Goal: Task Accomplishment & Management: Manage account settings

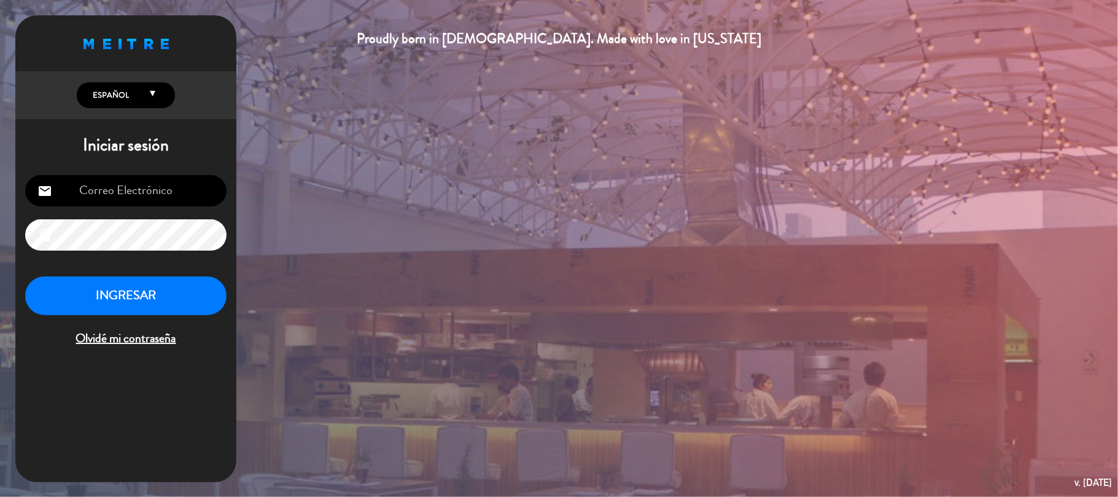
type input "[EMAIL_ADDRESS][DOMAIN_NAME]"
click at [141, 296] on button "INGRESAR" at bounding box center [125, 295] width 201 height 39
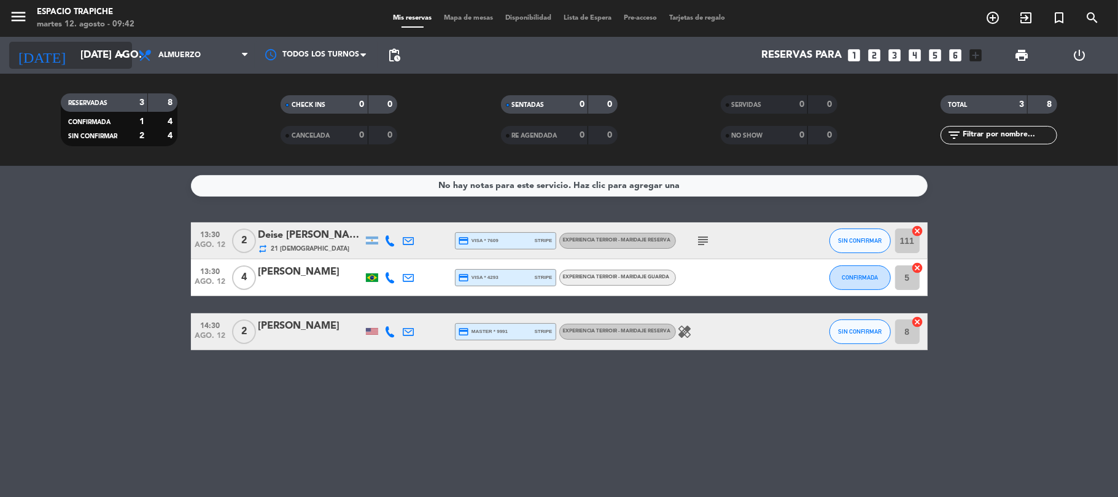
click at [82, 67] on input "[DATE] ago." at bounding box center [140, 56] width 133 height 24
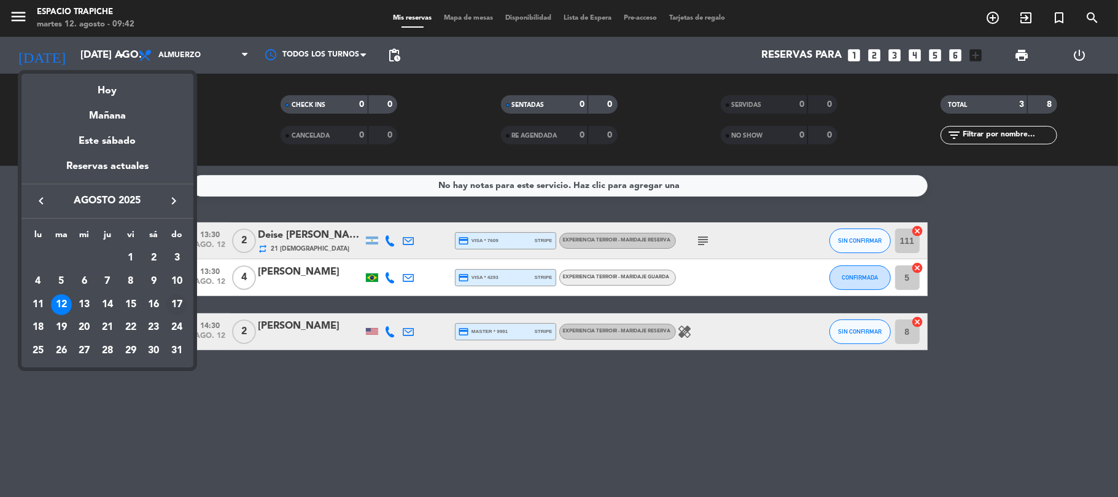
click at [177, 303] on div "17" at bounding box center [176, 304] width 21 height 21
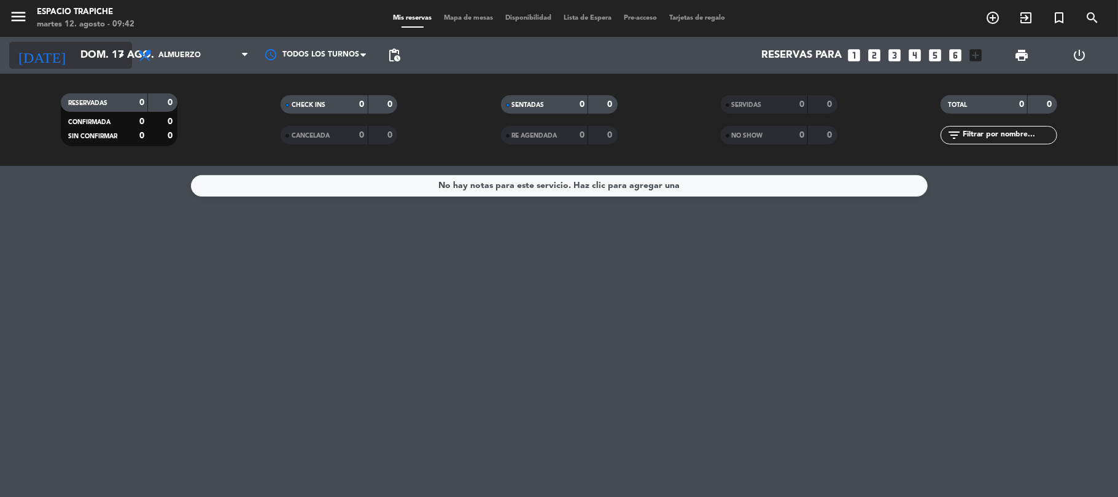
click at [126, 50] on icon "arrow_drop_down" at bounding box center [121, 55] width 15 height 15
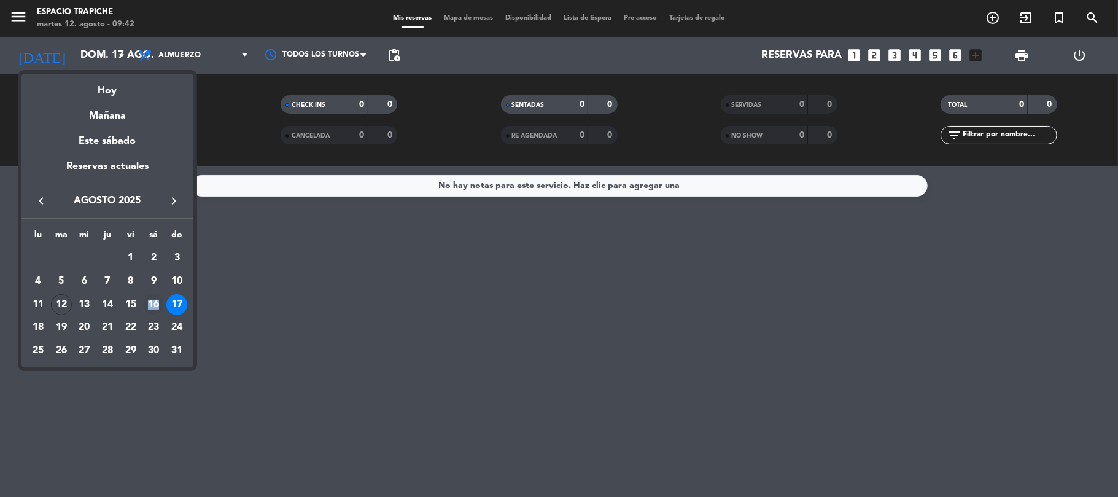
click at [158, 306] on div "16" at bounding box center [153, 304] width 21 height 21
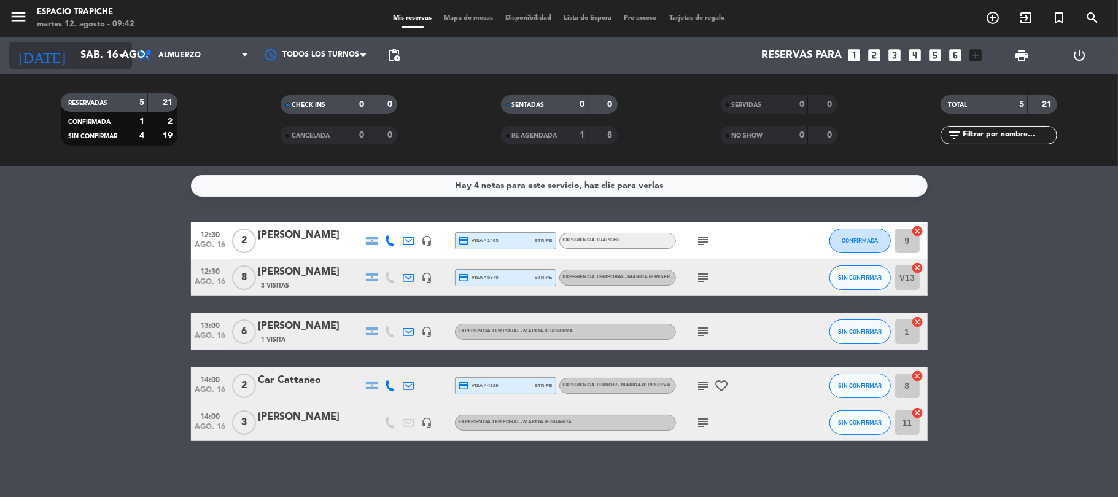
click at [94, 62] on input "sáb. 16 ago." at bounding box center [140, 56] width 133 height 24
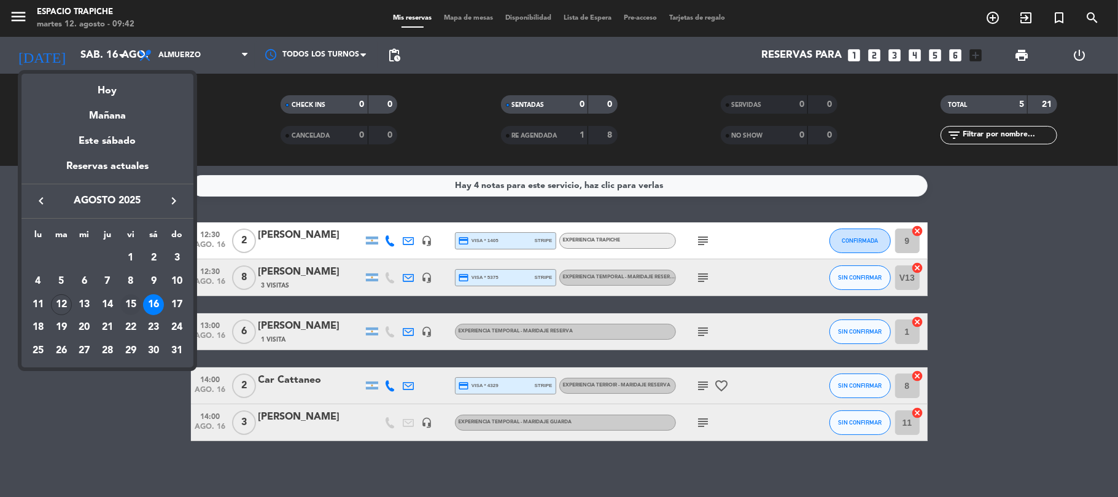
click at [133, 302] on div "15" at bounding box center [130, 304] width 21 height 21
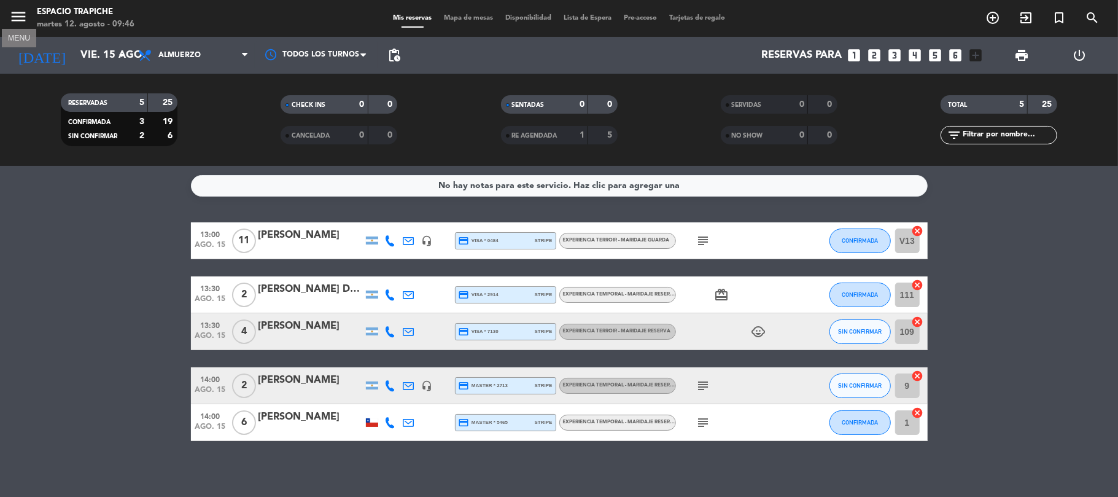
click at [15, 14] on icon "menu" at bounding box center [18, 16] width 18 height 18
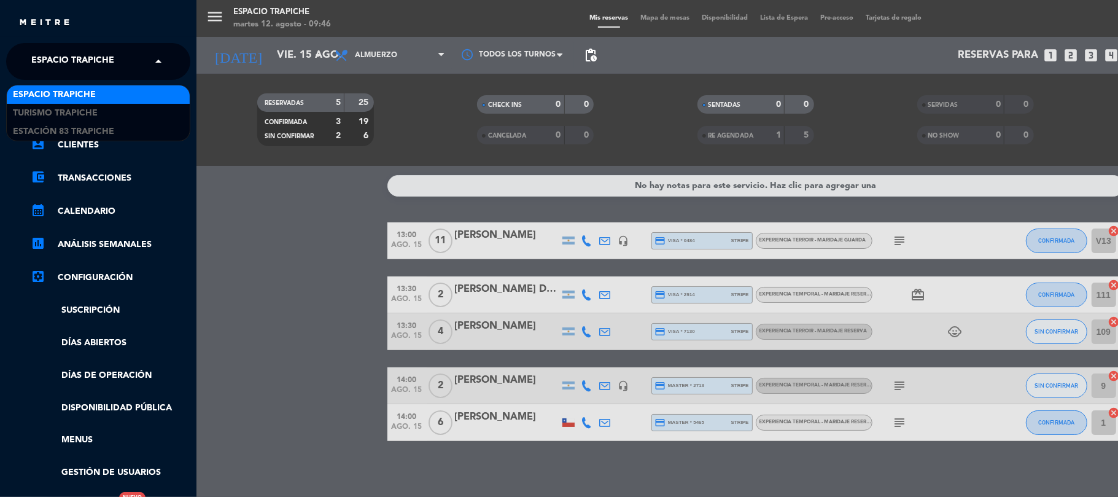
click at [114, 64] on div "× Espacio Trapiche" at bounding box center [79, 61] width 106 height 26
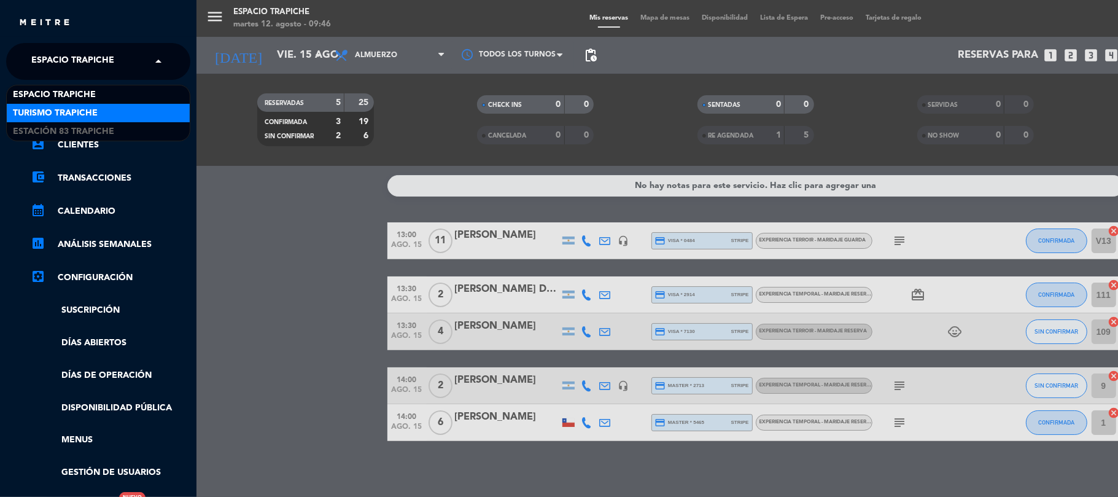
click at [87, 115] on span "Turismo Trapiche" at bounding box center [55, 113] width 85 height 14
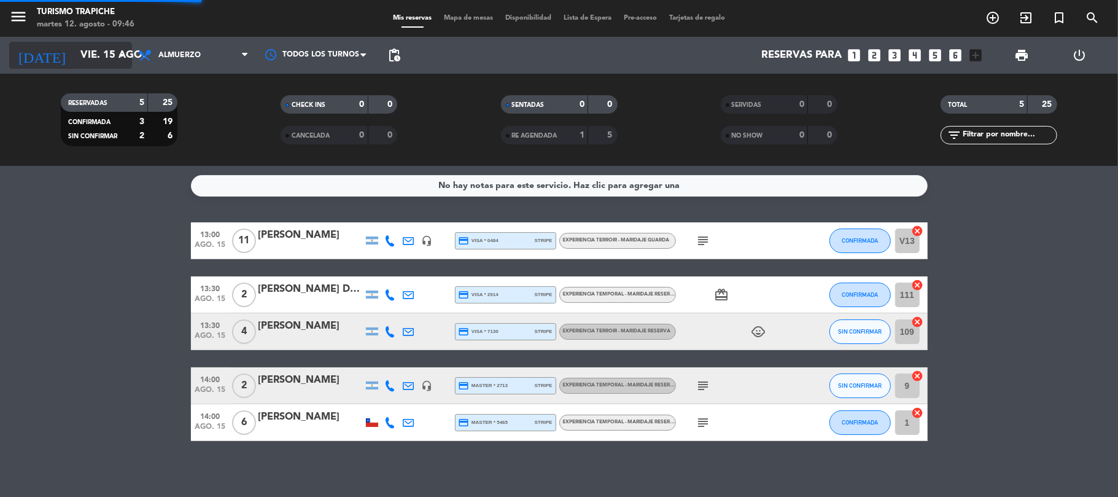
click at [101, 55] on input "vie. 15 ago." at bounding box center [140, 56] width 133 height 24
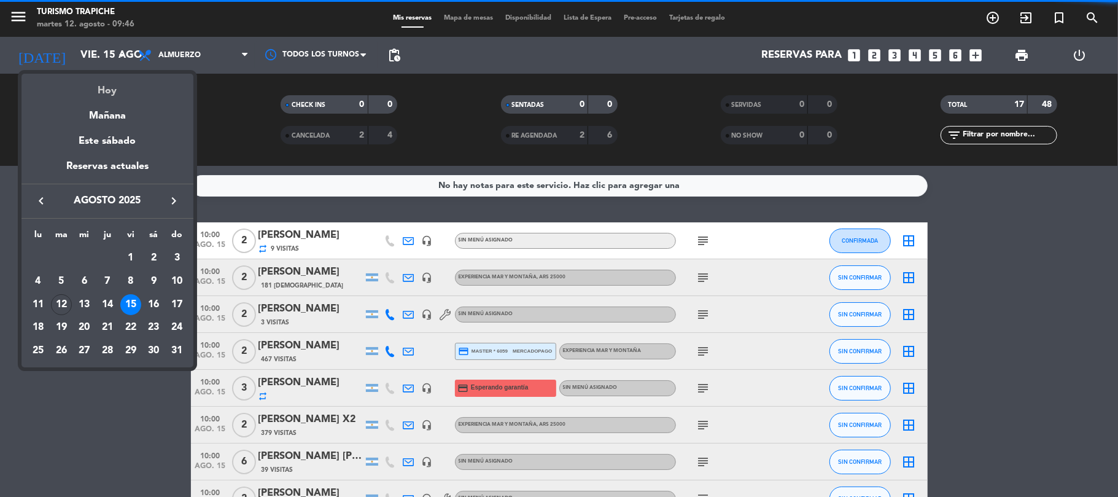
click at [106, 87] on div "Hoy" at bounding box center [107, 86] width 172 height 25
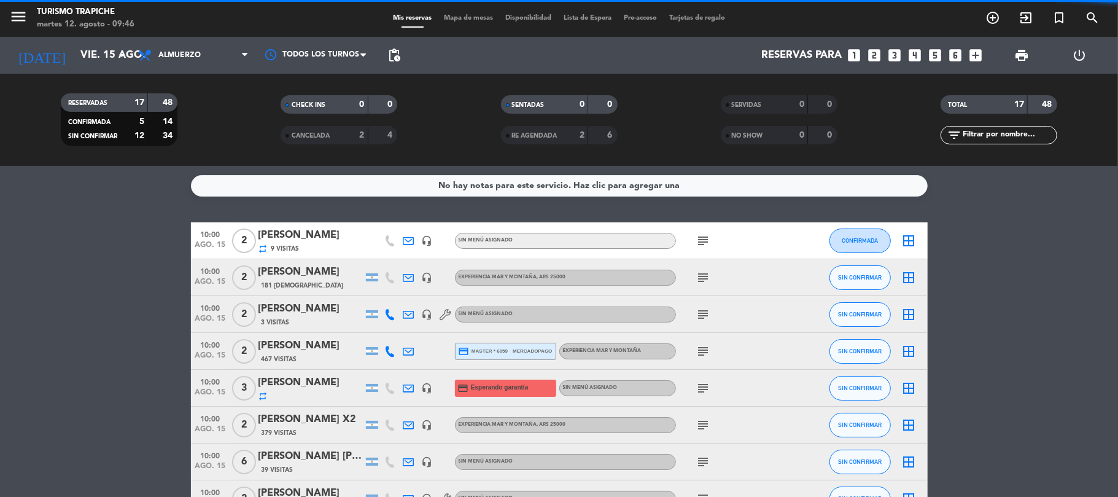
type input "[DATE] ago."
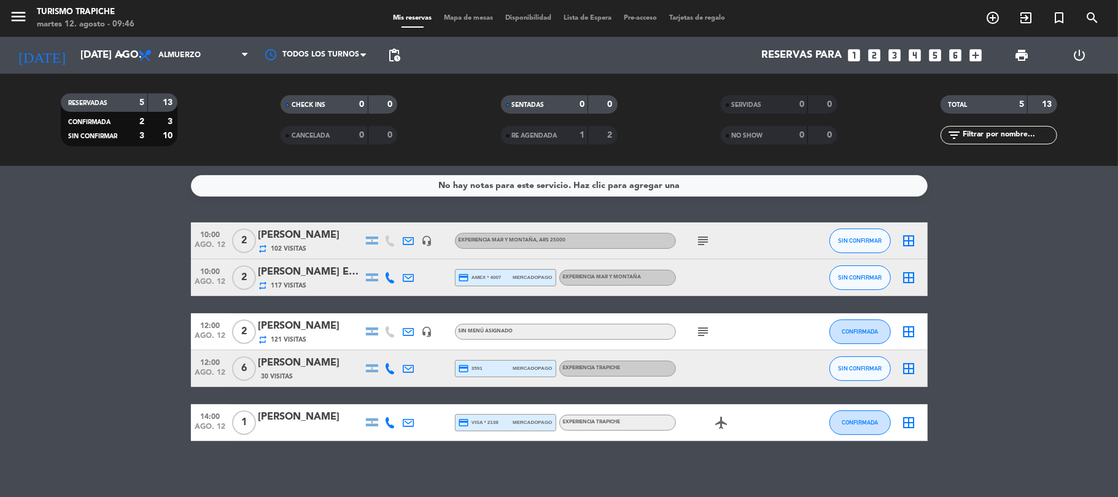
click at [309, 237] on div "[PERSON_NAME]" at bounding box center [310, 235] width 104 height 16
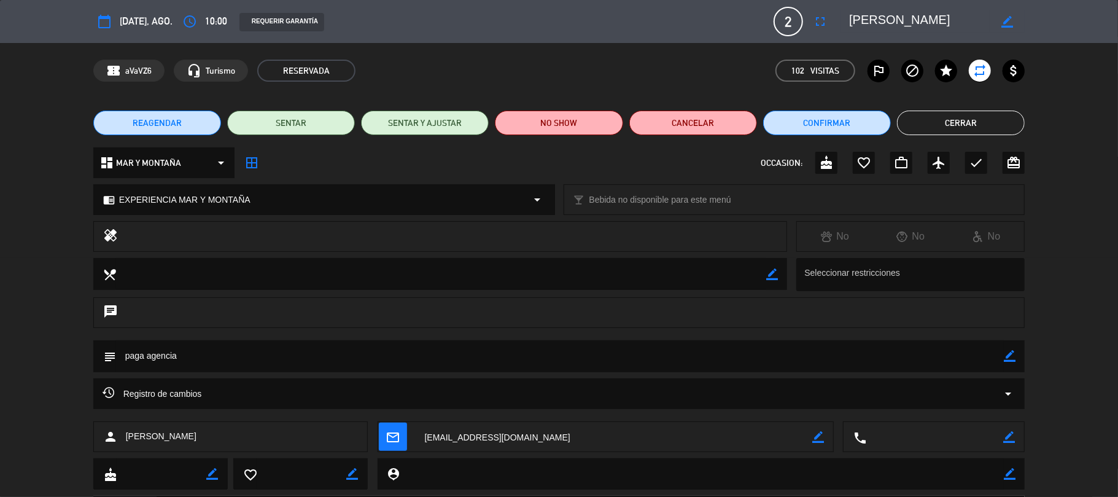
click at [458, 437] on textarea at bounding box center [614, 437] width 397 height 31
click at [970, 117] on button "Cerrar" at bounding box center [961, 122] width 128 height 25
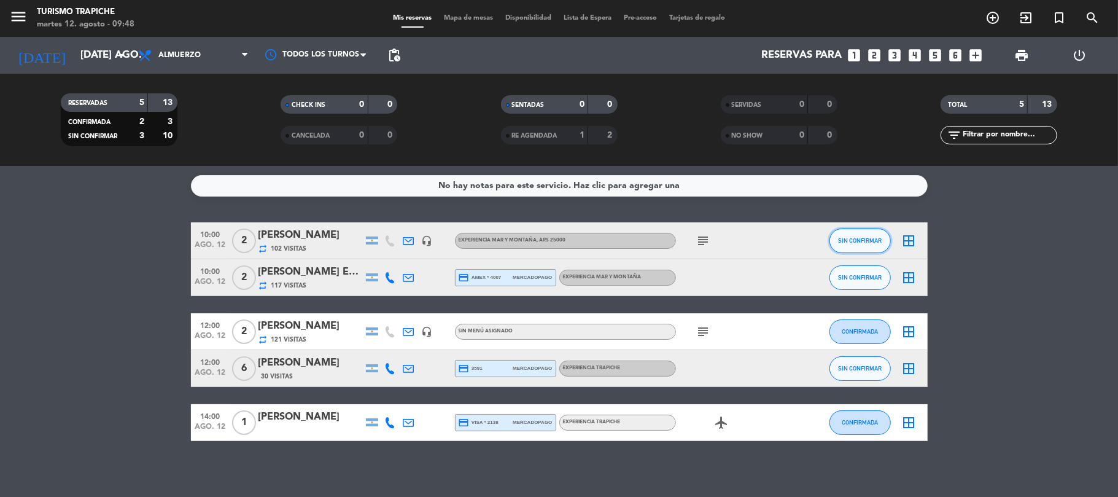
click at [857, 232] on button "SIN CONFIRMAR" at bounding box center [859, 240] width 61 height 25
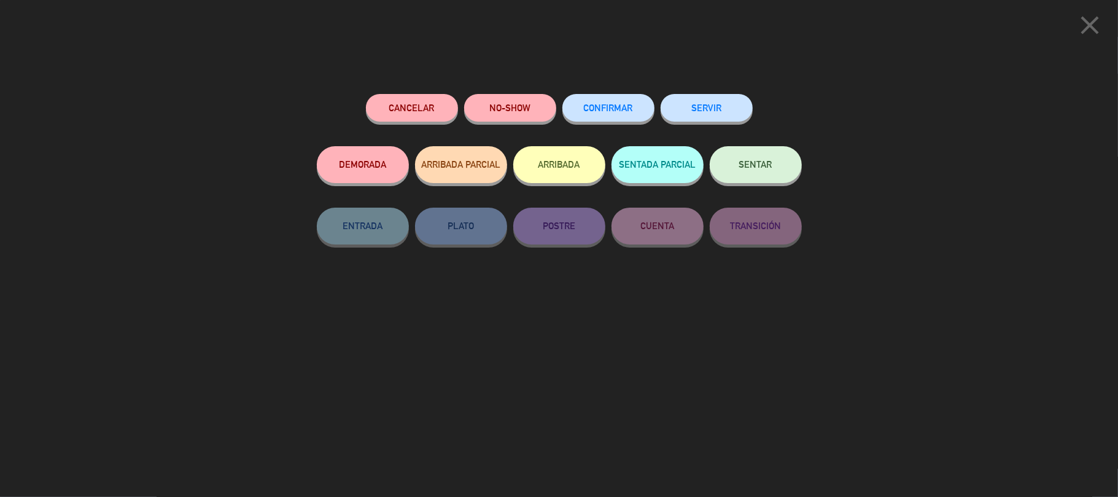
click at [727, 108] on button "SERVIR" at bounding box center [706, 108] width 92 height 28
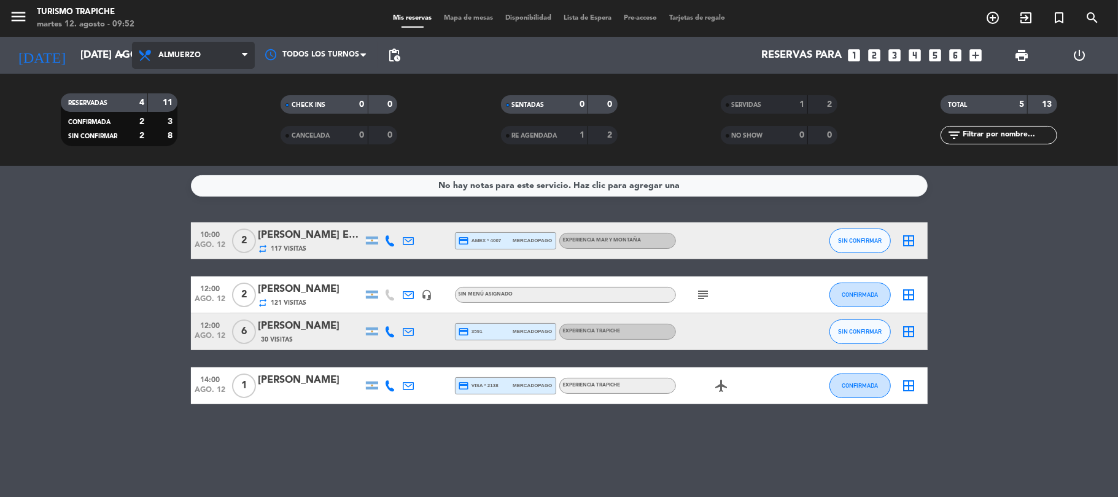
click at [222, 55] on span "Almuerzo" at bounding box center [193, 55] width 123 height 27
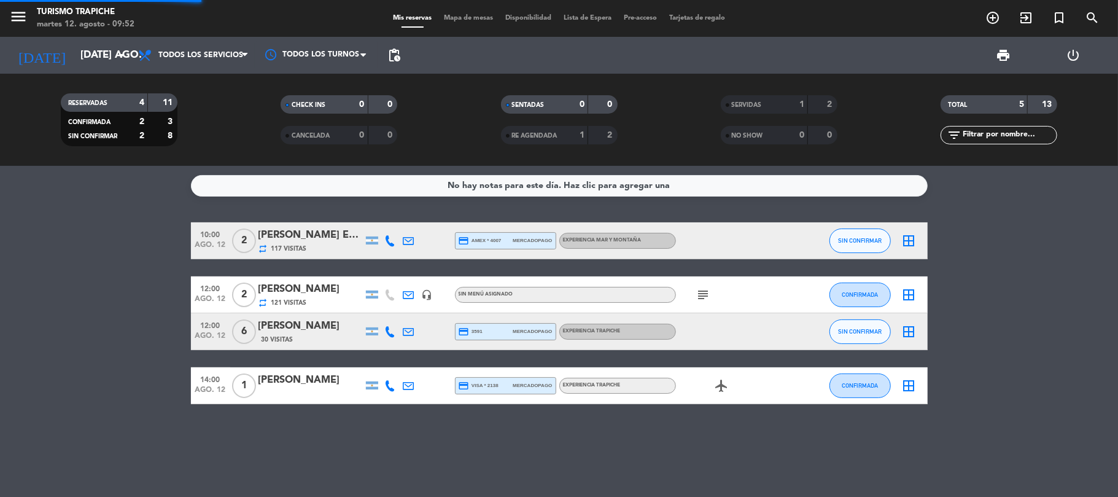
click at [211, 82] on div "menu Turismo Trapiche martes 12. agosto - 09:52 Mis reservas Mapa de mesas Disp…" at bounding box center [559, 83] width 1118 height 166
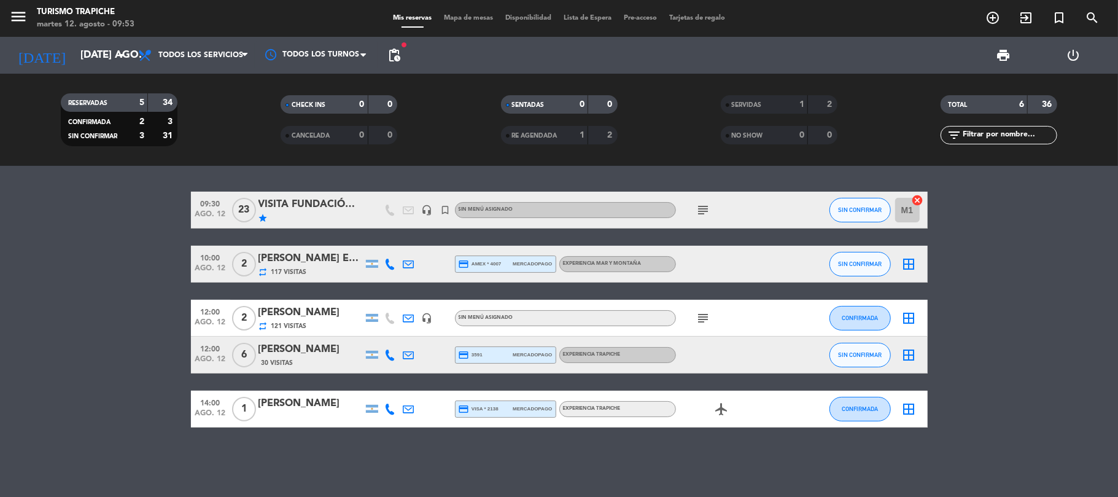
click at [317, 255] on div "[PERSON_NAME] EVER X 02" at bounding box center [310, 258] width 104 height 16
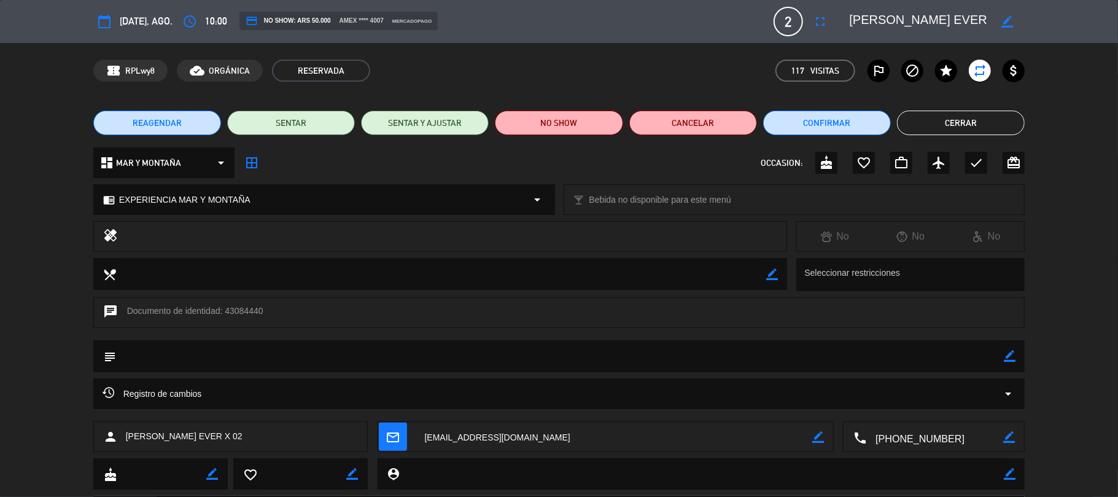
click at [1007, 354] on icon "border_color" at bounding box center [1009, 356] width 12 height 12
click at [238, 354] on textarea at bounding box center [560, 355] width 888 height 31
click at [152, 352] on textarea at bounding box center [560, 355] width 888 height 31
type textarea "Abona agencia."
click at [970, 124] on button "Cerrar" at bounding box center [961, 122] width 128 height 25
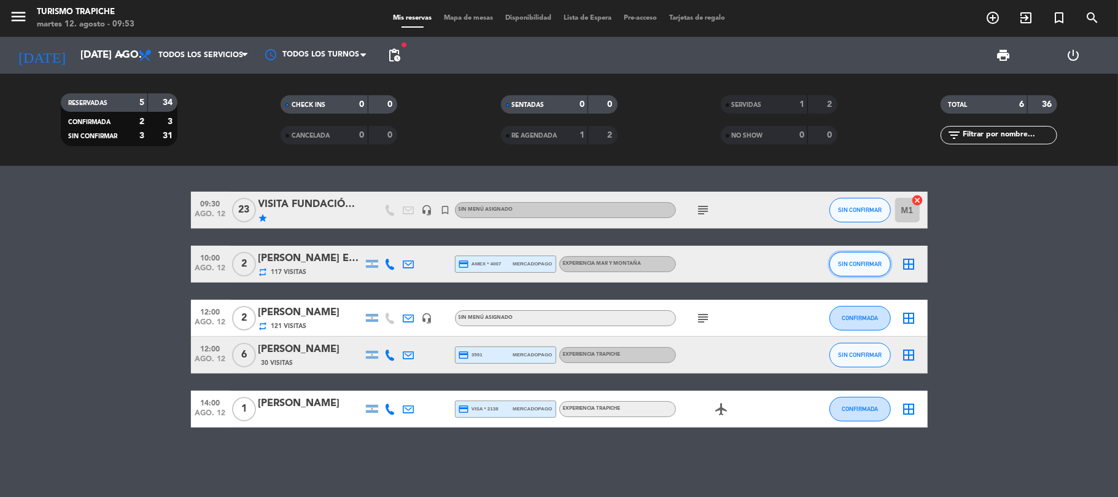
click at [867, 261] on span "SIN CONFIRMAR" at bounding box center [860, 263] width 44 height 7
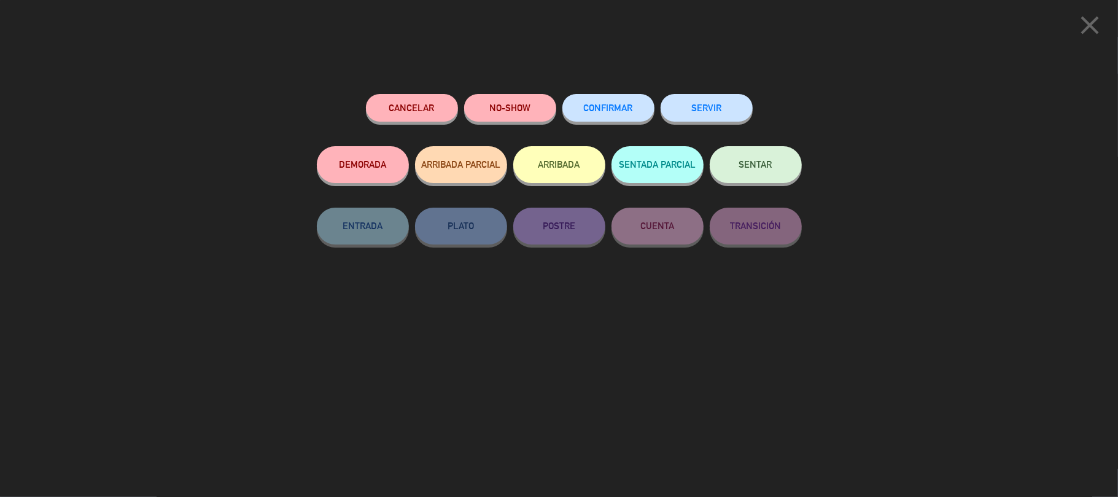
click at [749, 163] on span "SENTAR" at bounding box center [755, 164] width 33 height 10
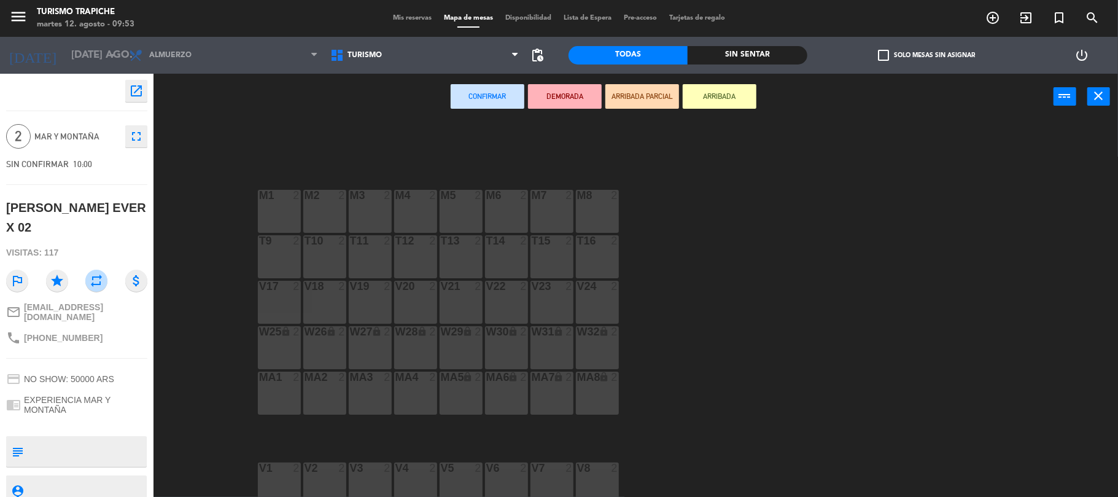
click at [273, 209] on div "M1 2" at bounding box center [279, 211] width 43 height 43
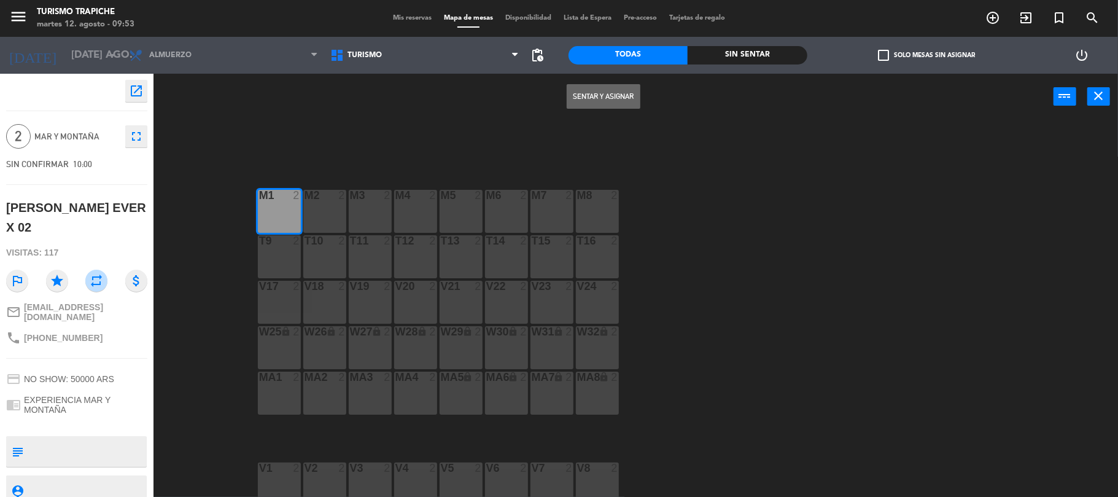
click at [594, 96] on button "Sentar y Asignar" at bounding box center [603, 96] width 74 height 25
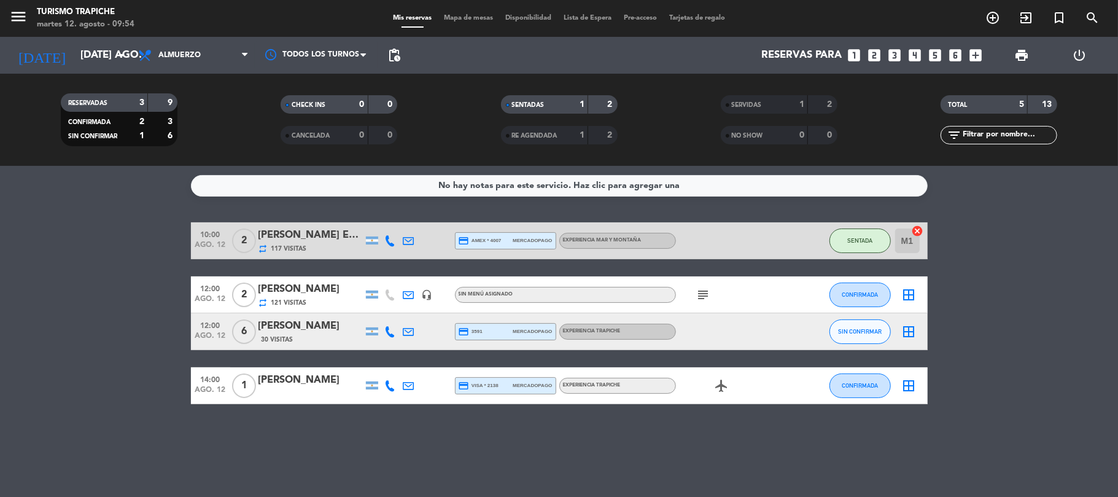
click at [754, 101] on div "SERVIDAS" at bounding box center [752, 105] width 56 height 14
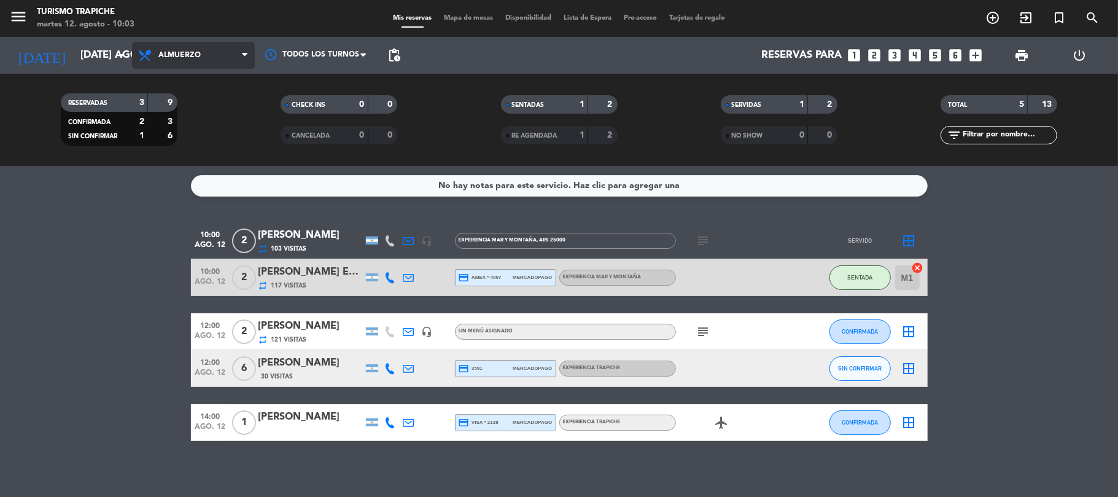
click at [222, 57] on span "Almuerzo" at bounding box center [193, 55] width 123 height 27
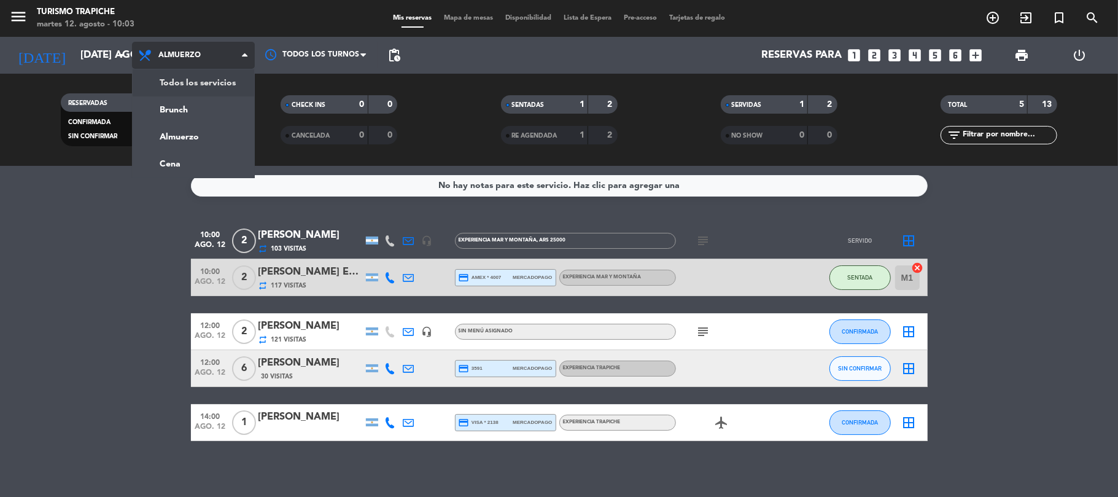
click at [199, 82] on div "menu Turismo Trapiche martes 12. agosto - 10:03 Mis reservas Mapa de mesas Disp…" at bounding box center [559, 83] width 1118 height 166
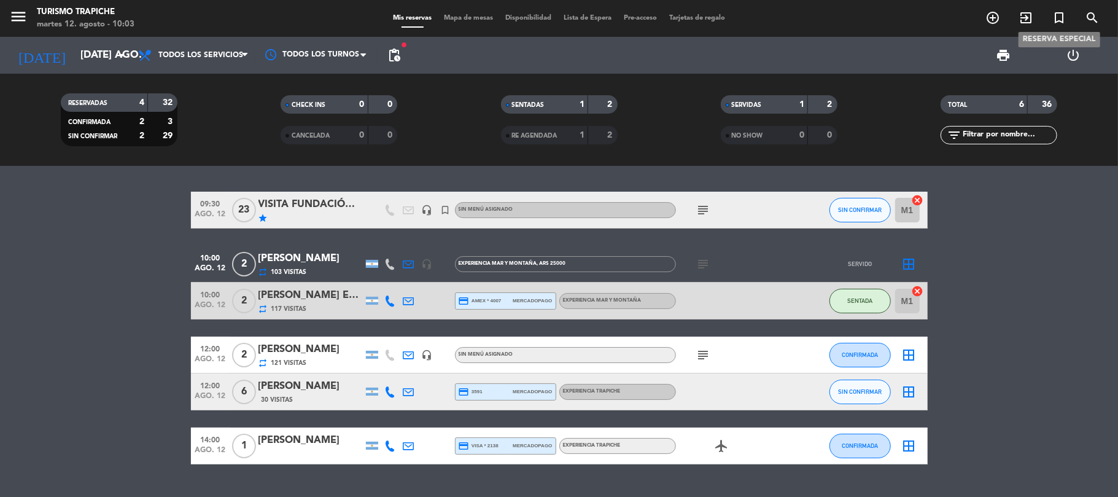
click at [1058, 20] on icon "turned_in_not" at bounding box center [1058, 17] width 15 height 15
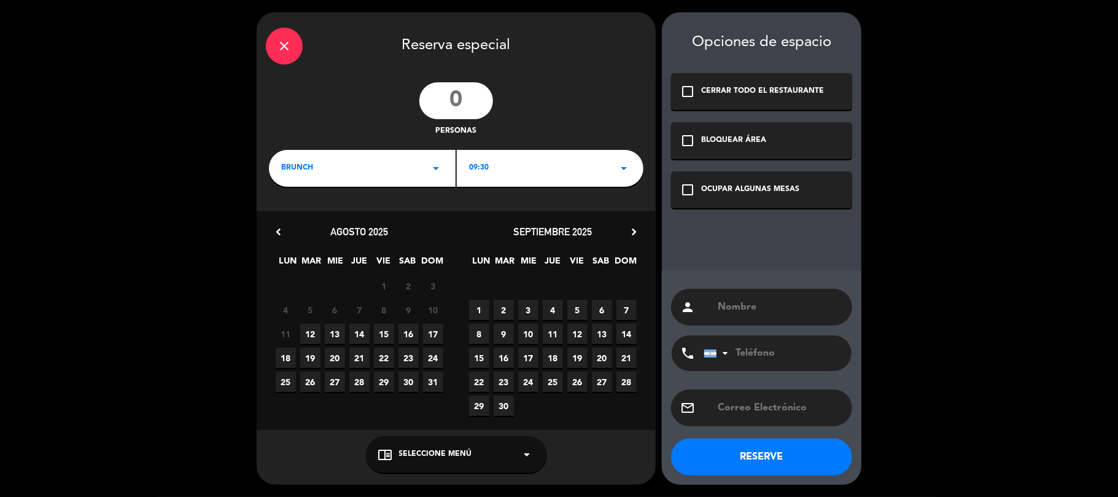
click at [465, 92] on input "number" at bounding box center [456, 100] width 74 height 37
type input "5"
click at [473, 167] on span "09:30" at bounding box center [479, 168] width 20 height 12
click at [474, 166] on span "09:30" at bounding box center [479, 168] width 20 height 12
click at [308, 330] on span "12" at bounding box center [310, 333] width 20 height 20
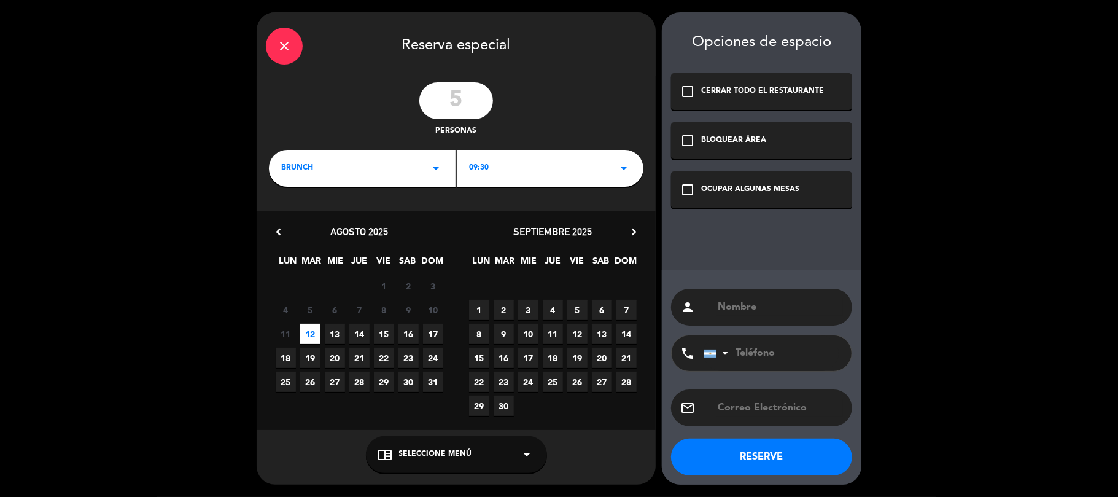
click at [754, 309] on input "text" at bounding box center [779, 306] width 126 height 17
type input "kahuak"
click at [687, 187] on icon "check_box_outline_blank" at bounding box center [687, 189] width 15 height 15
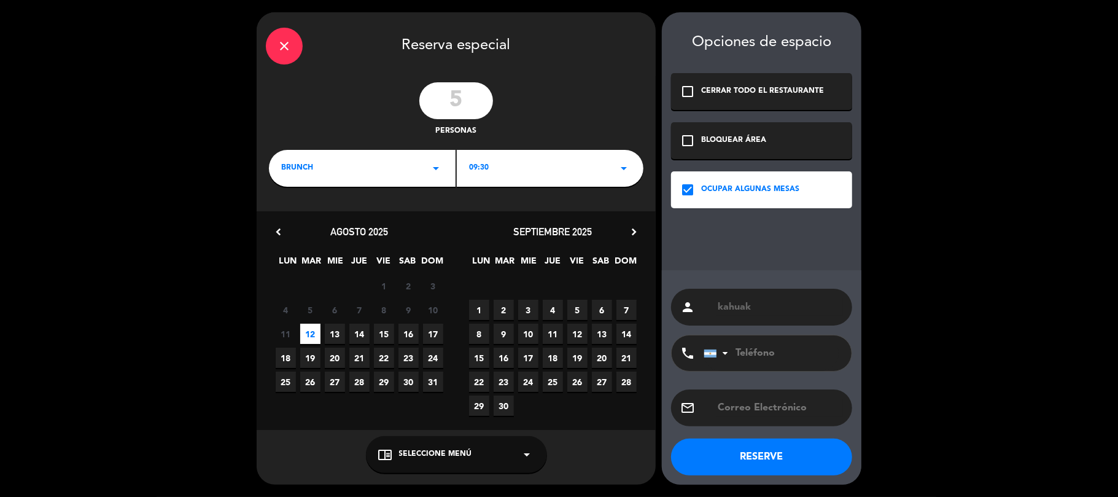
click at [737, 462] on button "RESERVE" at bounding box center [761, 456] width 181 height 37
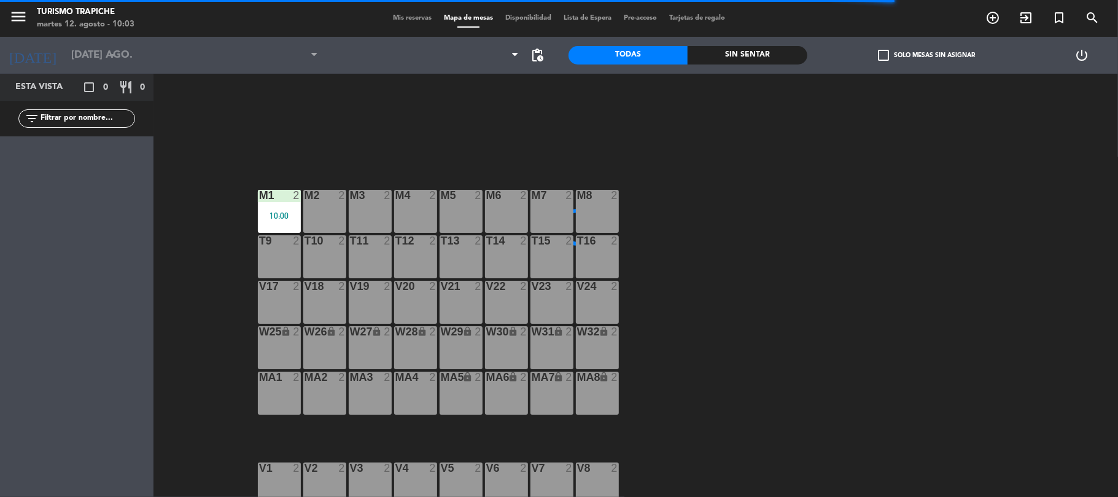
click at [490, 450] on div "chrome_reader_mode Seleccione Menú arrow_drop_down" at bounding box center [456, 454] width 181 height 37
click at [312, 206] on div "M2 2" at bounding box center [324, 211] width 43 height 43
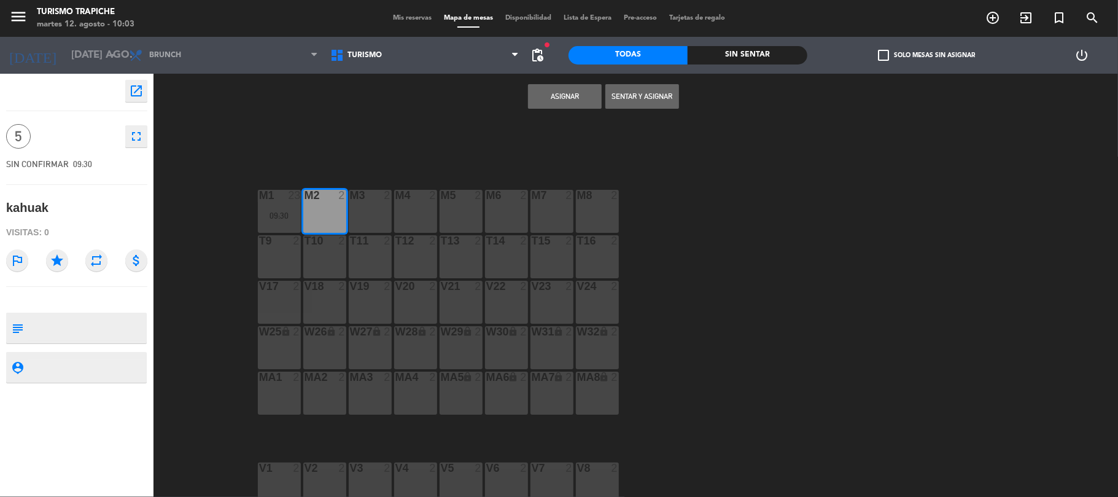
click at [632, 106] on button "Sentar y Asignar" at bounding box center [642, 96] width 74 height 25
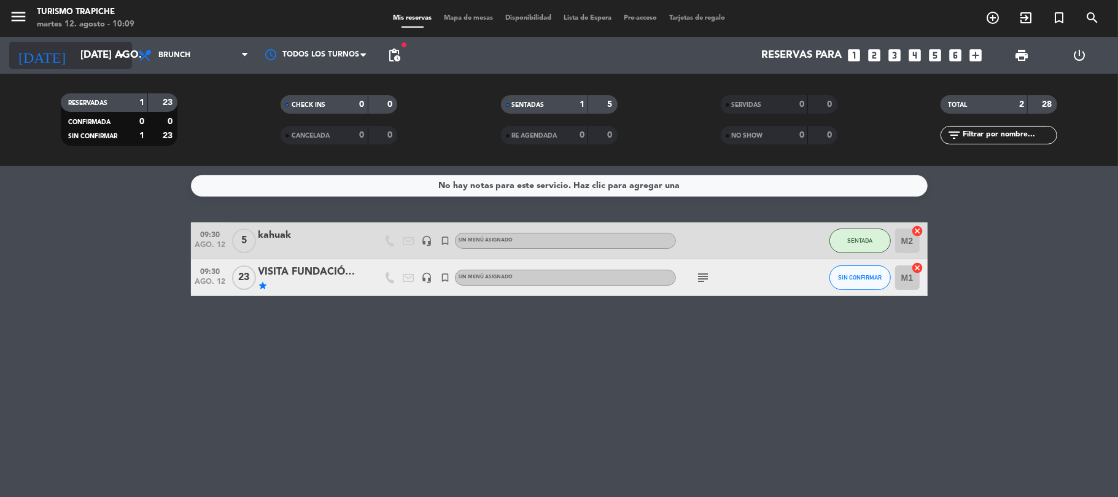
click at [99, 57] on input "[DATE] ago." at bounding box center [140, 56] width 133 height 24
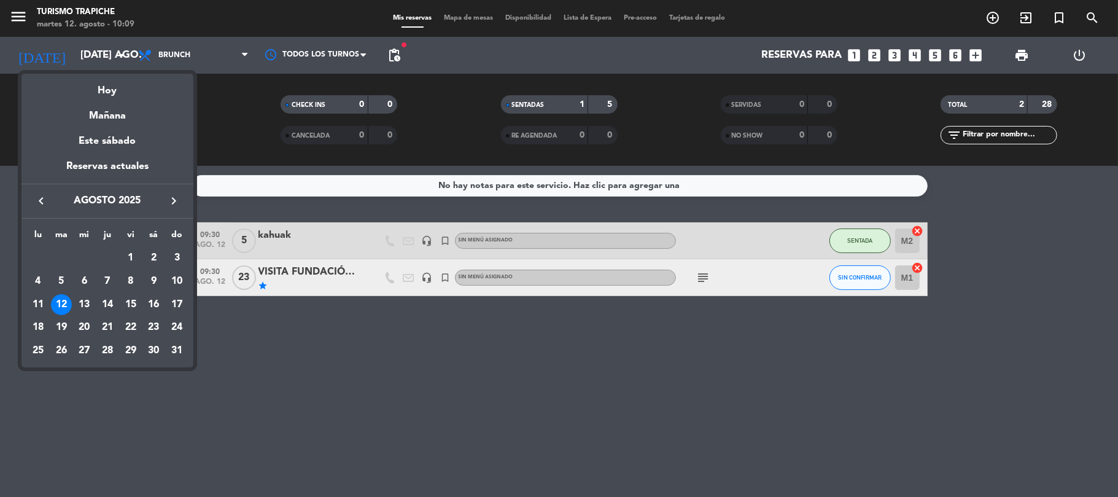
click at [174, 199] on icon "keyboard_arrow_right" at bounding box center [173, 200] width 15 height 15
click at [175, 198] on icon "keyboard_arrow_right" at bounding box center [173, 200] width 15 height 15
click at [37, 278] on div "3" at bounding box center [38, 281] width 21 height 21
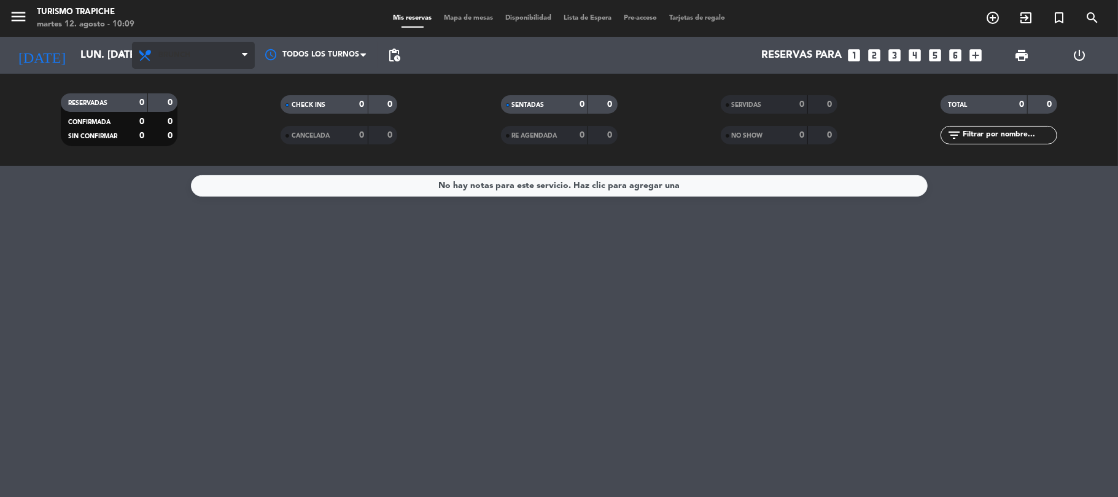
click at [210, 65] on span "Brunch" at bounding box center [193, 55] width 123 height 27
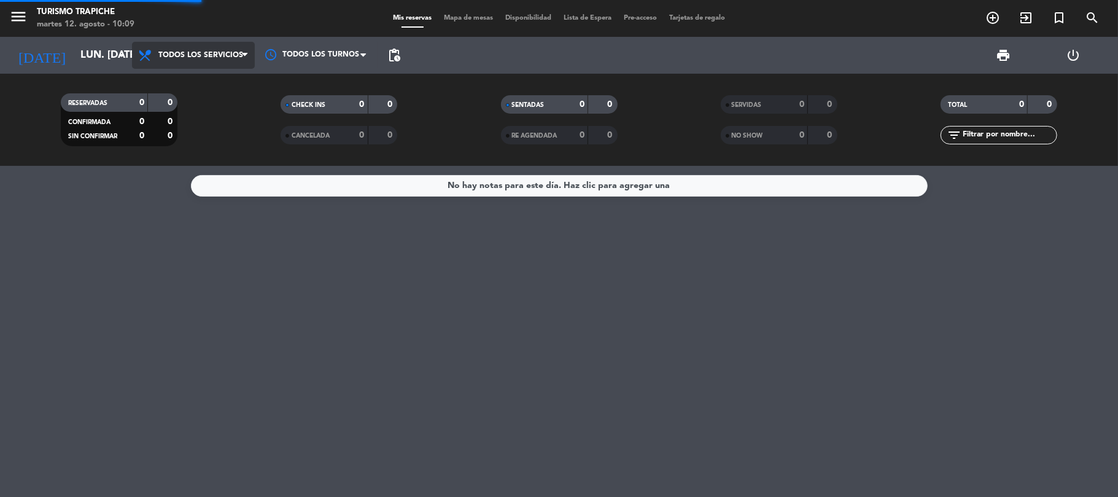
click at [207, 84] on div "menu Turismo Trapiche martes 12. agosto - 10:09 Mis reservas Mapa de mesas Disp…" at bounding box center [559, 83] width 1118 height 166
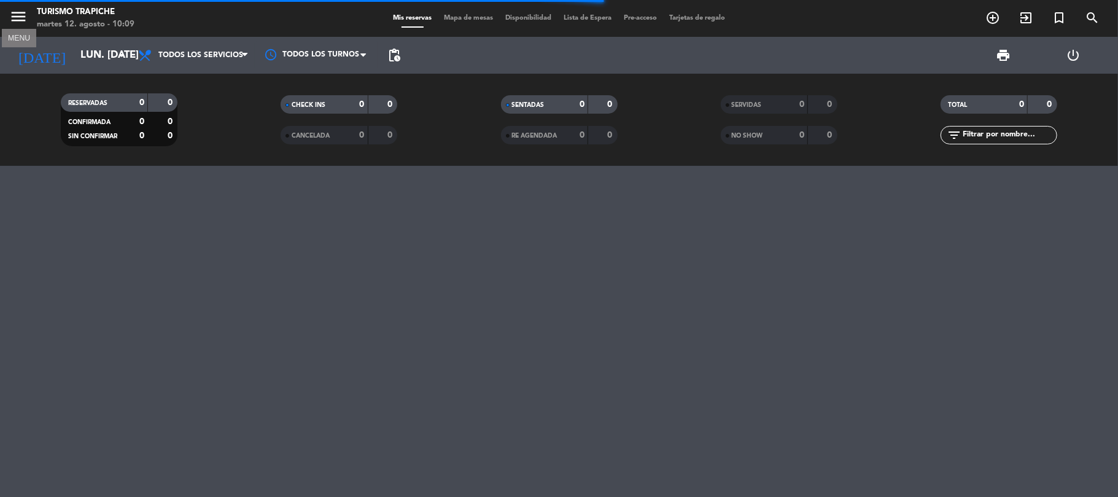
click at [23, 20] on icon "menu" at bounding box center [18, 16] width 18 height 18
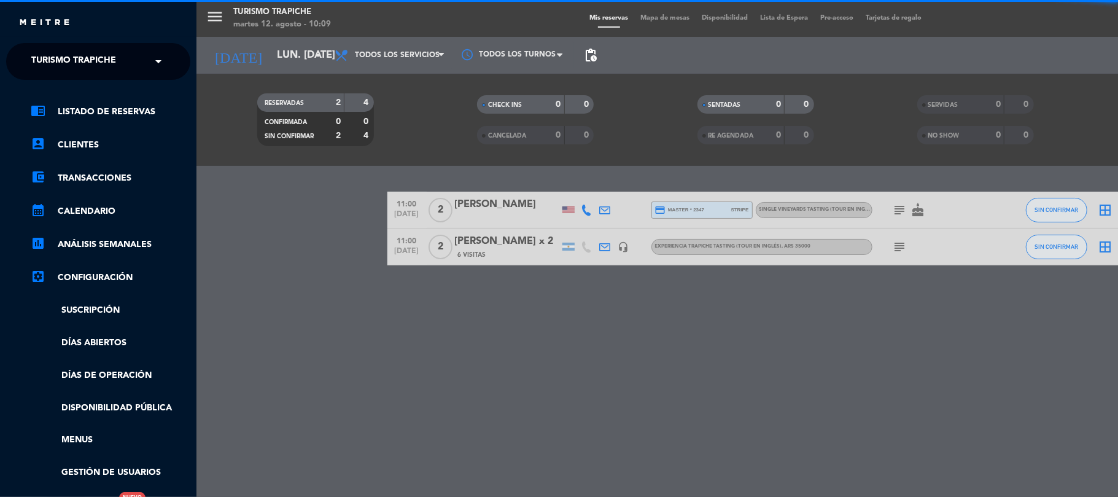
drag, startPoint x: 38, startPoint y: 50, endPoint x: 50, endPoint y: 67, distance: 20.8
click at [39, 50] on span "Turismo Trapiche" at bounding box center [73, 61] width 85 height 26
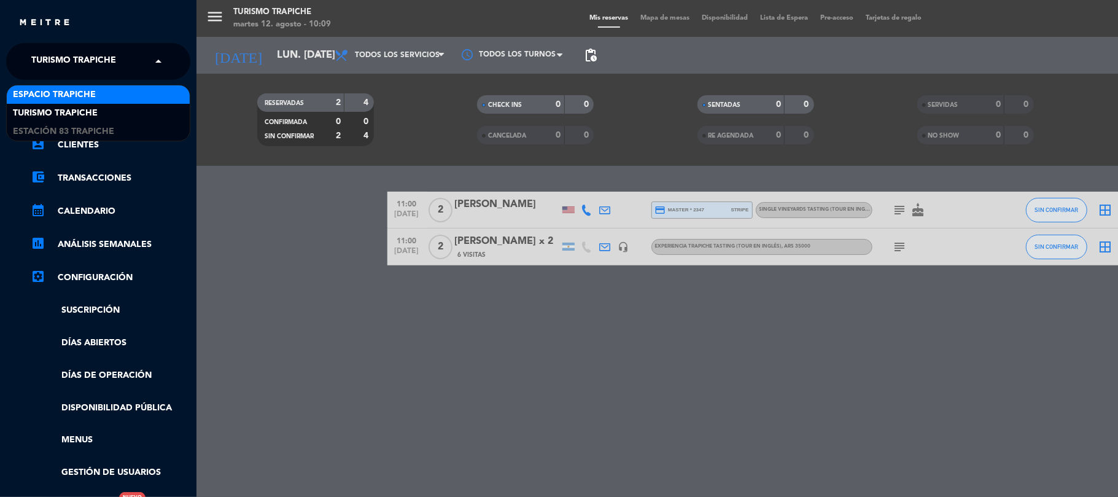
click at [62, 90] on span "Espacio Trapiche" at bounding box center [54, 95] width 83 height 14
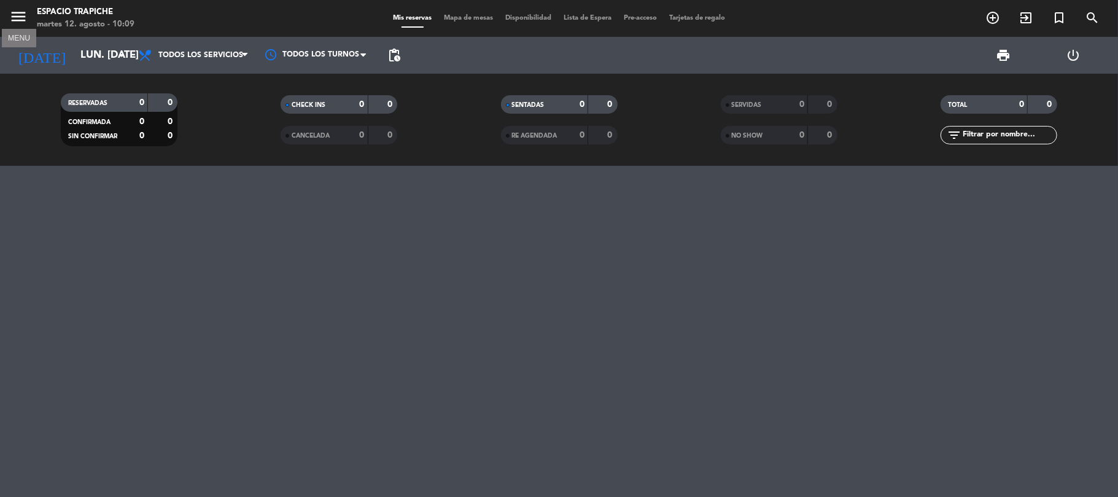
click at [18, 20] on icon "menu" at bounding box center [18, 16] width 18 height 18
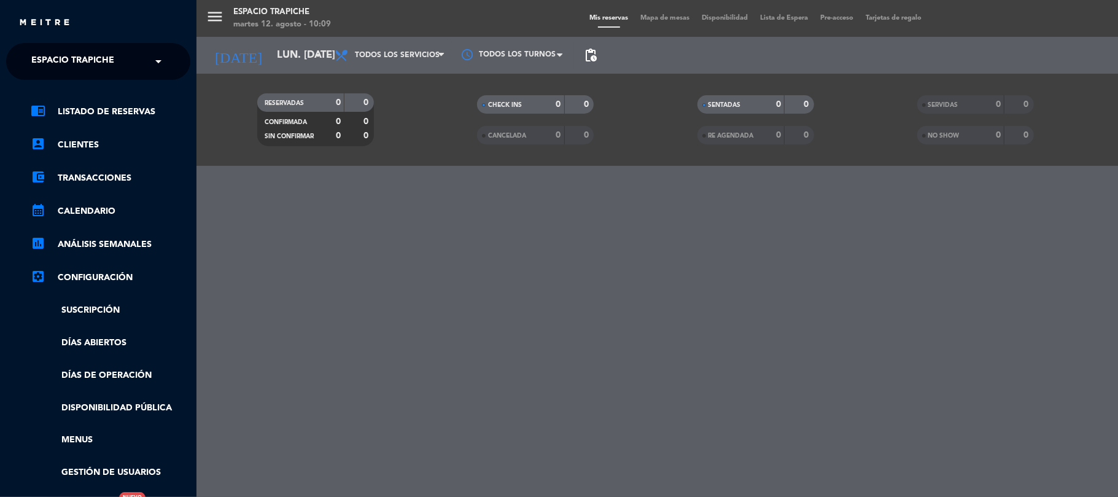
click at [36, 52] on span "Espacio Trapiche" at bounding box center [72, 61] width 83 height 26
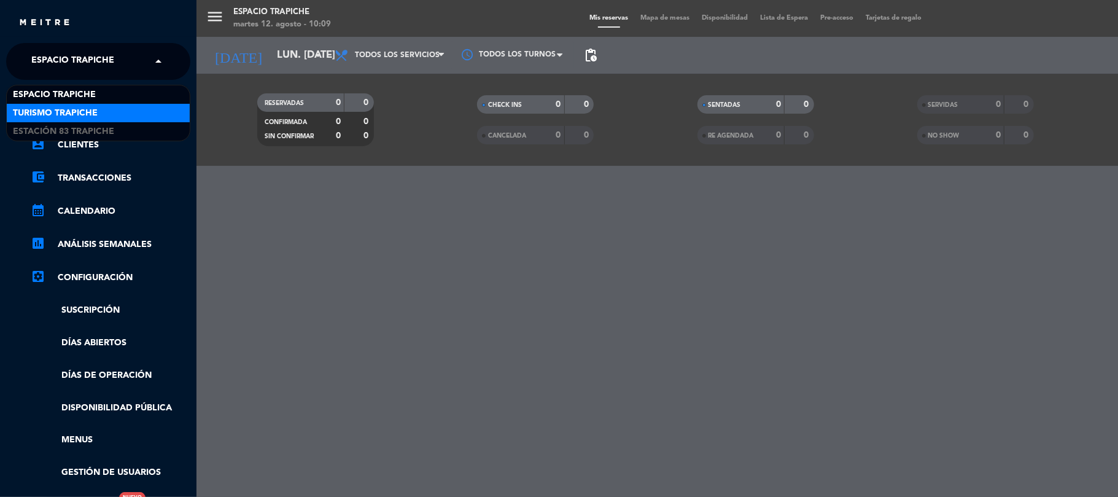
click at [45, 114] on span "Turismo Trapiche" at bounding box center [55, 113] width 85 height 14
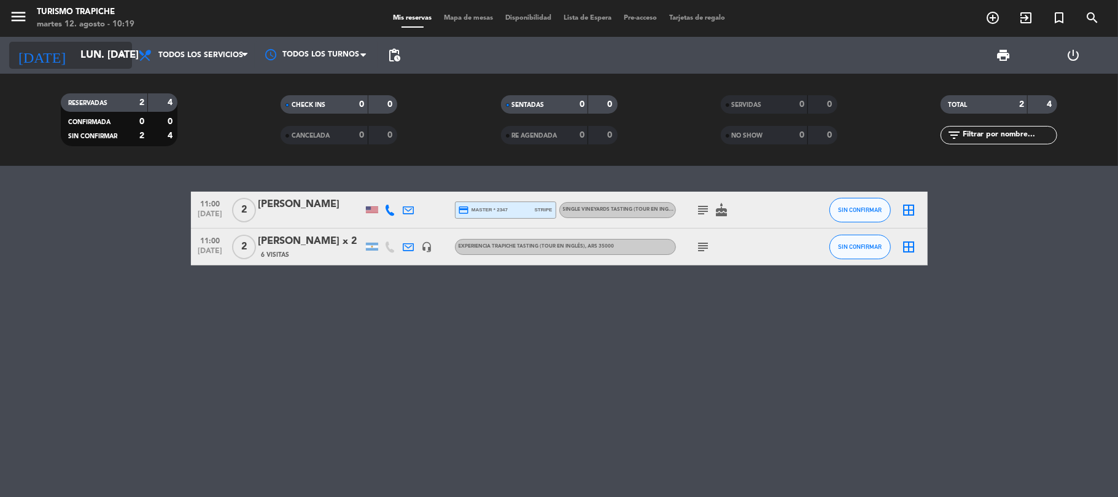
click at [74, 63] on input "lun. [DATE]" at bounding box center [140, 56] width 133 height 24
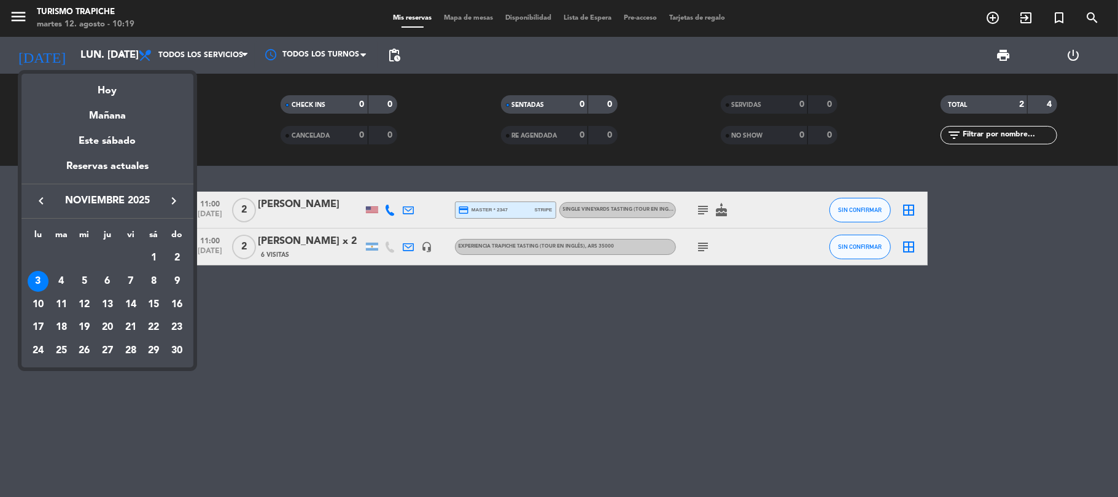
click at [43, 200] on icon "keyboard_arrow_left" at bounding box center [41, 200] width 15 height 15
click at [108, 304] on div "11" at bounding box center [107, 304] width 21 height 21
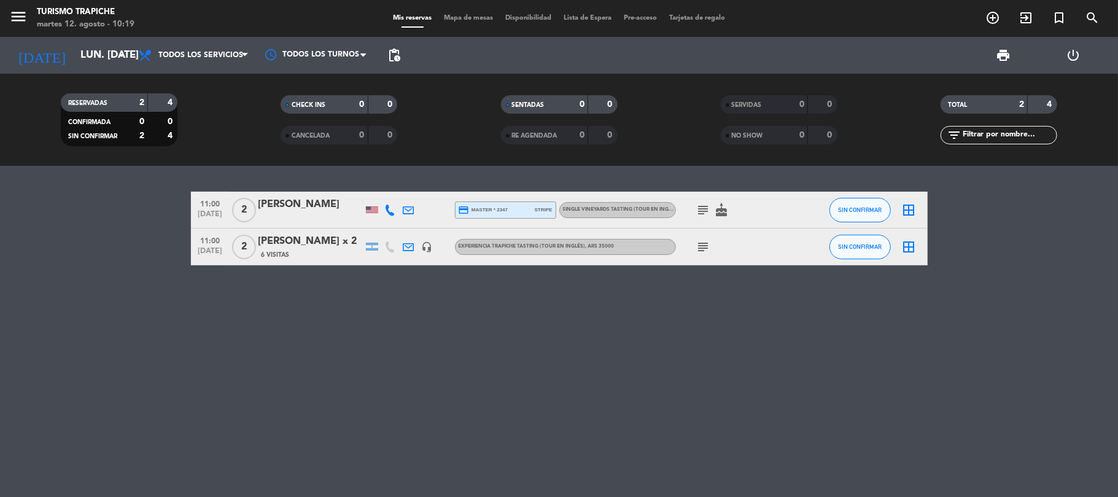
type input "[DEMOGRAPHIC_DATA] [DATE]"
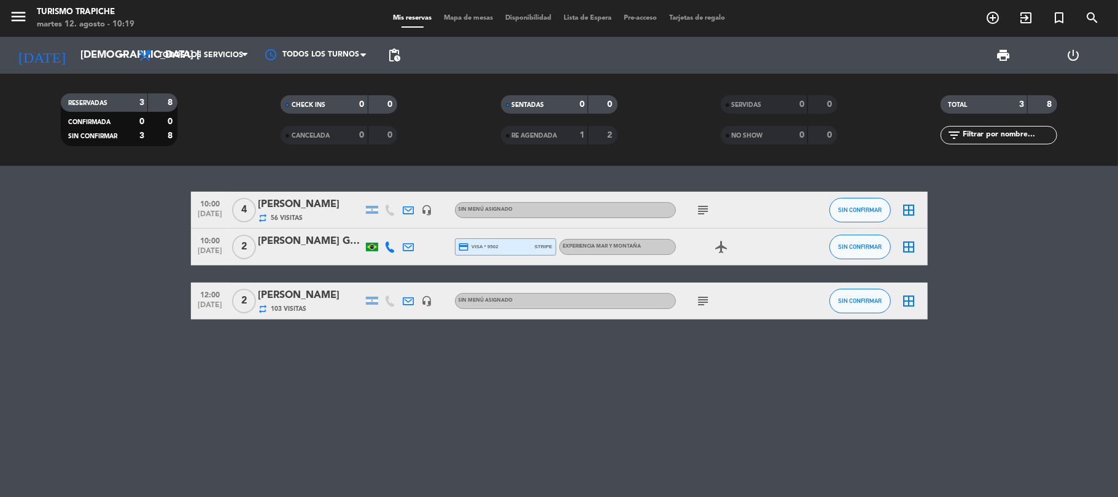
click at [411, 298] on icon at bounding box center [408, 300] width 11 height 11
click at [993, 20] on icon "add_circle_outline" at bounding box center [992, 17] width 15 height 15
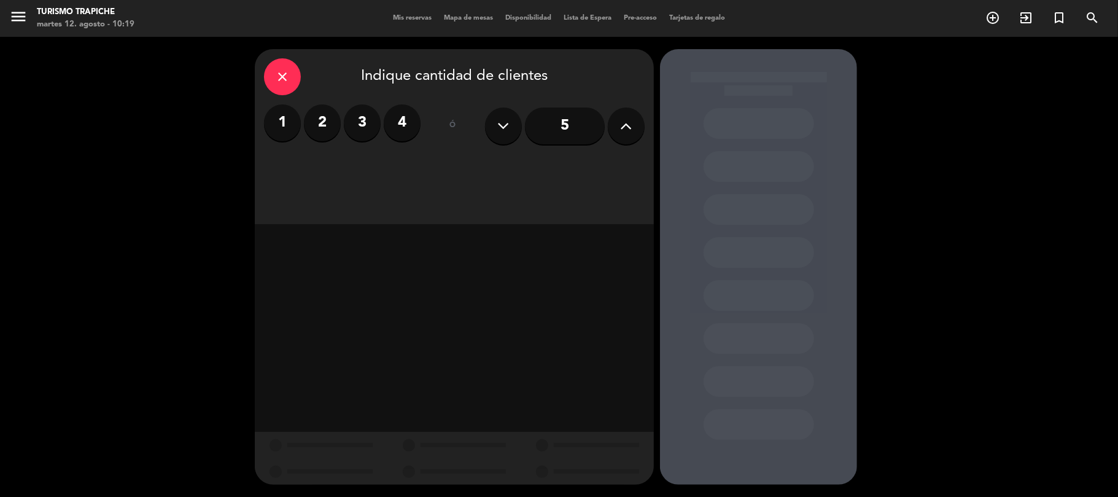
click at [328, 128] on label "2" at bounding box center [322, 122] width 37 height 37
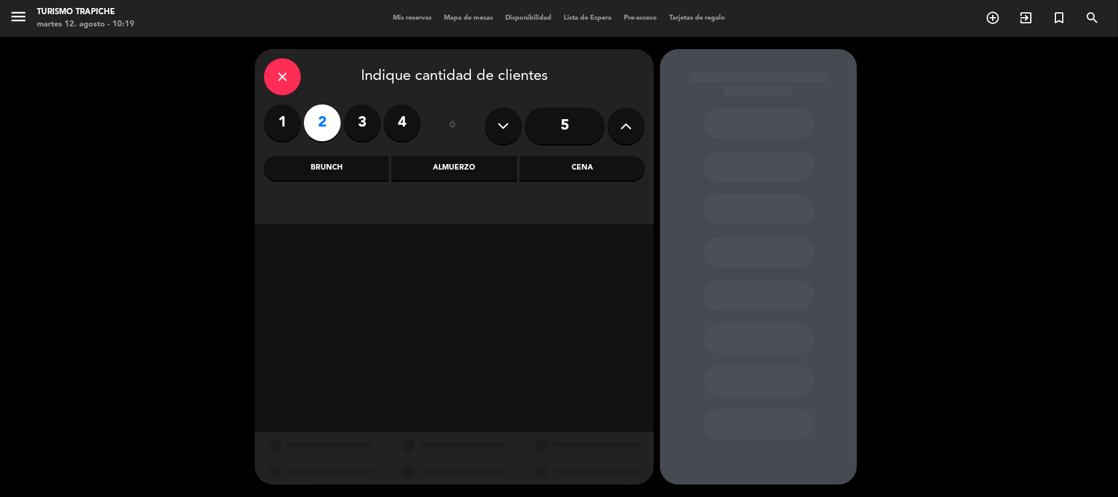
click at [448, 168] on div "Almuerzo" at bounding box center [454, 168] width 125 height 25
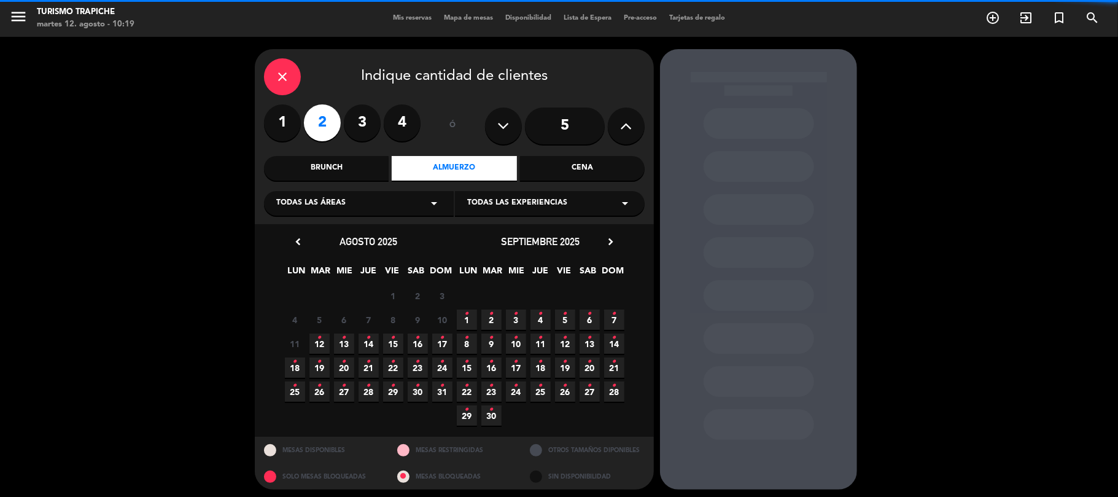
click at [491, 209] on div "Todas las experiencias arrow_drop_down" at bounding box center [550, 203] width 190 height 25
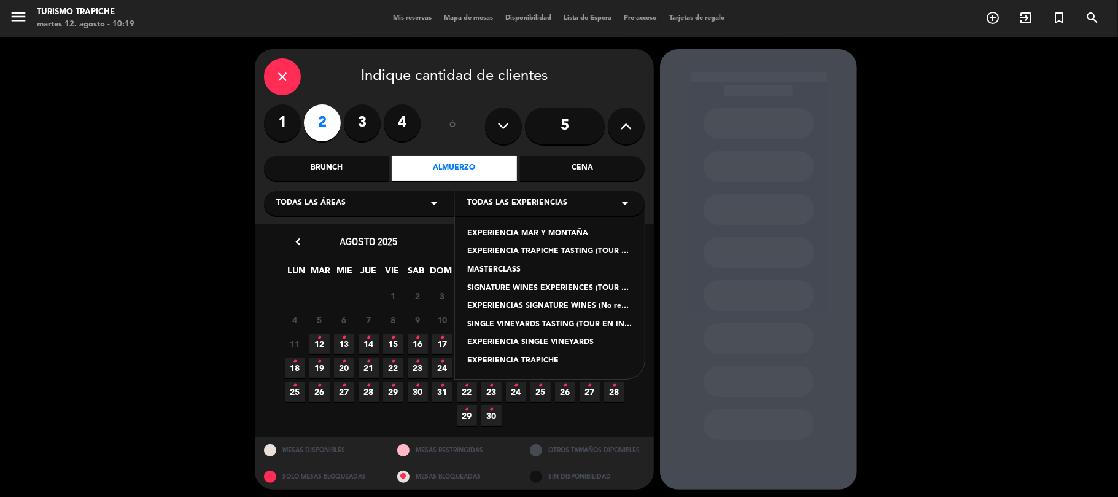
click at [494, 207] on span "Todas las experiencias" at bounding box center [517, 203] width 100 height 12
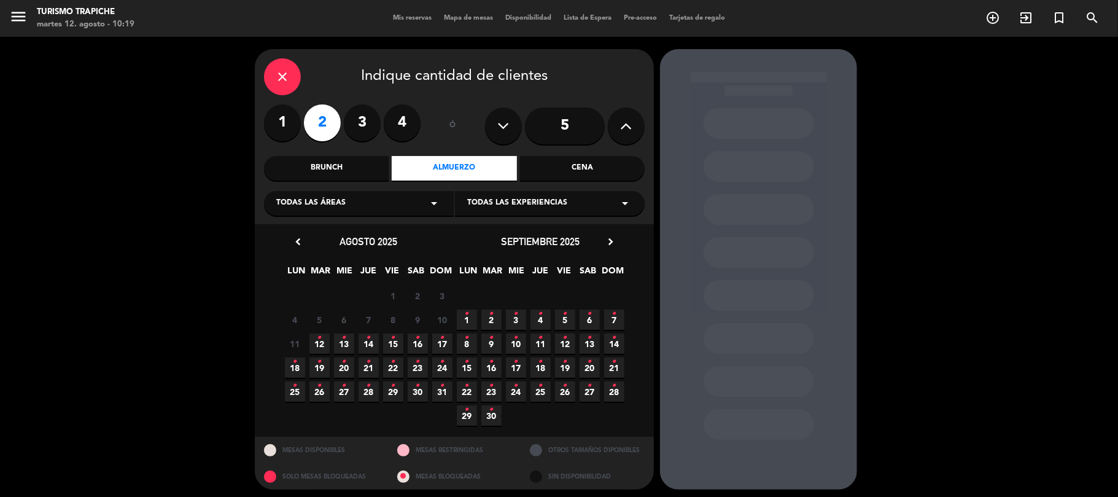
click at [546, 344] on span "11 •" at bounding box center [540, 343] width 20 height 20
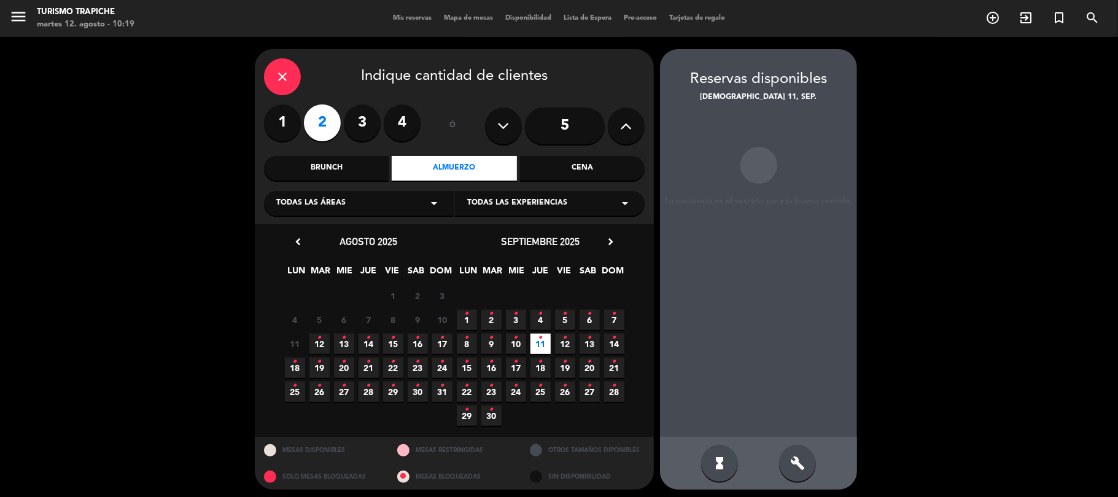
scroll to position [5, 0]
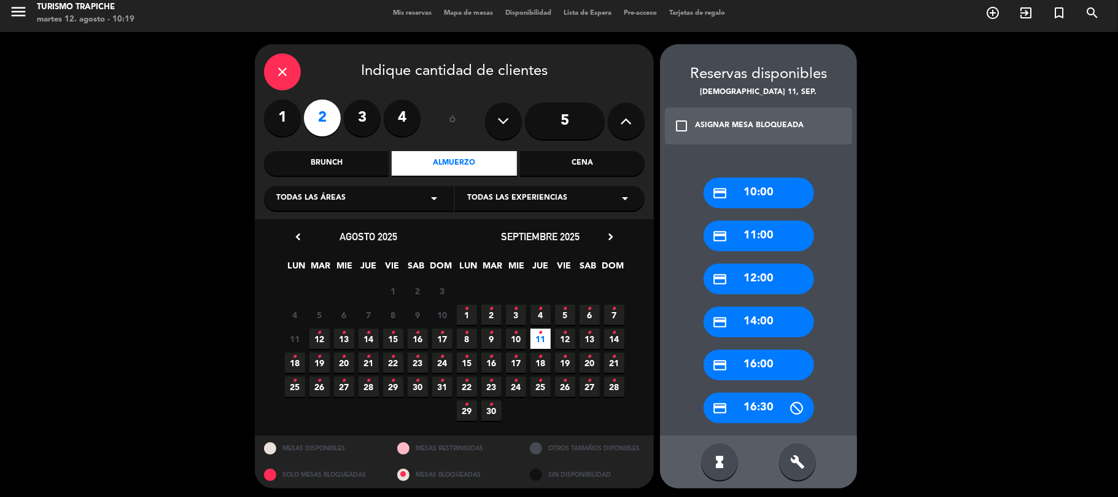
click at [744, 278] on div "credit_card 12:00" at bounding box center [758, 278] width 110 height 31
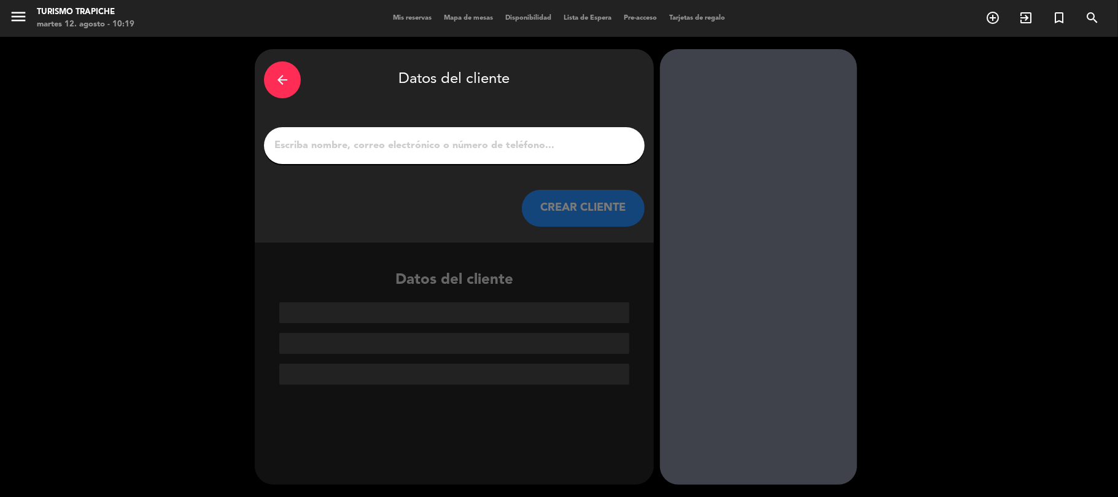
scroll to position [0, 0]
click at [553, 147] on input "1" at bounding box center [454, 145] width 362 height 17
paste input "[PERSON_NAME]"
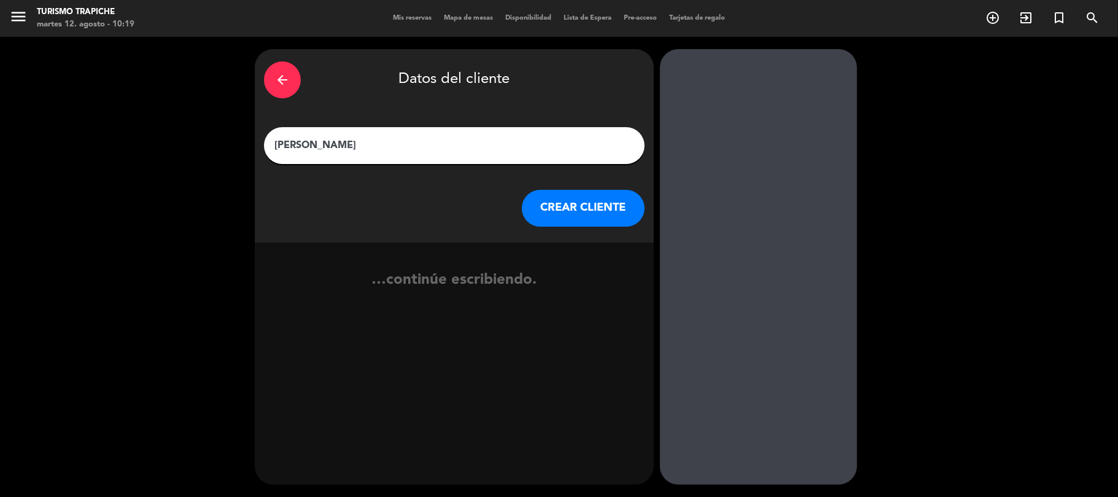
type input "[PERSON_NAME]"
click at [548, 205] on button "CREAR CLIENTE" at bounding box center [583, 208] width 123 height 37
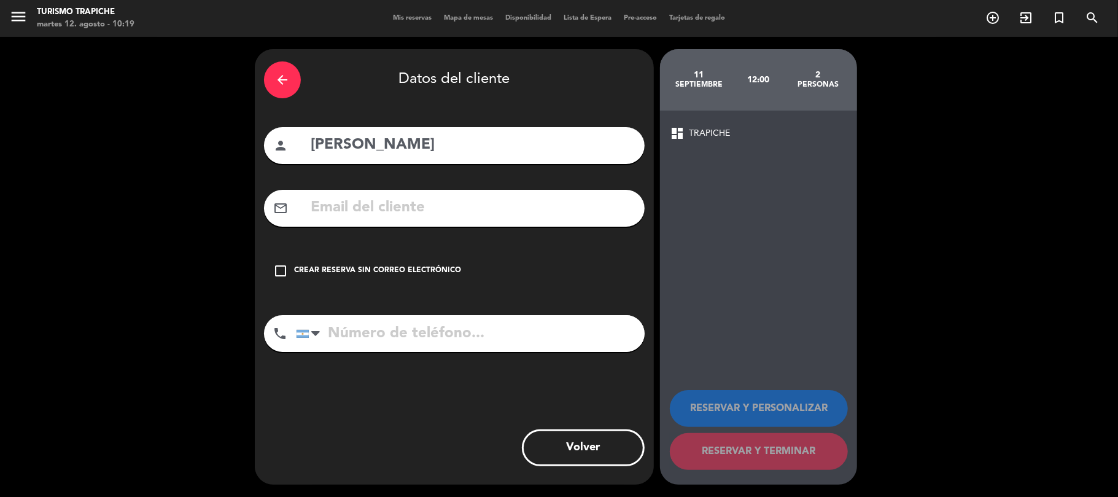
click at [489, 207] on input "text" at bounding box center [472, 207] width 326 height 25
paste input "MendozaBella <[EMAIL_ADDRESS][DOMAIN_NAME]>"
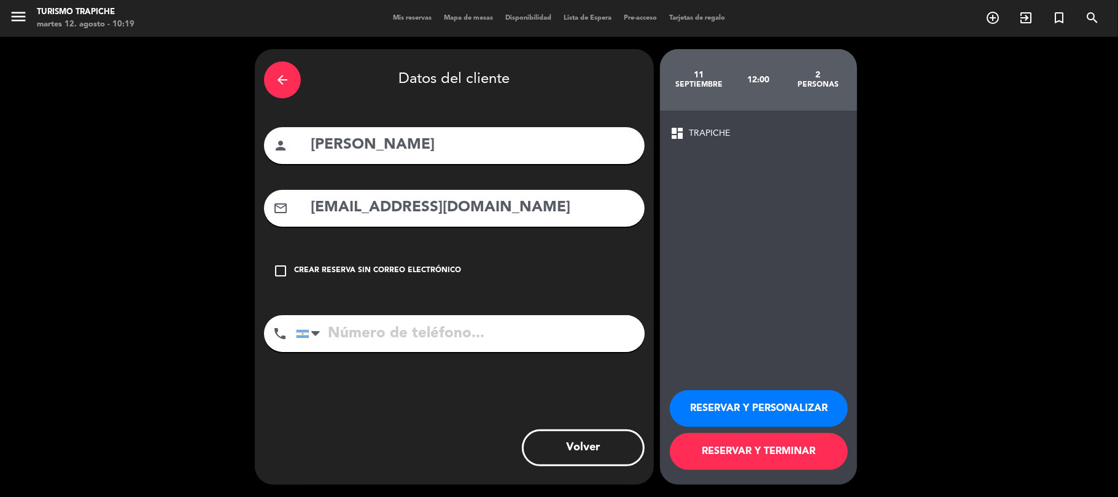
type input "[EMAIL_ADDRESS][DOMAIN_NAME]"
click at [789, 401] on button "RESERVAR Y PERSONALIZAR" at bounding box center [759, 408] width 178 height 37
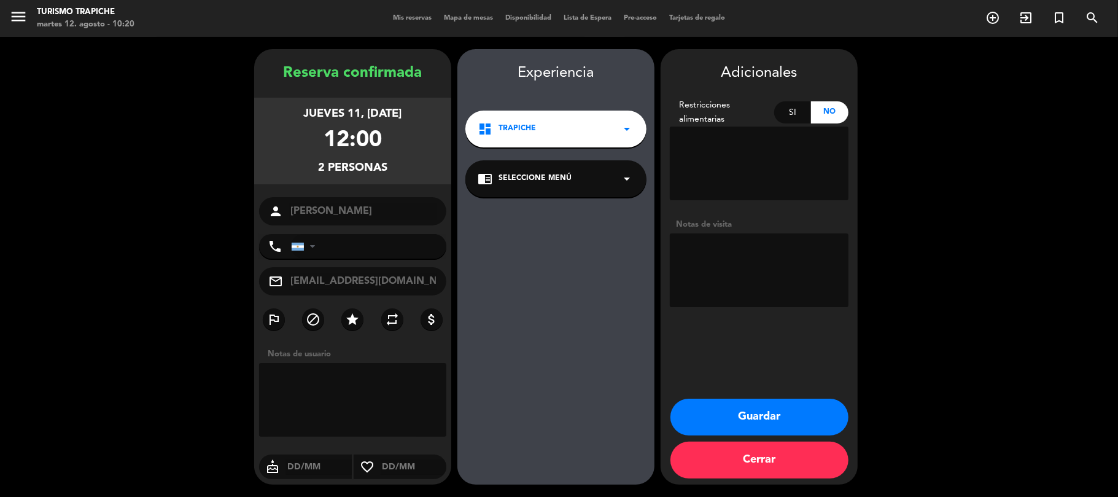
click at [784, 258] on textarea at bounding box center [759, 270] width 179 height 74
type textarea "Paga pax"
click at [719, 394] on div "Adicionales Restricciones alimentarias Si No Notas de visita Guardar Cerrar" at bounding box center [758, 266] width 197 height 435
click at [749, 425] on button "Guardar" at bounding box center [759, 416] width 178 height 37
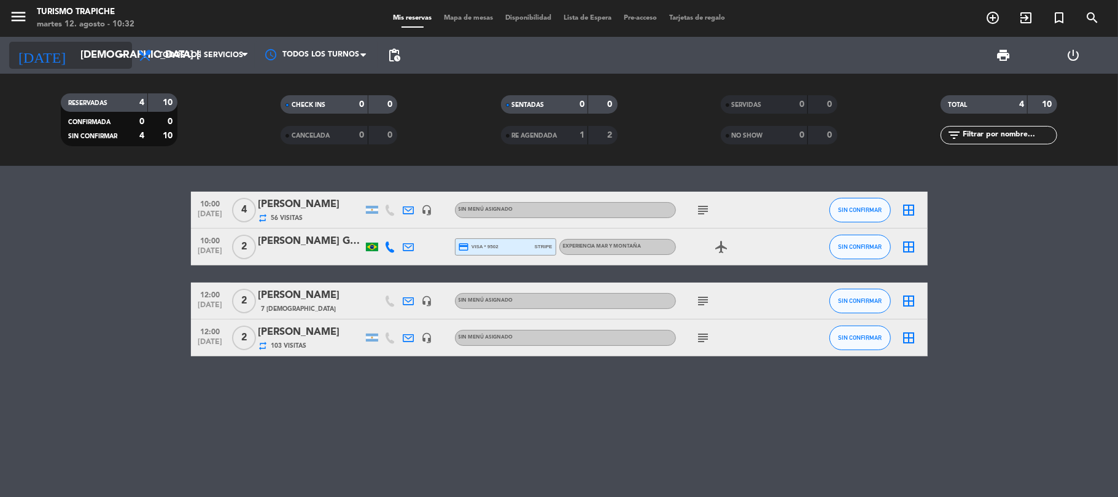
click at [74, 64] on input "[DEMOGRAPHIC_DATA] [DATE]" at bounding box center [140, 56] width 133 height 24
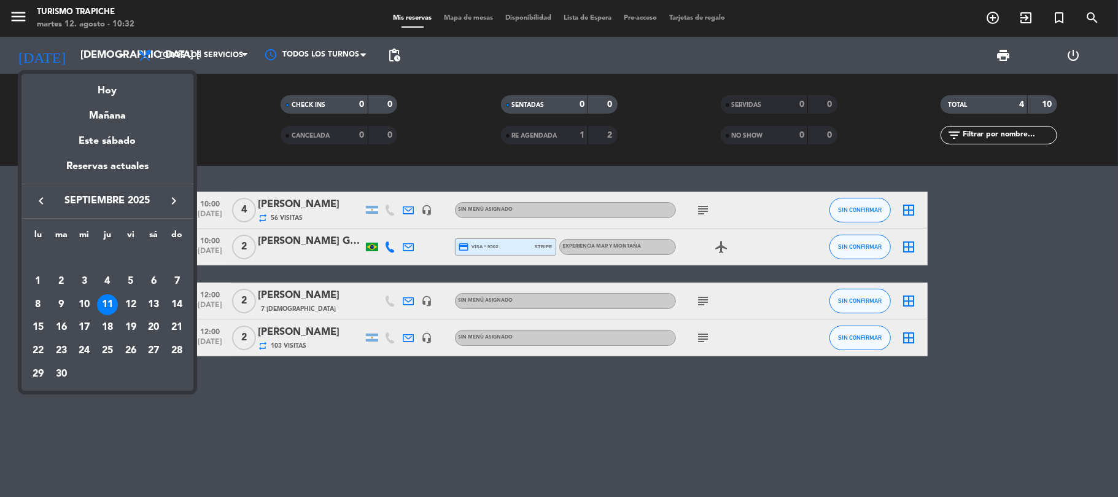
click at [176, 204] on icon "keyboard_arrow_right" at bounding box center [173, 200] width 15 height 15
click at [67, 307] on div "9" at bounding box center [61, 304] width 21 height 21
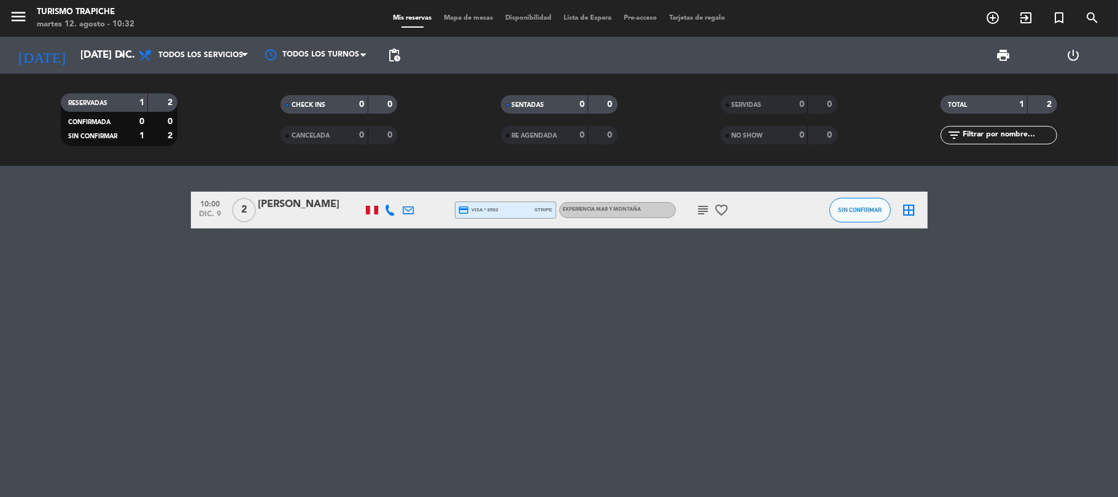
click at [702, 214] on icon "subject" at bounding box center [703, 210] width 15 height 15
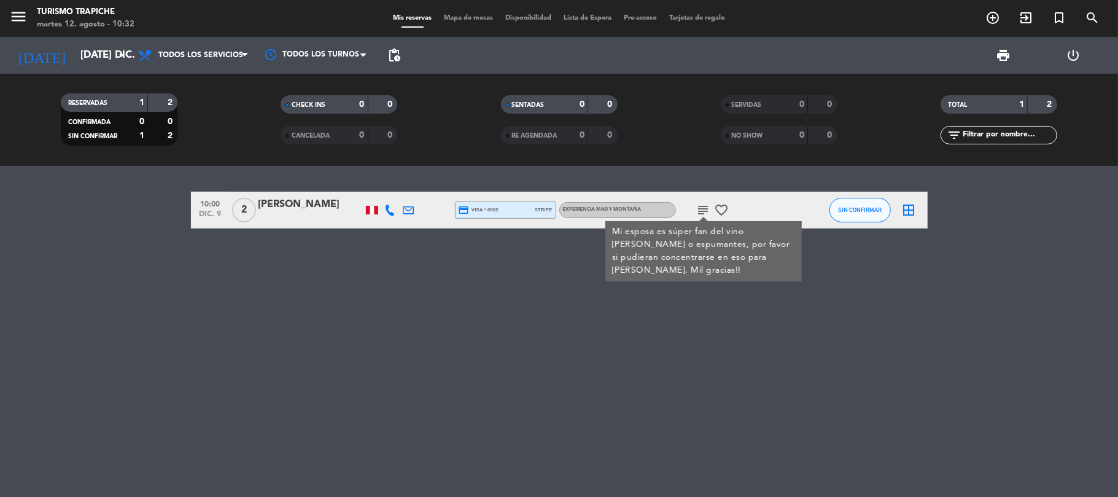
click at [691, 317] on div "10:00 dic. 9 2 [PERSON_NAME] credit_card visa * 8502 stripe EXPERIENCIA MAR Y M…" at bounding box center [559, 331] width 1118 height 331
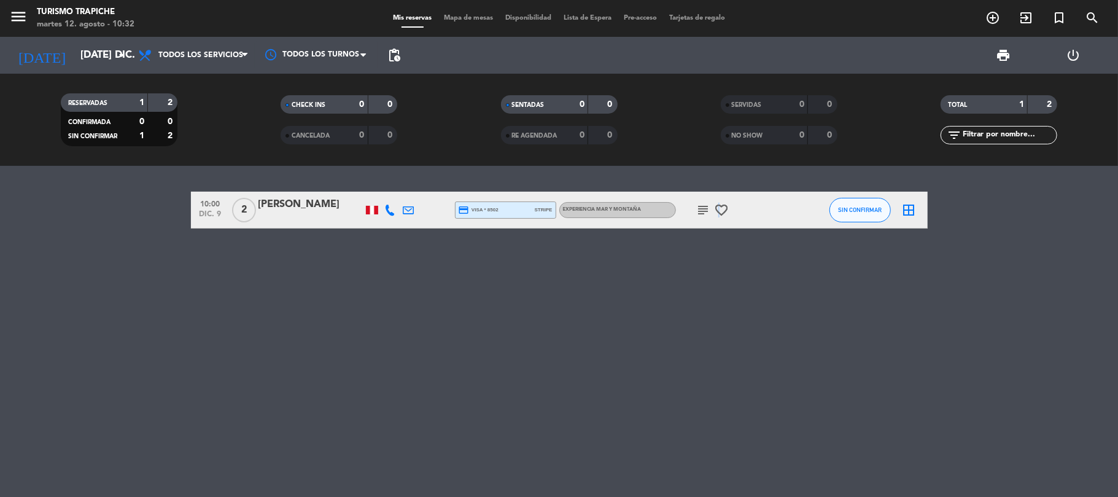
click at [718, 209] on icon "favorite_border" at bounding box center [721, 210] width 15 height 15
click at [74, 53] on input "[DATE] dic." at bounding box center [140, 56] width 133 height 24
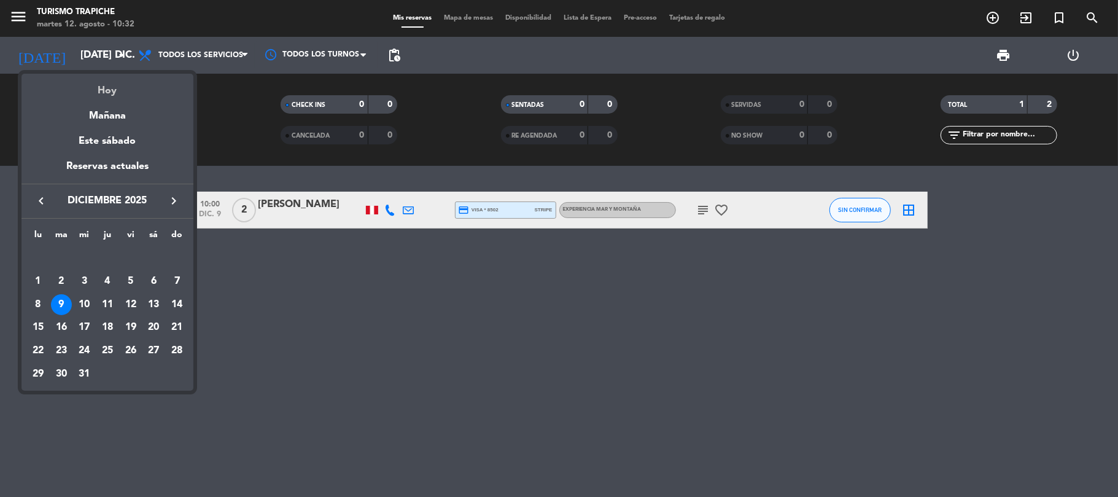
click at [88, 86] on div "Hoy" at bounding box center [107, 86] width 172 height 25
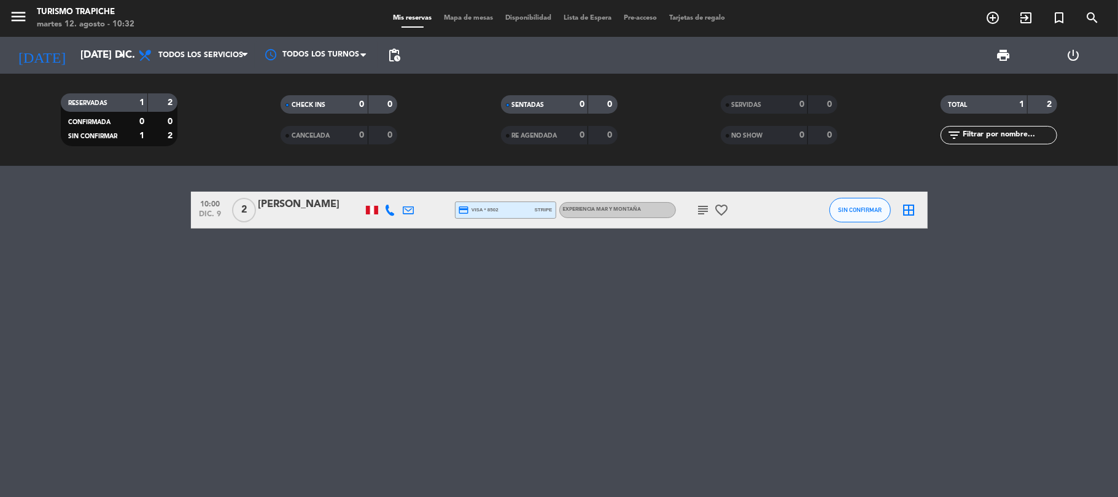
type input "[DATE] ago."
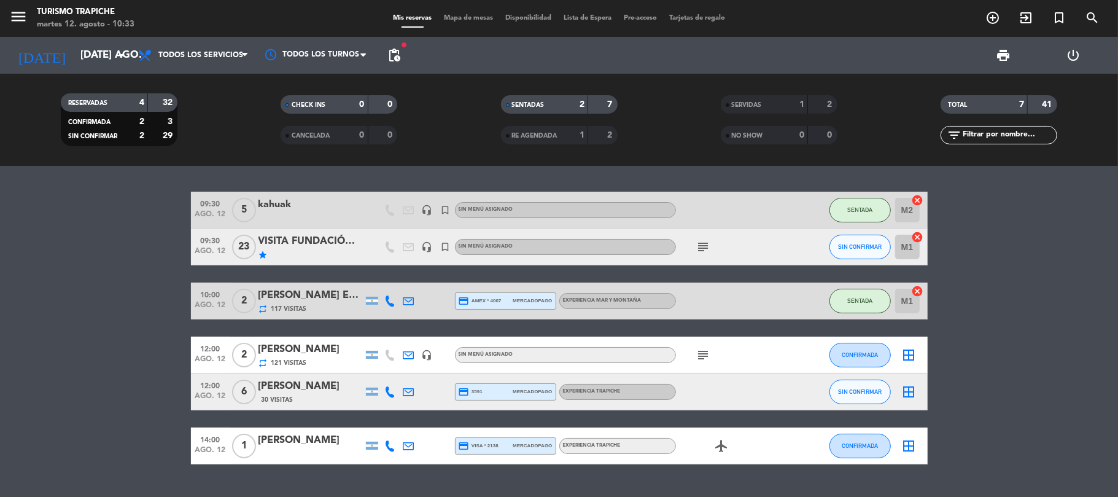
click at [406, 443] on icon at bounding box center [408, 445] width 11 height 11
click at [411, 394] on icon at bounding box center [408, 391] width 11 height 11
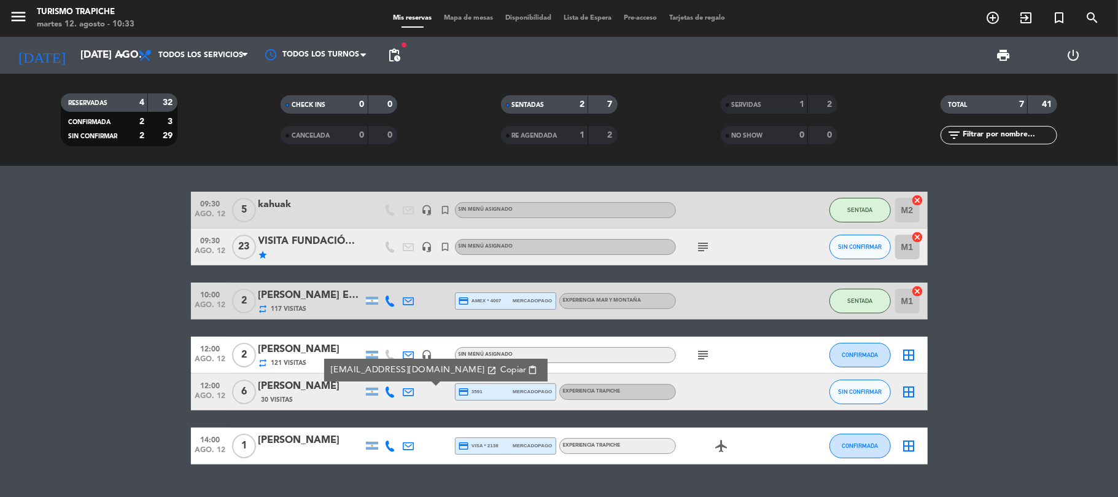
click at [410, 391] on icon at bounding box center [408, 391] width 11 height 11
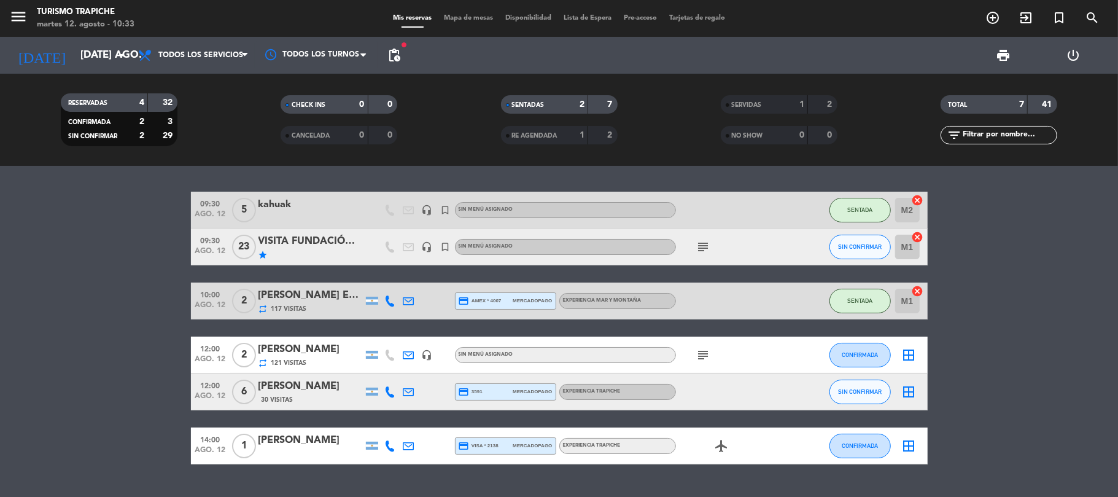
click at [406, 351] on icon at bounding box center [408, 354] width 11 height 11
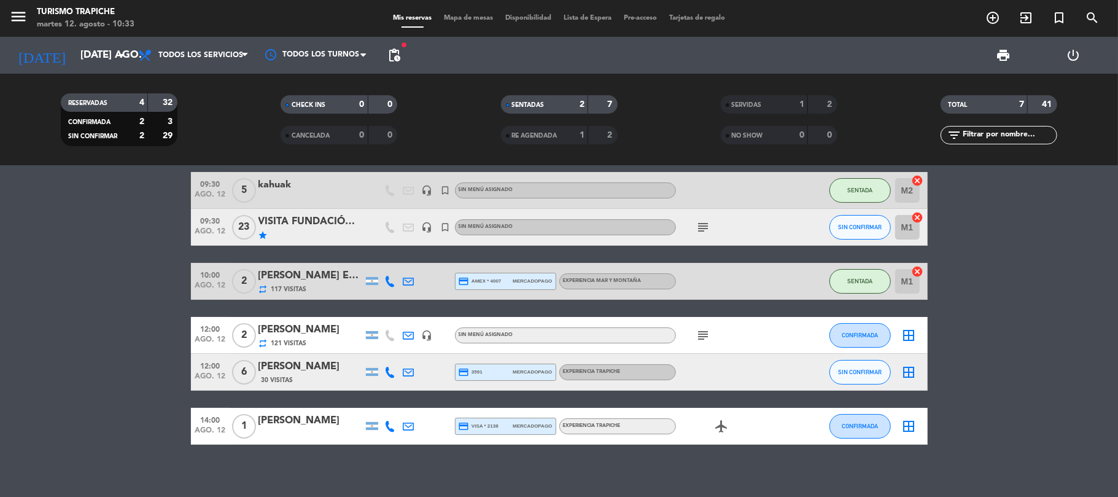
scroll to position [28, 0]
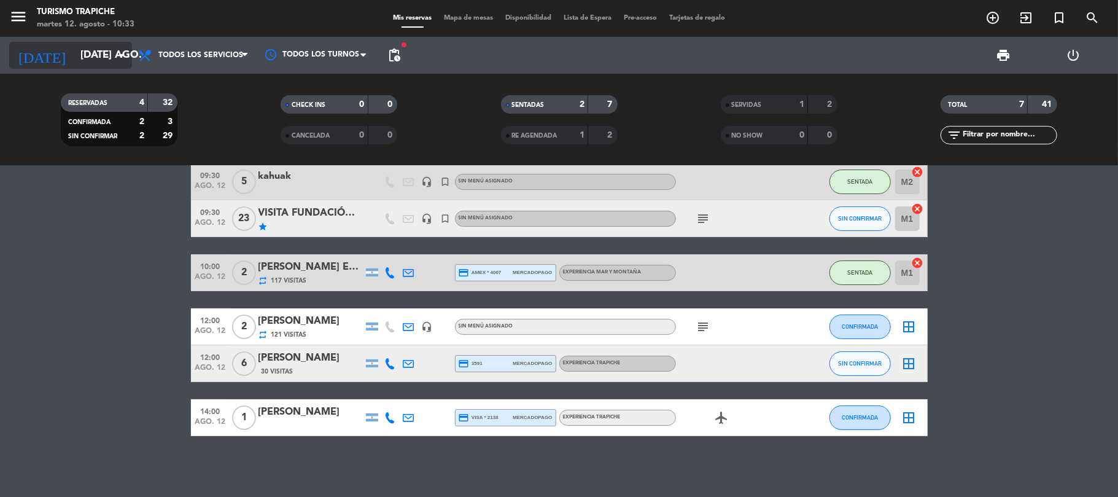
click at [76, 64] on input "[DATE] ago." at bounding box center [140, 56] width 133 height 24
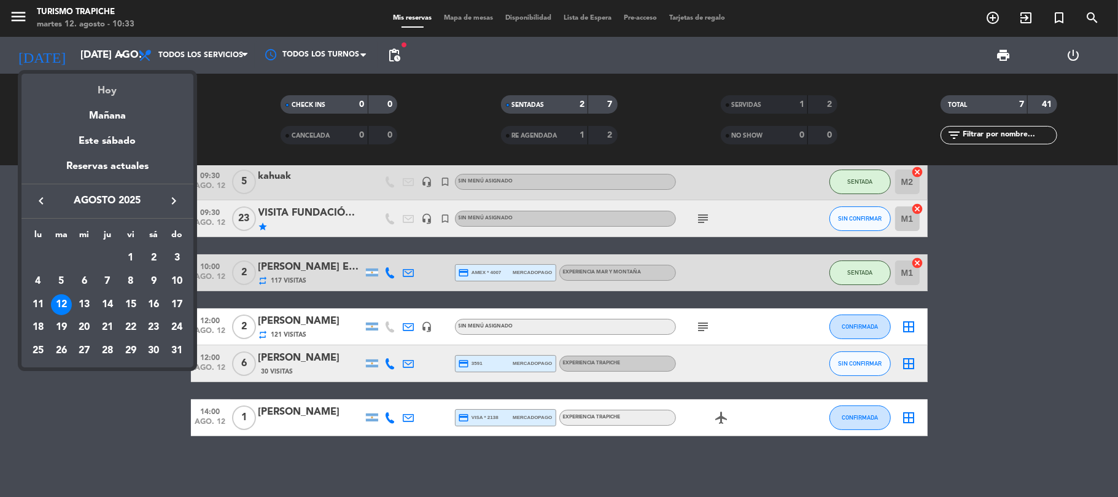
click at [106, 86] on div "Hoy" at bounding box center [107, 86] width 172 height 25
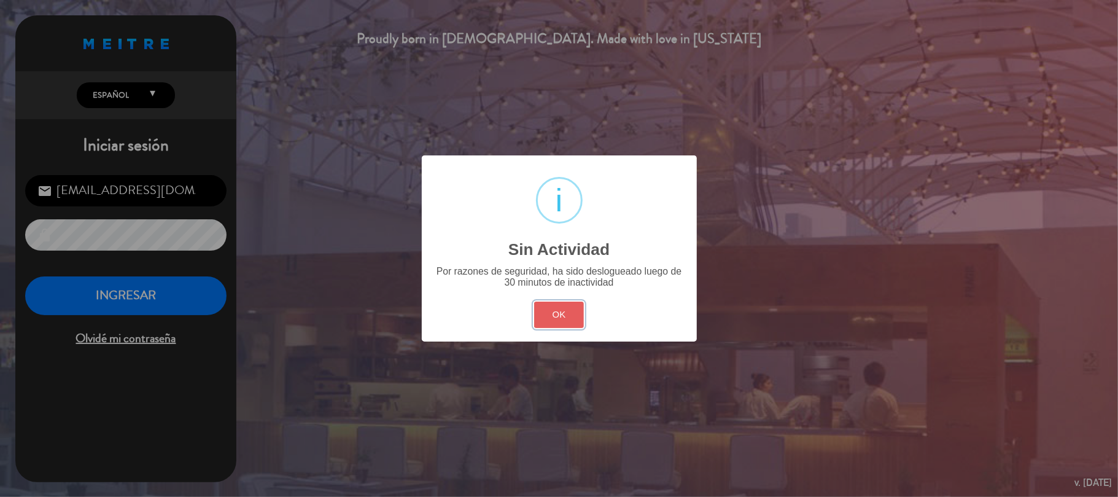
click at [568, 315] on button "OK" at bounding box center [559, 314] width 50 height 26
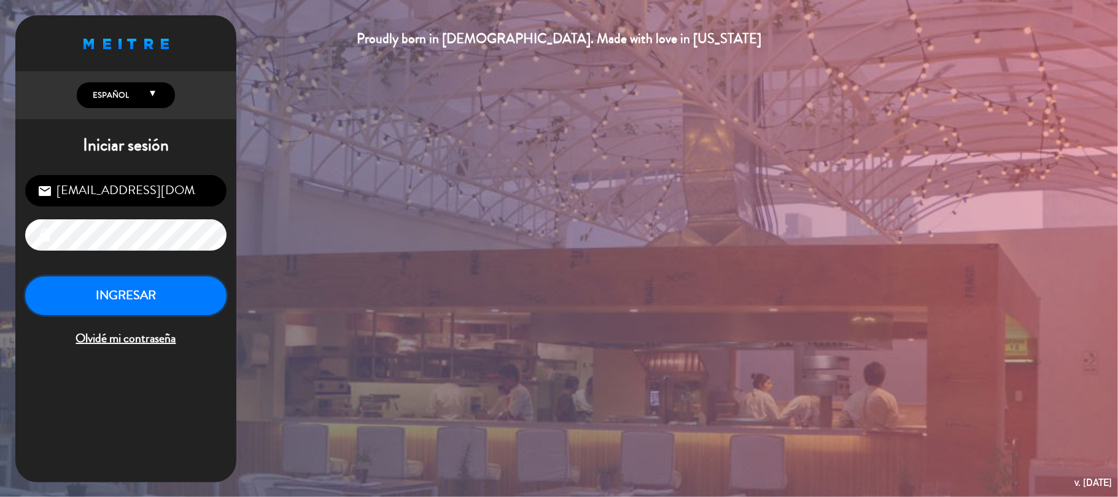
click at [146, 304] on button "INGRESAR" at bounding box center [125, 295] width 201 height 39
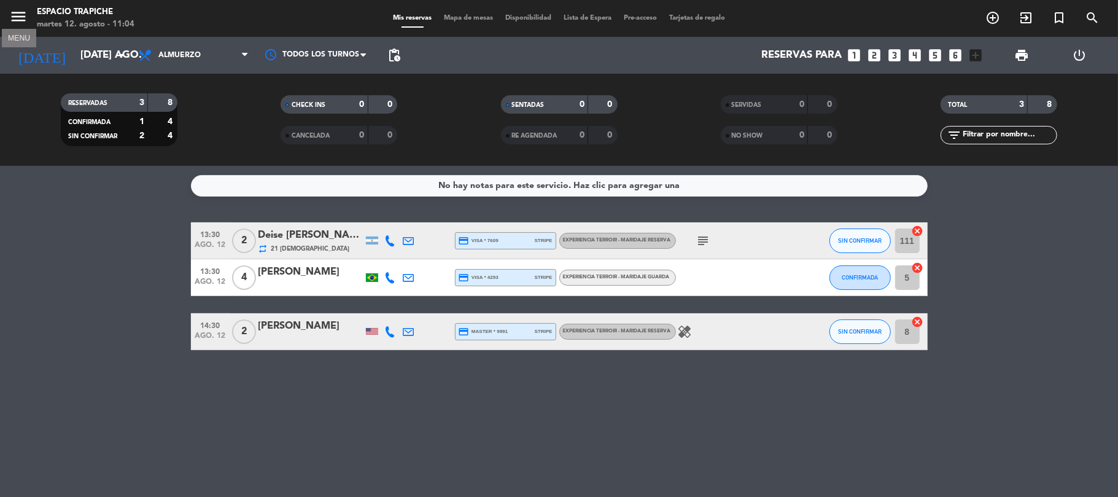
click at [18, 14] on icon "menu" at bounding box center [18, 16] width 18 height 18
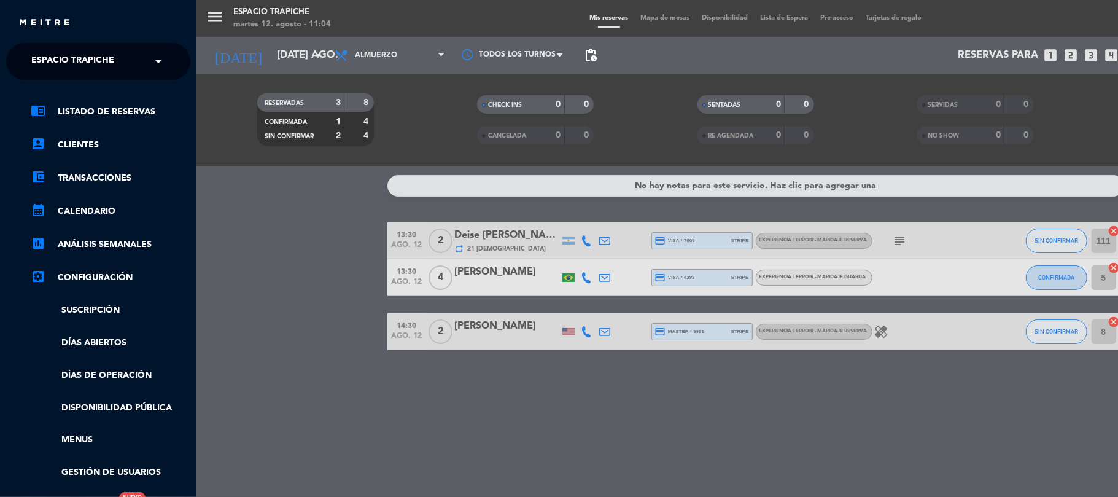
drag, startPoint x: 53, startPoint y: 61, endPoint x: 55, endPoint y: 68, distance: 6.4
click at [54, 61] on span "Espacio Trapiche" at bounding box center [72, 61] width 83 height 26
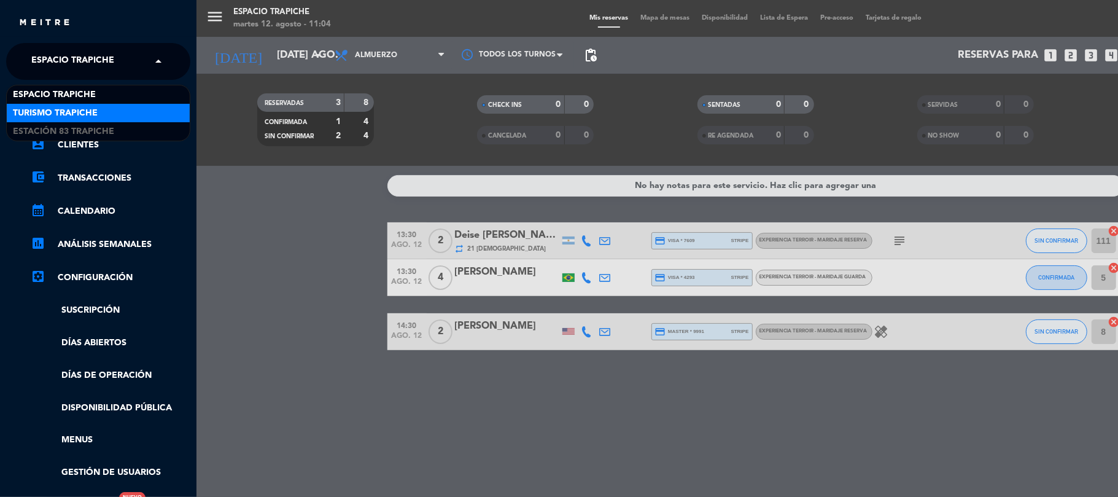
click at [55, 111] on span "Turismo Trapiche" at bounding box center [55, 113] width 85 height 14
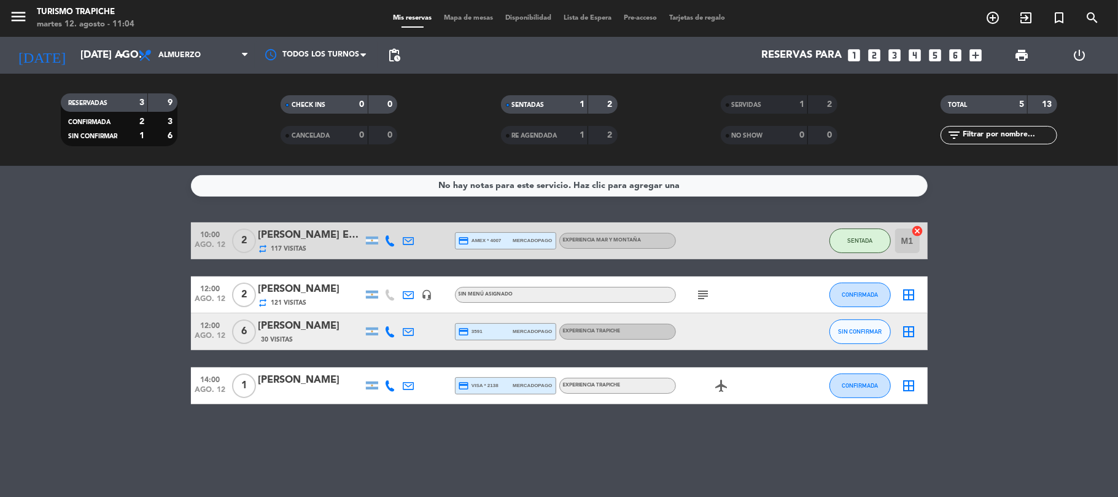
click at [760, 102] on span "SERVIDAS" at bounding box center [747, 105] width 30 height 6
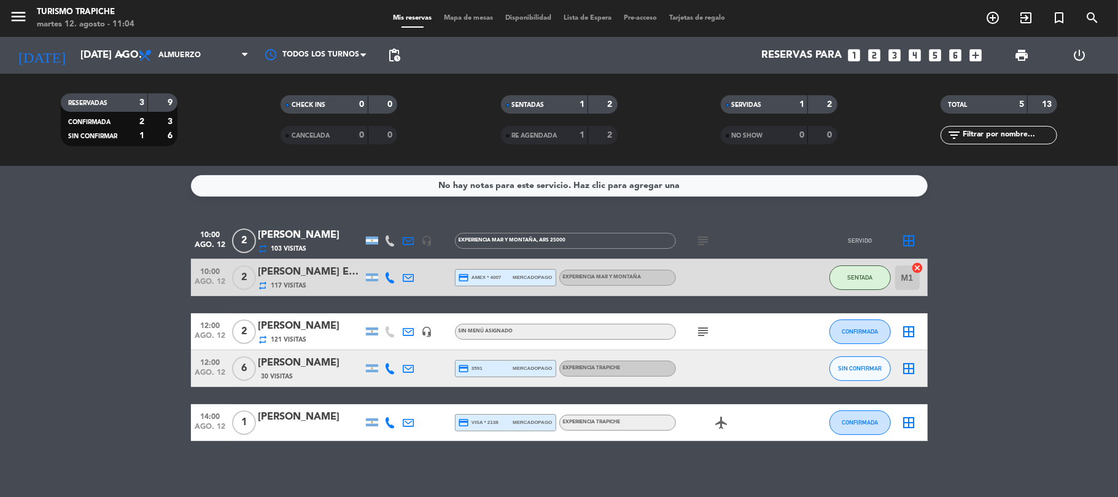
click at [350, 237] on div "[PERSON_NAME]" at bounding box center [310, 235] width 104 height 16
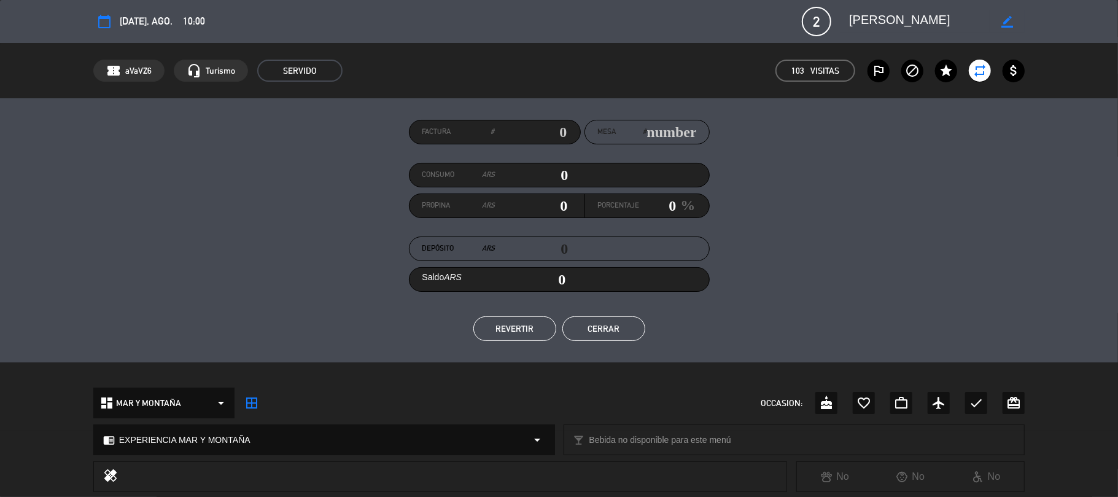
click at [518, 330] on button "REVERTIR" at bounding box center [514, 328] width 83 height 25
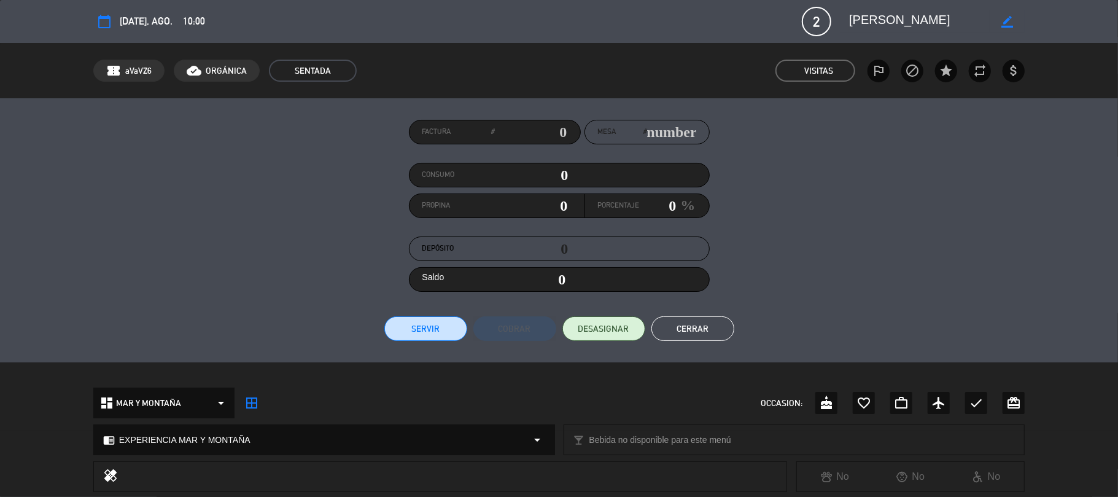
click at [665, 320] on button "Cerrar" at bounding box center [692, 328] width 83 height 25
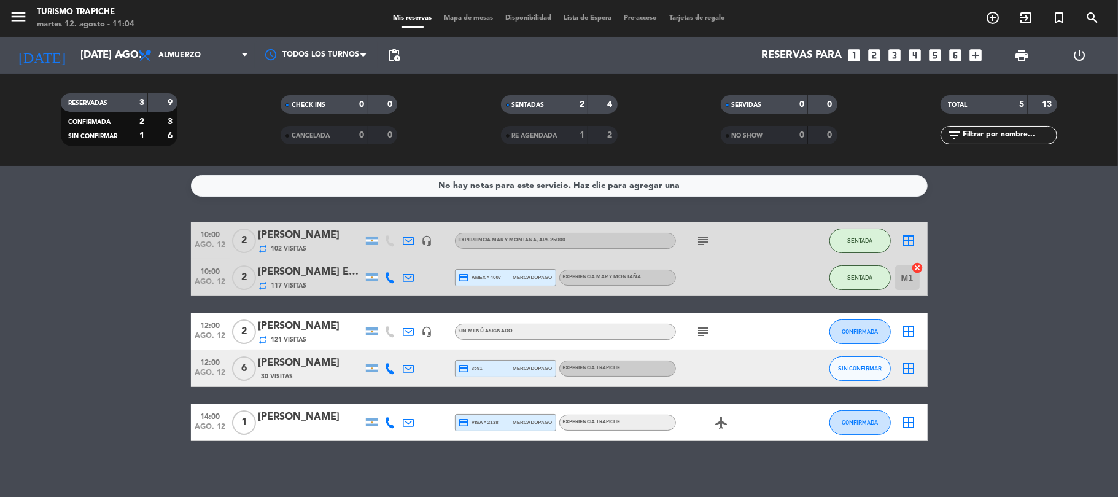
click at [702, 241] on icon "subject" at bounding box center [703, 240] width 15 height 15
click at [855, 239] on span "SENTADA" at bounding box center [859, 240] width 25 height 7
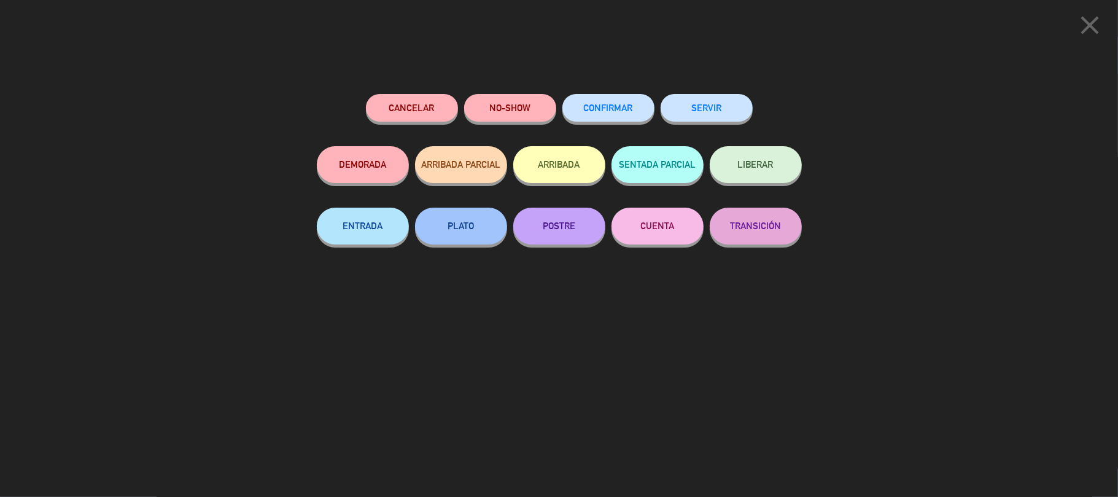
drag, startPoint x: 768, startPoint y: 160, endPoint x: 1020, endPoint y: 74, distance: 265.9
click at [1020, 75] on div "close Cancelar NO-SHOW CONFIRMAR SERVIR DEMORADA ARRIBADA PARCIAL ARRIBADA SENT…" at bounding box center [559, 248] width 1118 height 497
click at [1081, 20] on icon "close" at bounding box center [1089, 25] width 31 height 31
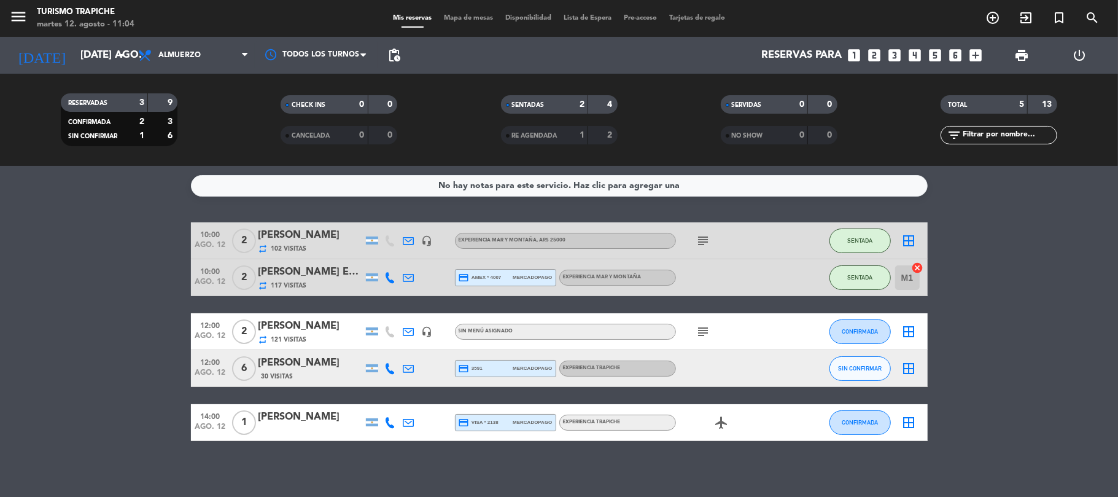
click at [912, 236] on icon "border_all" at bounding box center [909, 240] width 15 height 15
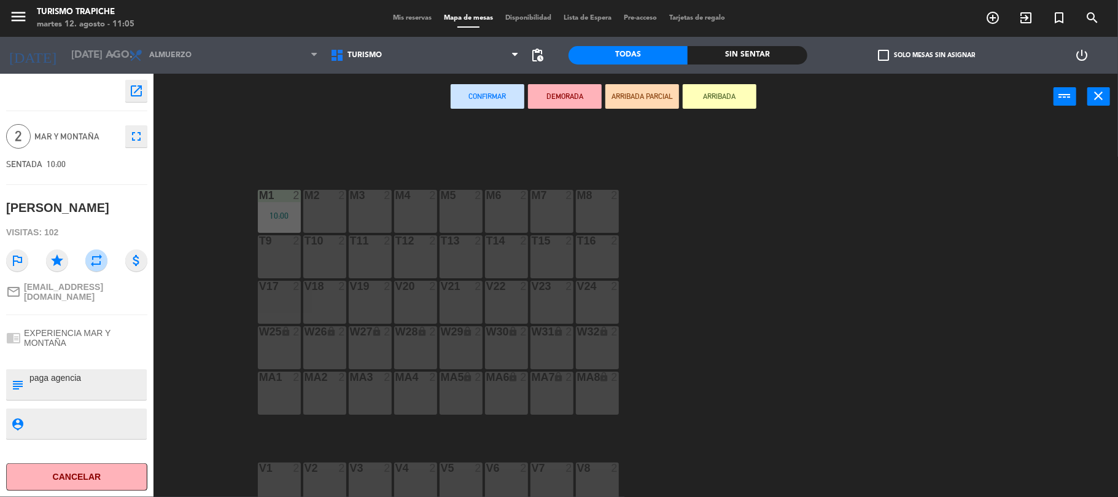
click at [306, 217] on div "M2 2" at bounding box center [324, 211] width 43 height 43
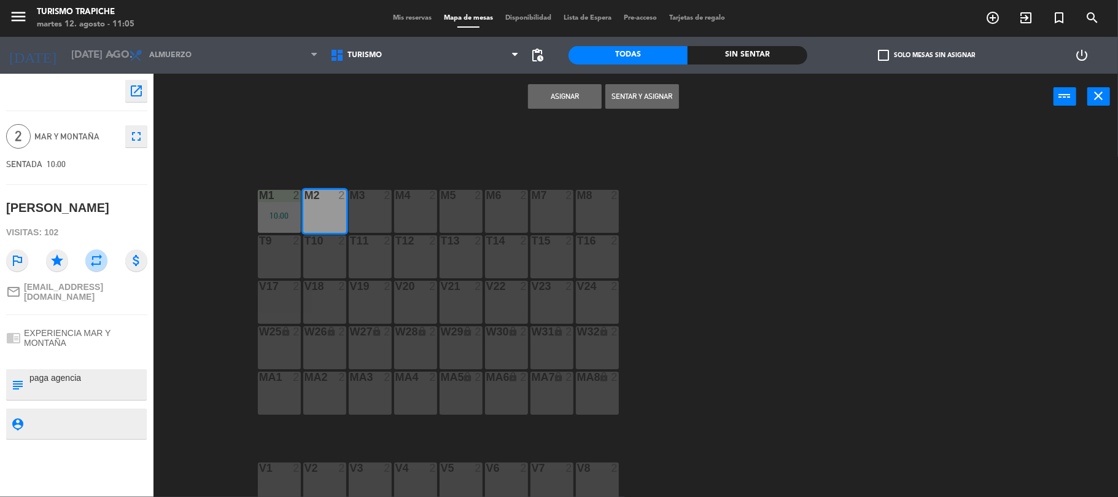
click at [634, 98] on button "Sentar y Asignar" at bounding box center [642, 96] width 74 height 25
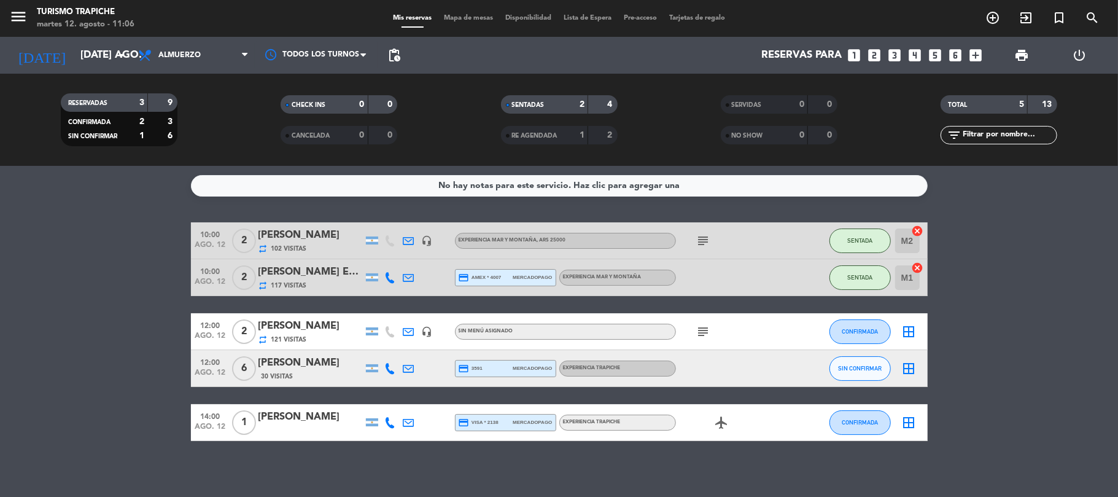
click at [349, 236] on div "[PERSON_NAME]" at bounding box center [310, 235] width 104 height 16
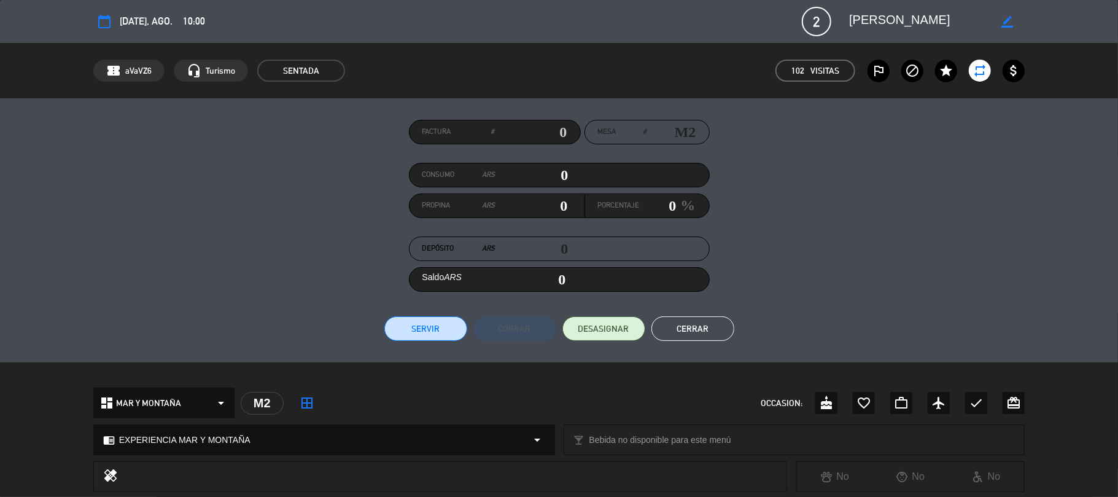
scroll to position [306, 0]
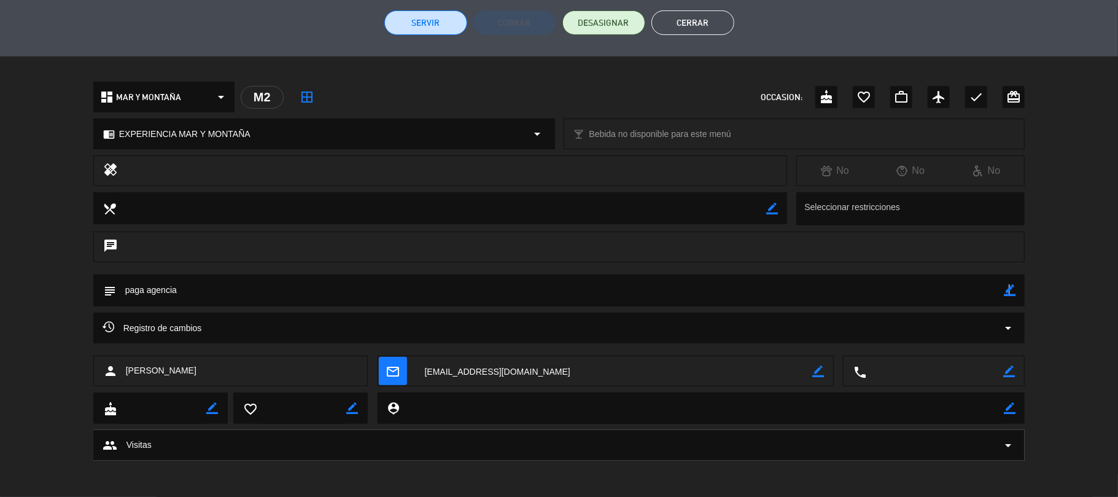
click at [1010, 285] on icon "border_color" at bounding box center [1009, 290] width 12 height 12
click at [892, 277] on textarea at bounding box center [560, 289] width 888 height 31
click at [1010, 285] on icon at bounding box center [1009, 290] width 12 height 12
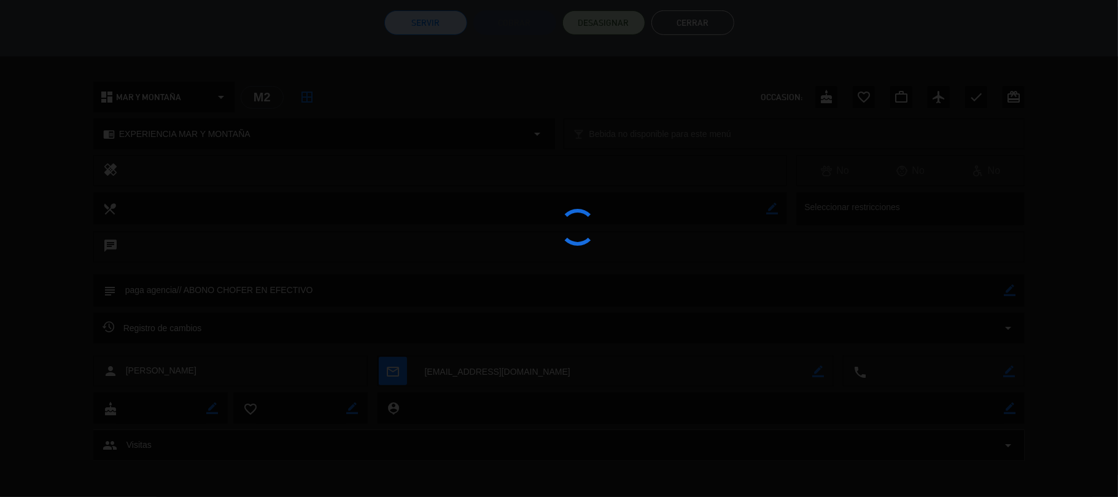
type textarea "paga agencia// ABONO CHOFER EN EFECTIVO"
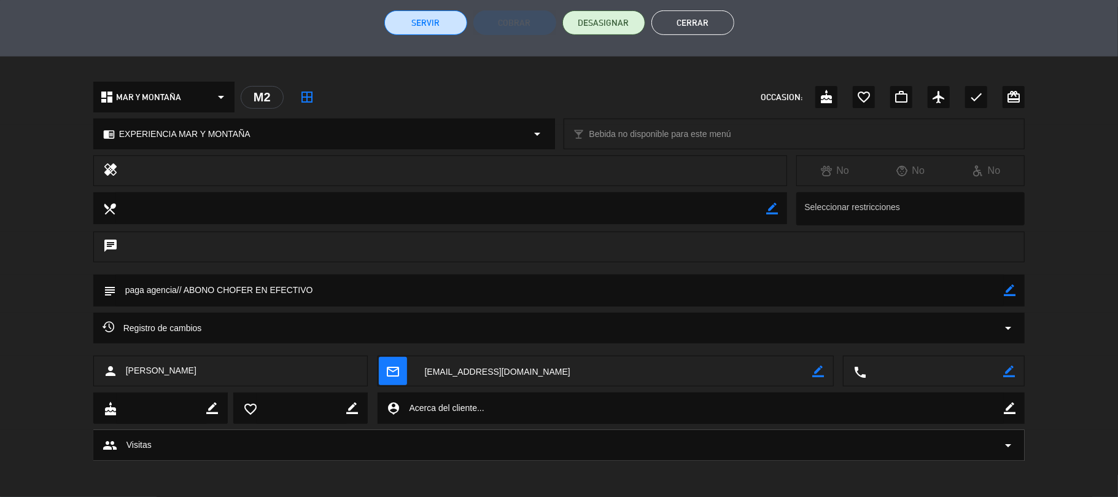
click at [724, 13] on button "Cerrar" at bounding box center [692, 22] width 83 height 25
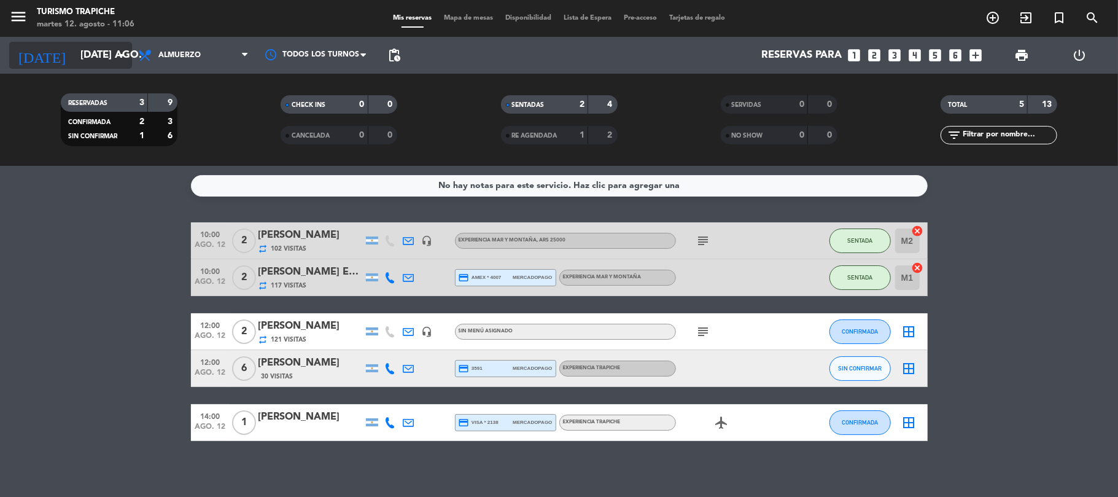
click at [113, 50] on input "[DATE] ago." at bounding box center [140, 56] width 133 height 24
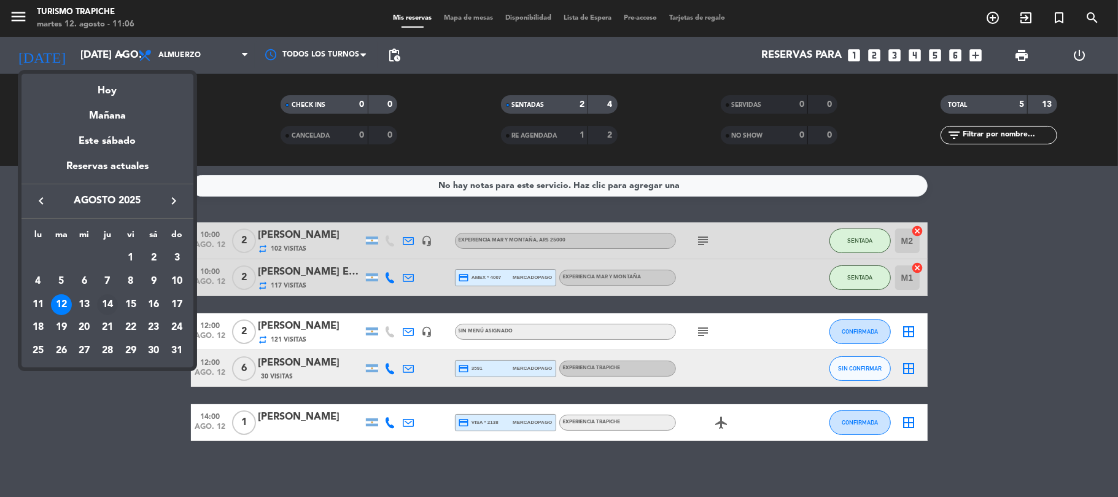
click at [109, 298] on div "14" at bounding box center [107, 304] width 21 height 21
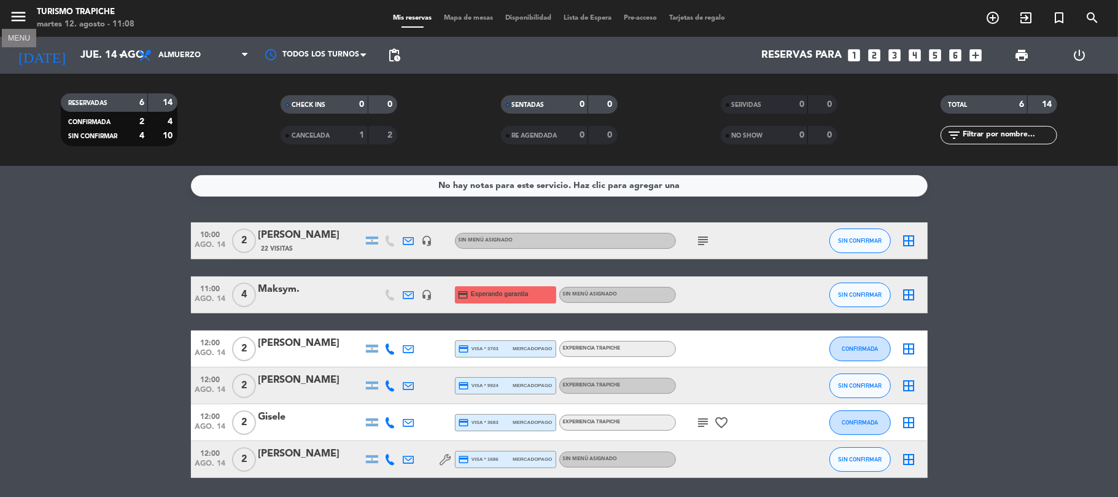
click at [12, 11] on icon "menu" at bounding box center [18, 16] width 18 height 18
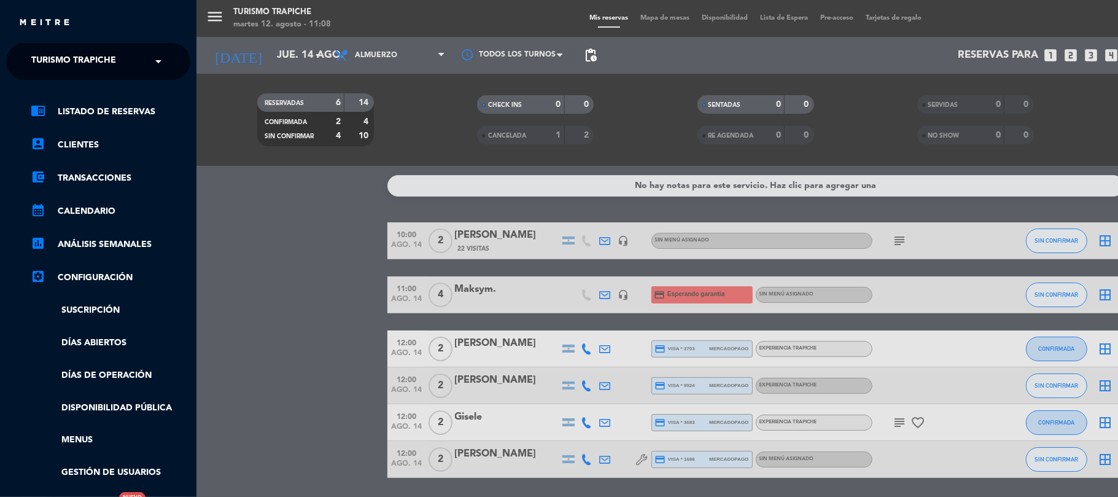
click at [45, 47] on ng-select "× Turismo Trapiche ×" at bounding box center [98, 61] width 184 height 37
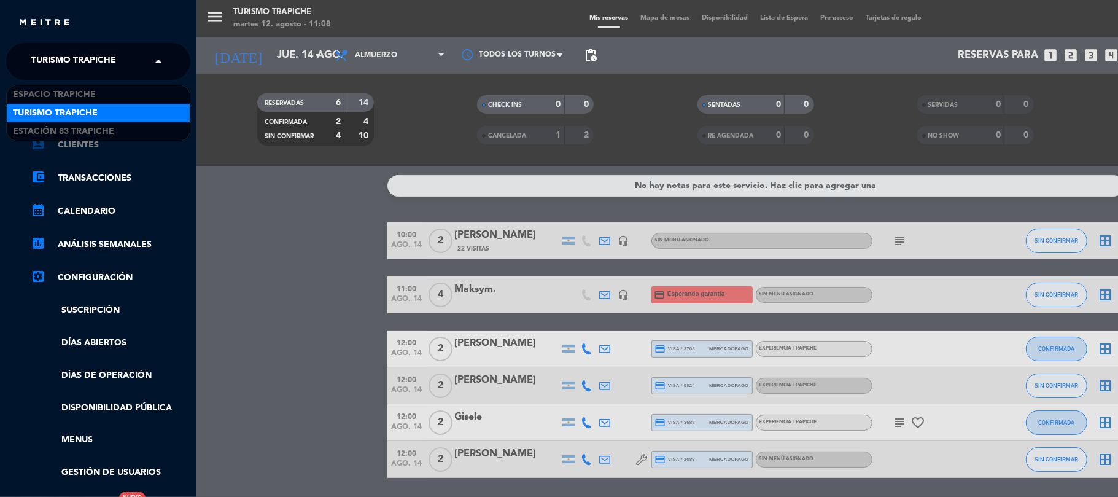
drag, startPoint x: 60, startPoint y: 71, endPoint x: 99, endPoint y: 144, distance: 82.7
click at [60, 70] on span "Turismo Trapiche" at bounding box center [73, 61] width 85 height 26
click at [71, 103] on div "Espacio Trapiche" at bounding box center [98, 94] width 183 height 18
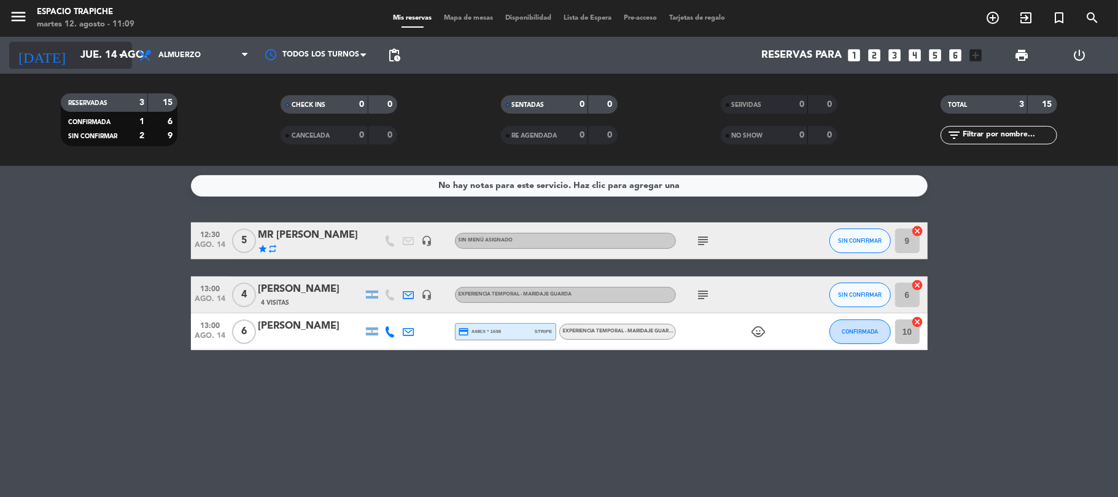
click at [94, 55] on input "jue. 14 ago." at bounding box center [140, 56] width 133 height 24
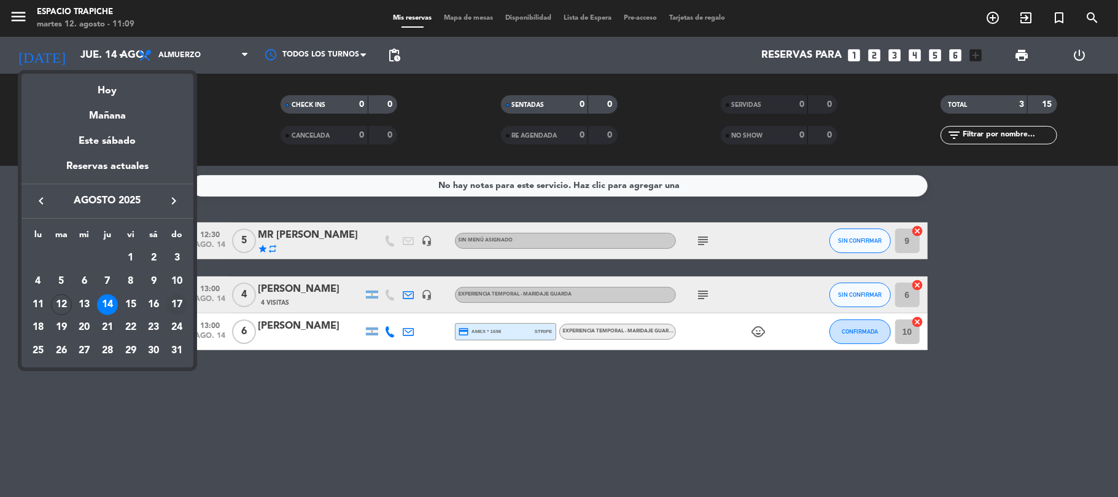
click at [175, 302] on div "17" at bounding box center [176, 304] width 21 height 21
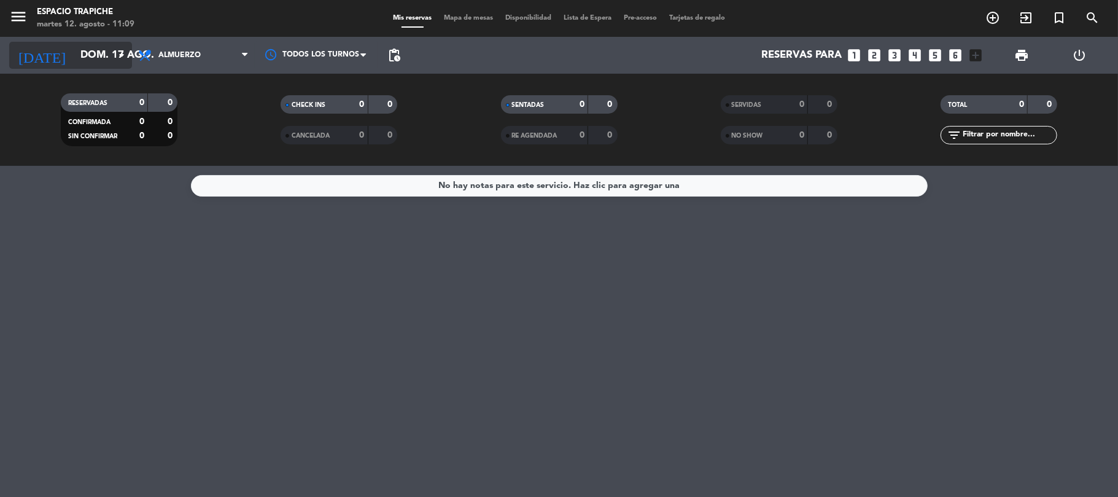
click at [74, 45] on input "dom. 17 ago." at bounding box center [140, 56] width 133 height 24
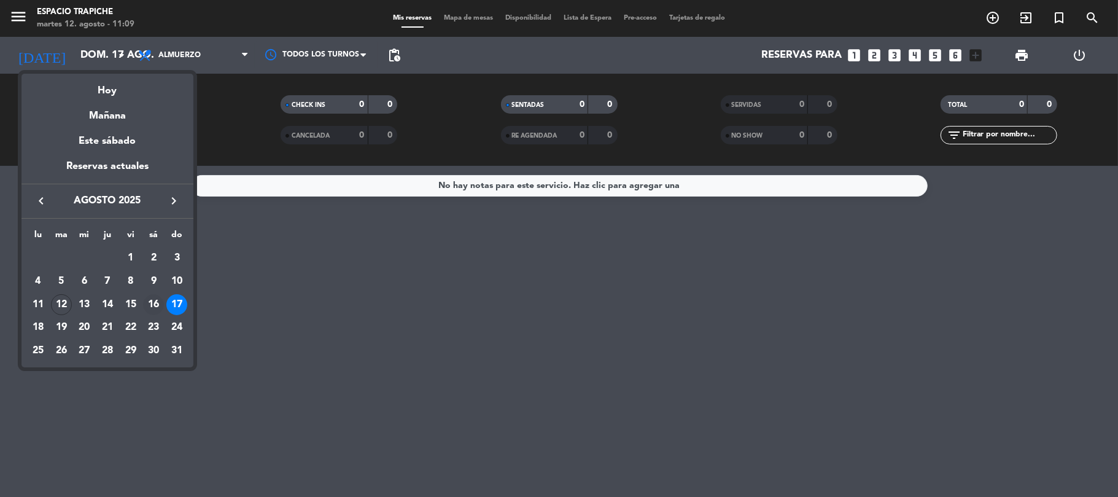
click at [150, 307] on div "16" at bounding box center [153, 304] width 21 height 21
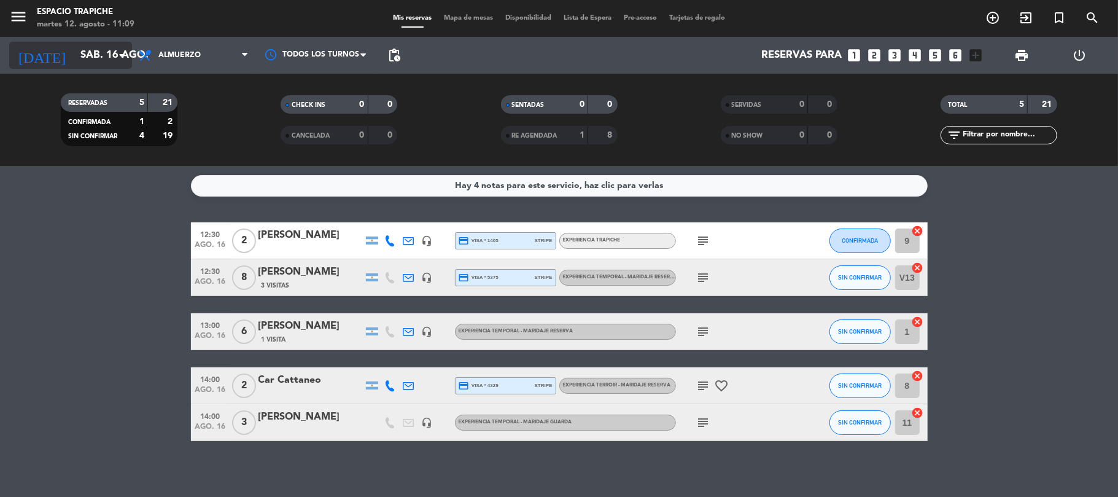
click at [90, 49] on input "sáb. 16 ago." at bounding box center [140, 56] width 133 height 24
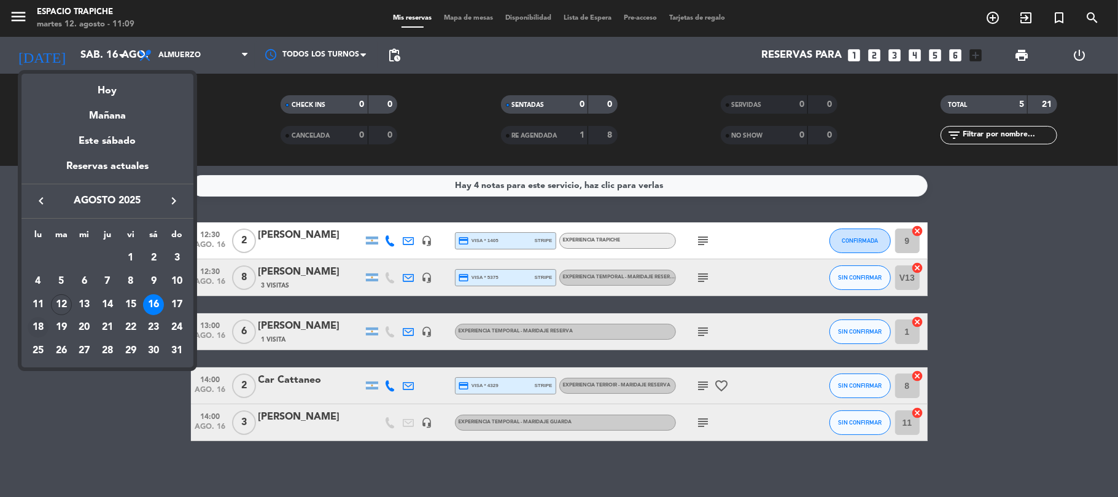
click at [40, 327] on div "18" at bounding box center [38, 327] width 21 height 21
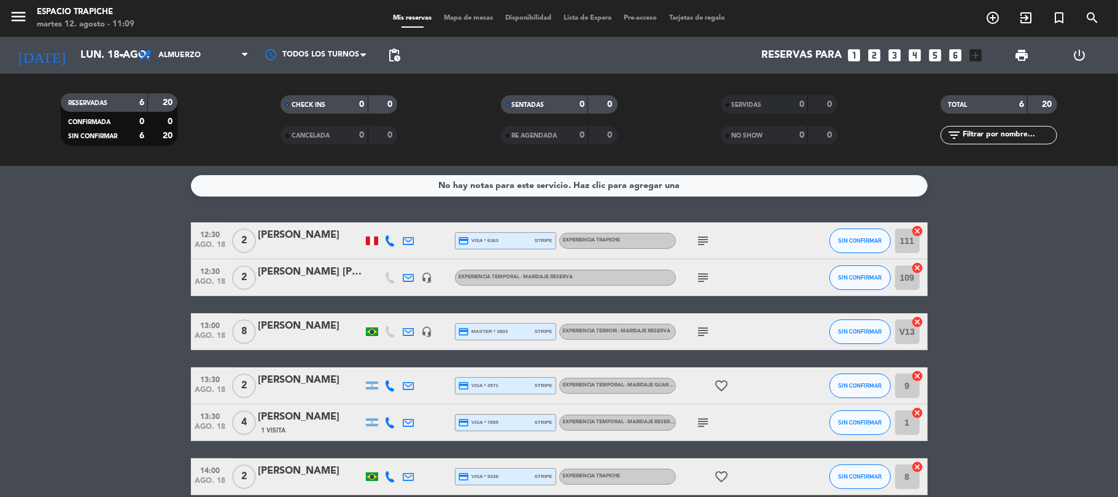
scroll to position [59, 0]
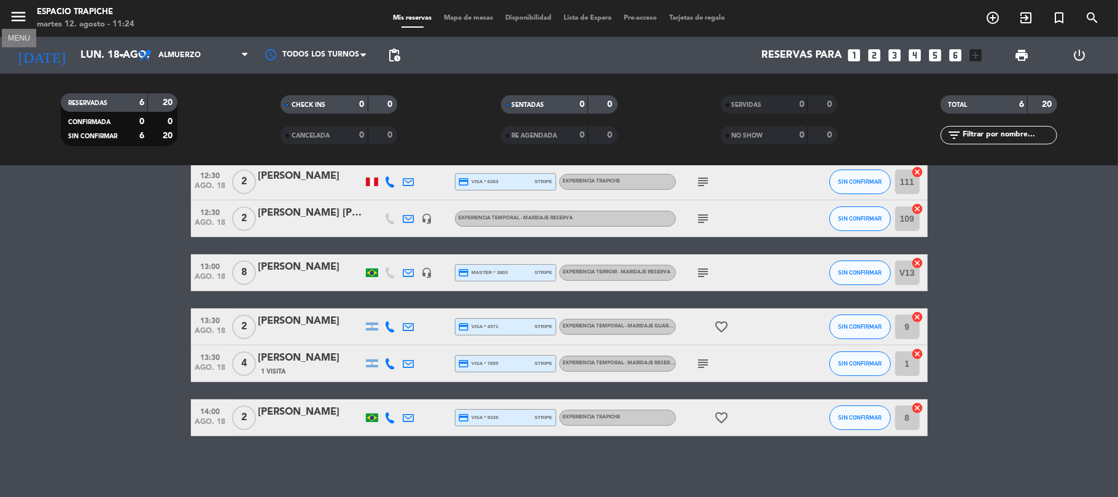
click at [20, 18] on icon "menu" at bounding box center [18, 16] width 18 height 18
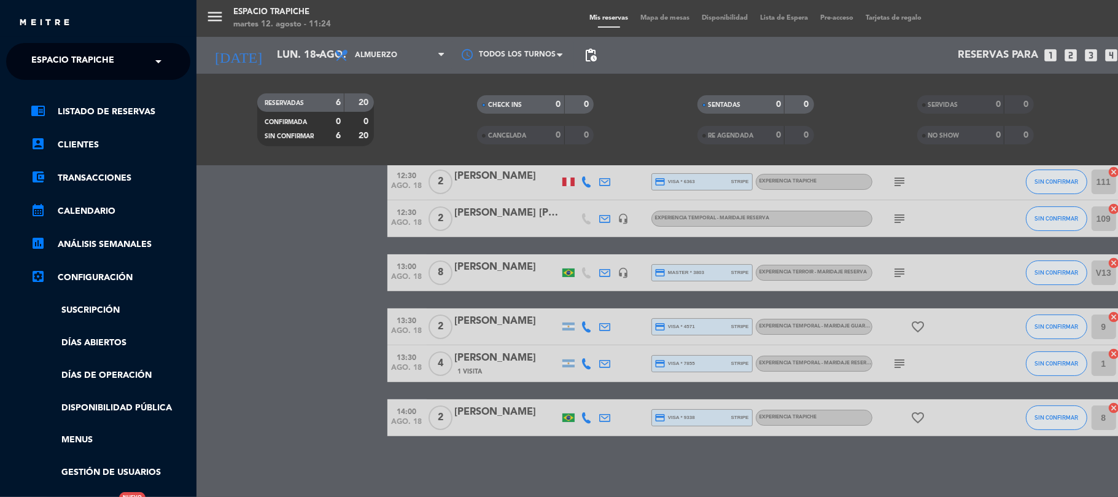
click at [21, 20] on img at bounding box center [44, 22] width 52 height 9
click at [261, 233] on div "menu Espacio Trapiche martes 12. agosto - 11:24 Mis reservas Mapa de mesas Disp…" at bounding box center [755, 248] width 1118 height 497
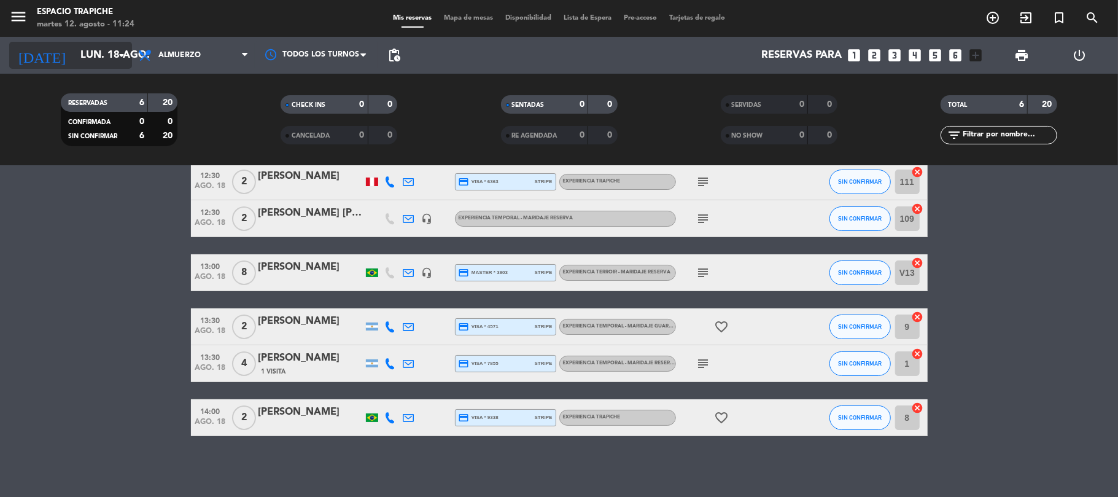
click at [74, 49] on input "lun. 18 ago." at bounding box center [140, 56] width 133 height 24
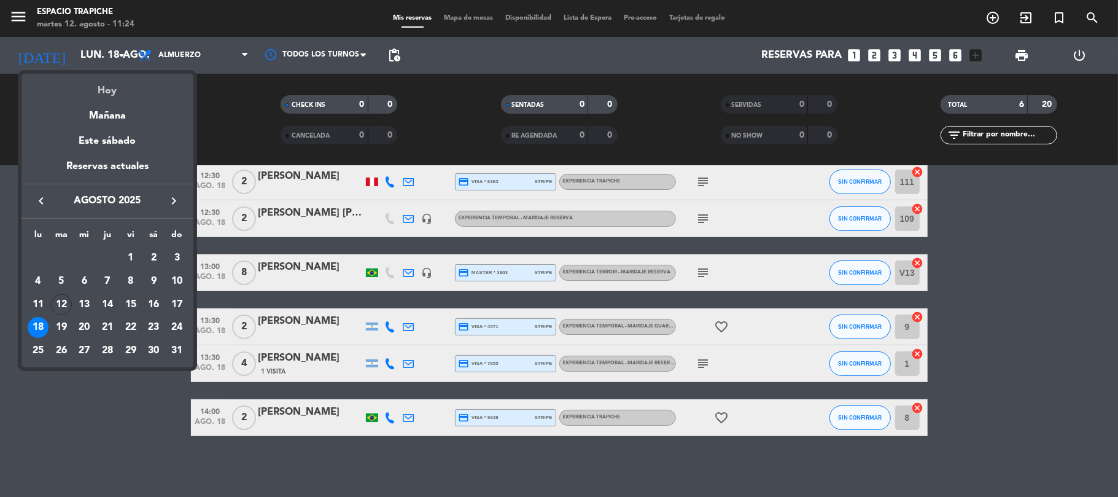
click at [101, 87] on div "Hoy" at bounding box center [107, 86] width 172 height 25
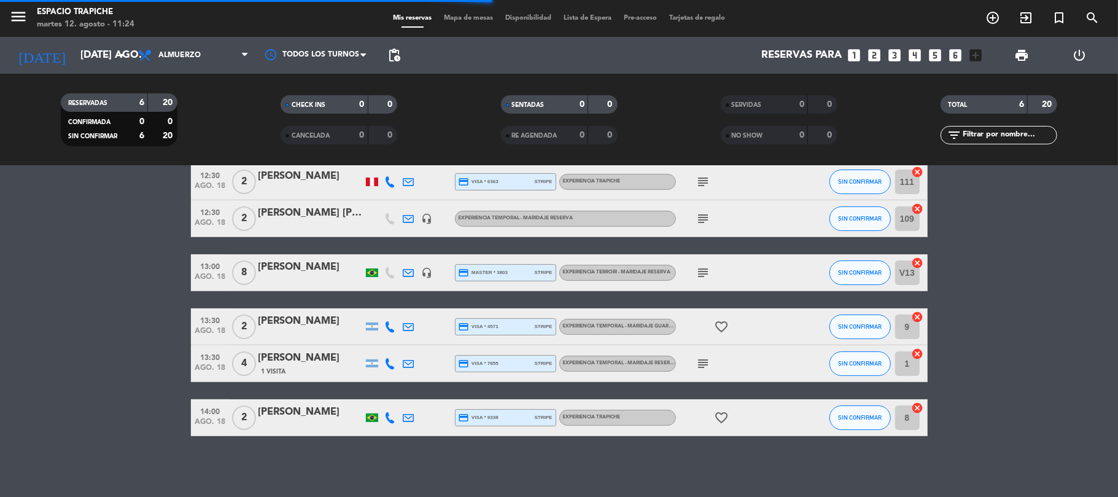
scroll to position [0, 0]
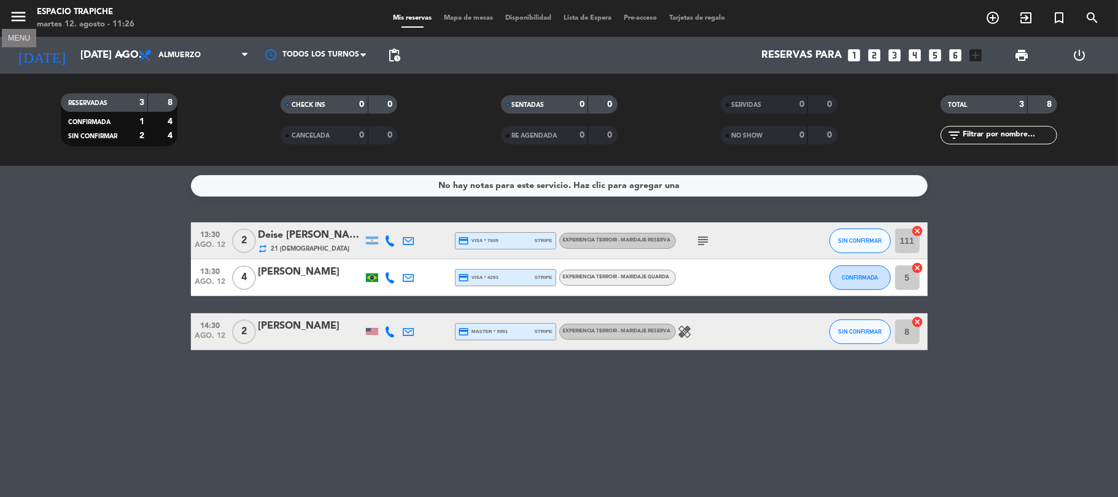
click at [22, 12] on icon "menu" at bounding box center [18, 16] width 18 height 18
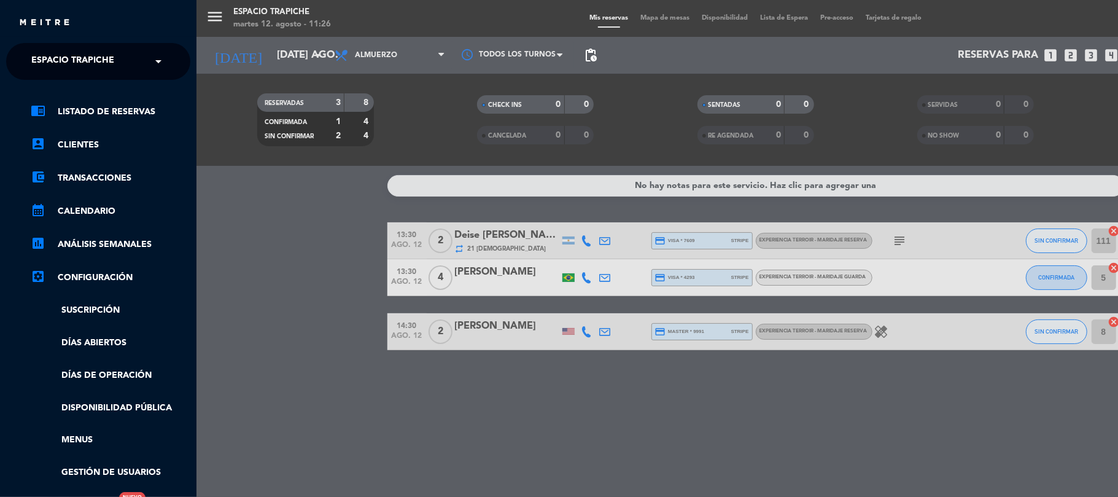
click at [35, 55] on span "Espacio Trapiche" at bounding box center [72, 61] width 83 height 26
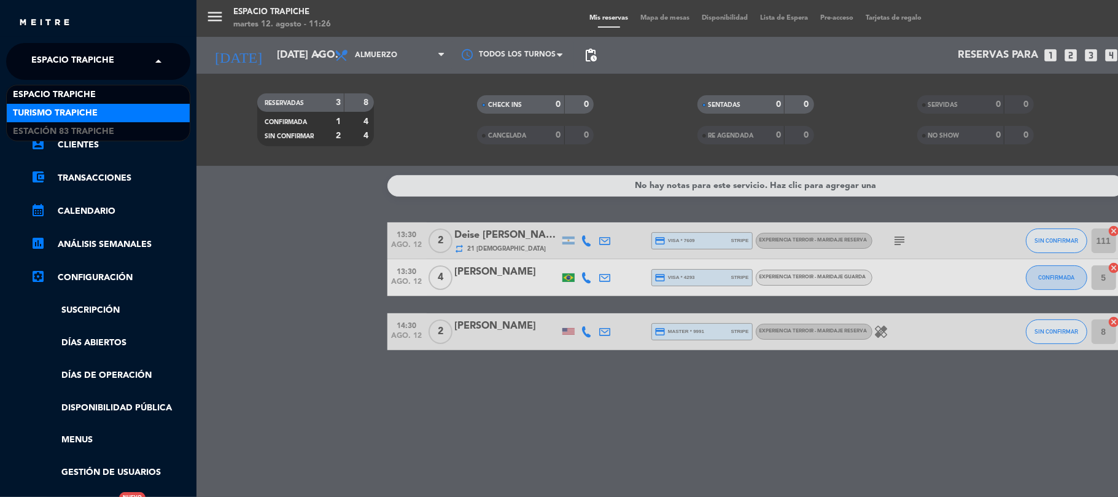
click at [42, 111] on span "Turismo Trapiche" at bounding box center [55, 113] width 85 height 14
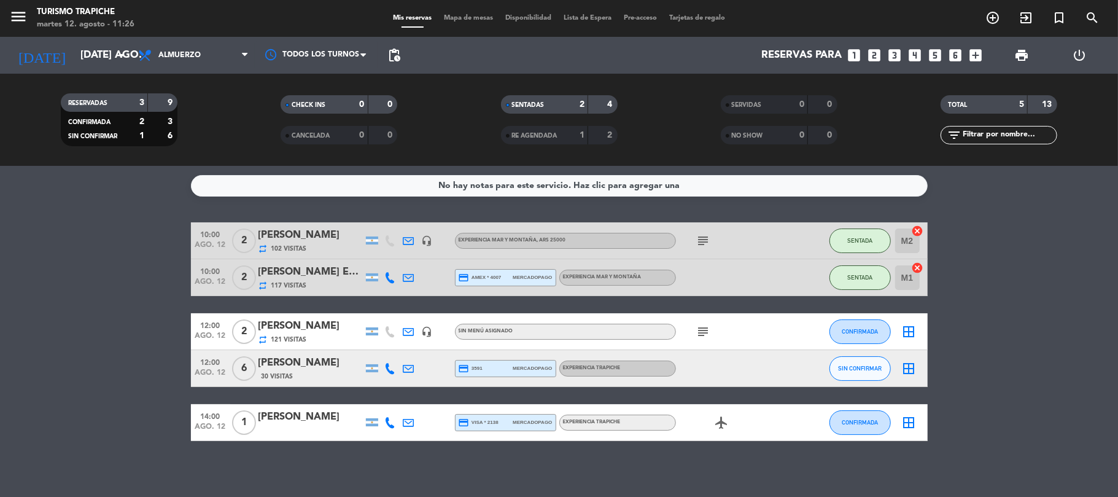
click at [409, 327] on icon at bounding box center [408, 331] width 11 height 11
click at [418, 373] on div at bounding box center [427, 368] width 18 height 36
click at [401, 374] on div at bounding box center [409, 368] width 18 height 36
click at [403, 368] on icon at bounding box center [408, 368] width 11 height 11
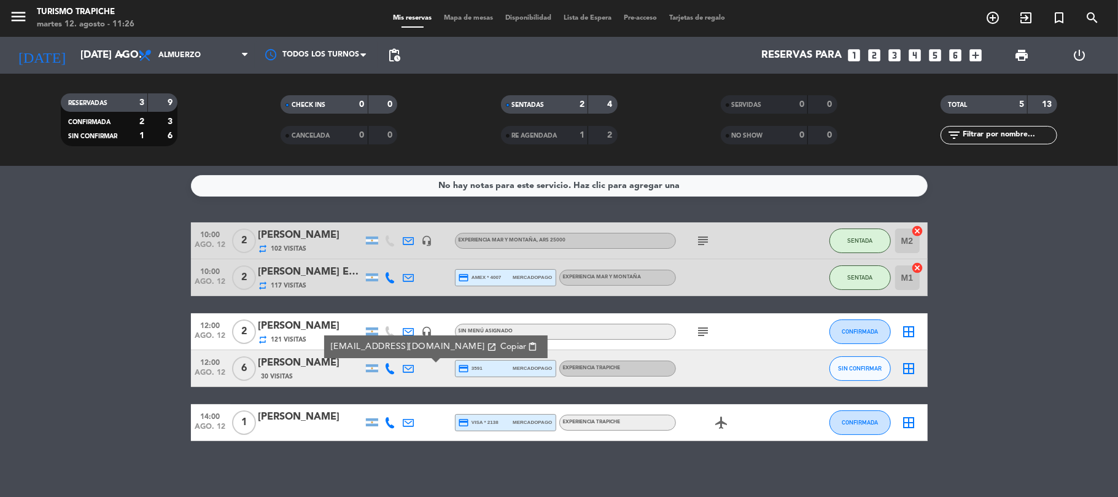
click at [409, 372] on icon at bounding box center [408, 368] width 11 height 11
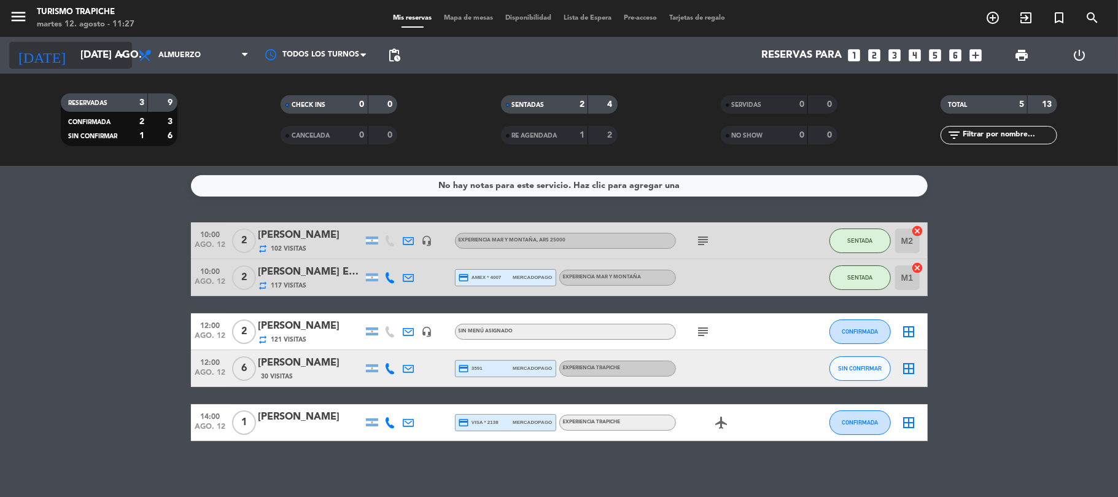
click at [74, 50] on input "[DATE] ago." at bounding box center [140, 56] width 133 height 24
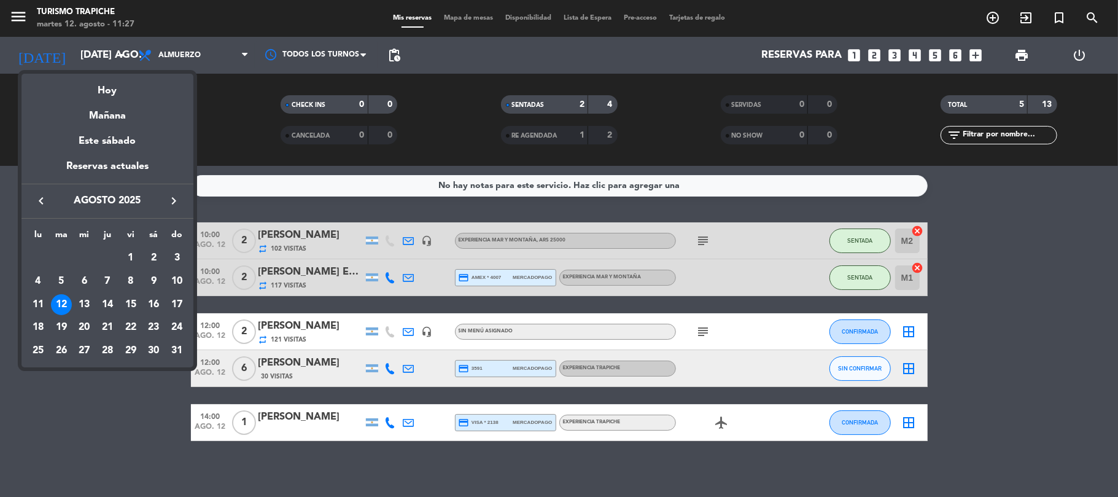
click at [172, 200] on icon "keyboard_arrow_right" at bounding box center [173, 200] width 15 height 15
click at [107, 305] on div "11" at bounding box center [107, 304] width 21 height 21
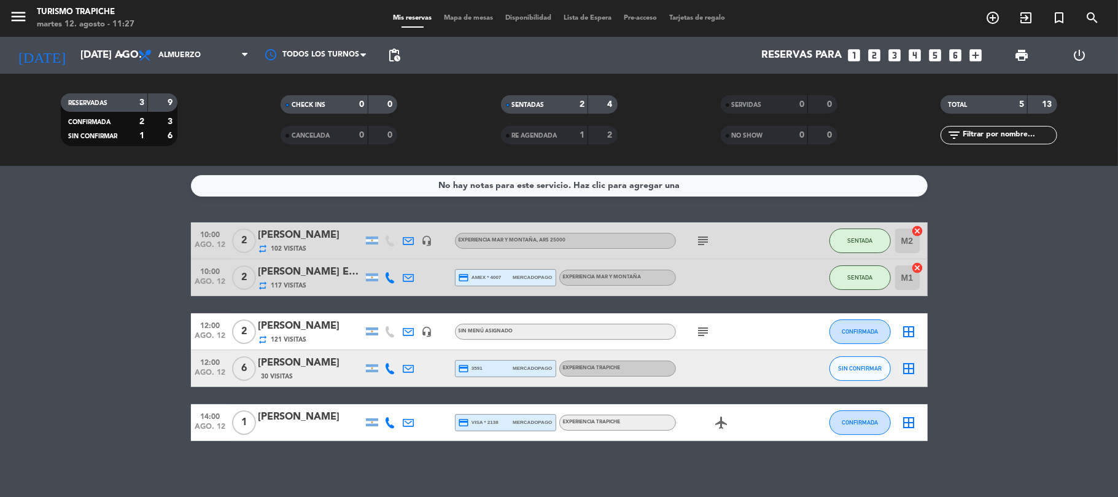
type input "[DEMOGRAPHIC_DATA] [DATE]"
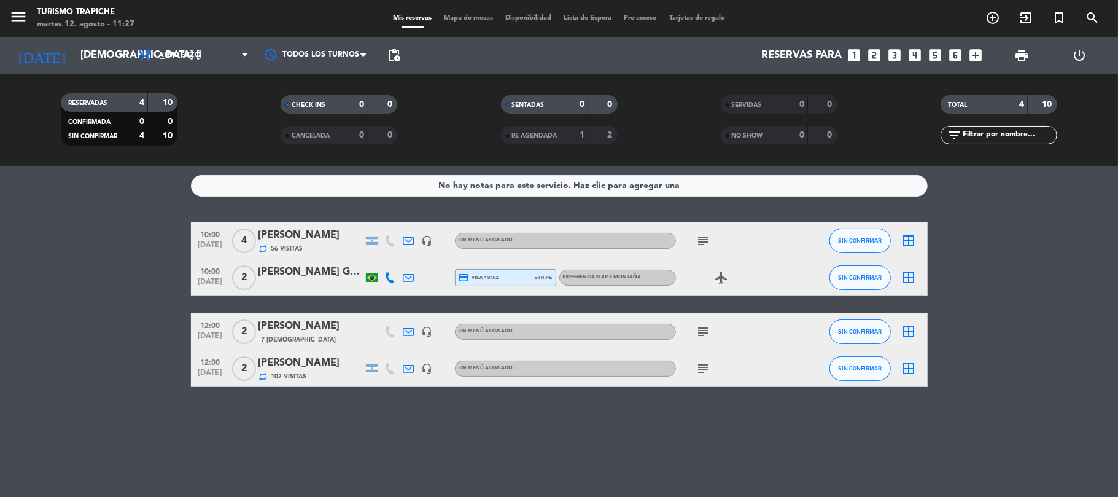
click at [307, 329] on div "[PERSON_NAME]" at bounding box center [310, 326] width 104 height 16
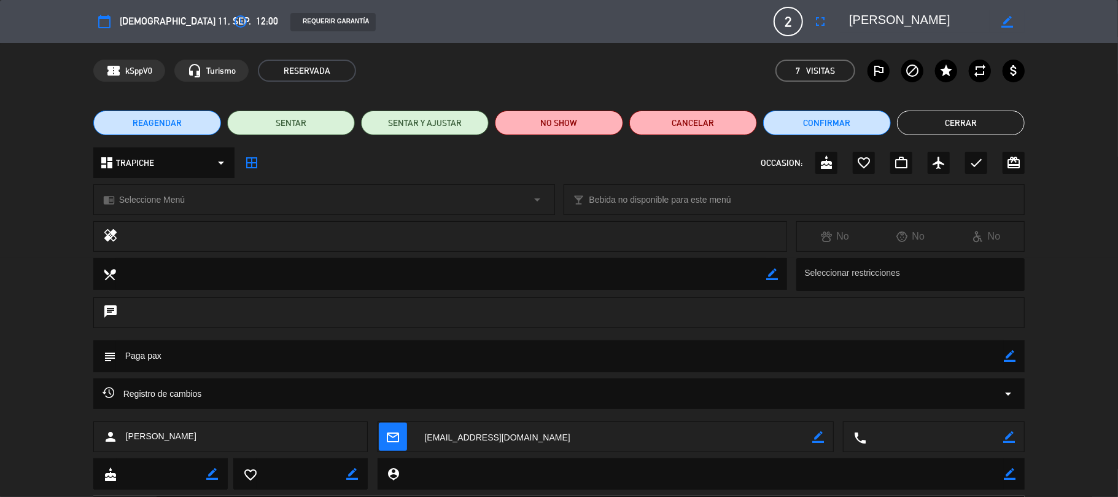
click at [147, 121] on span "REAGENDAR" at bounding box center [157, 123] width 49 height 13
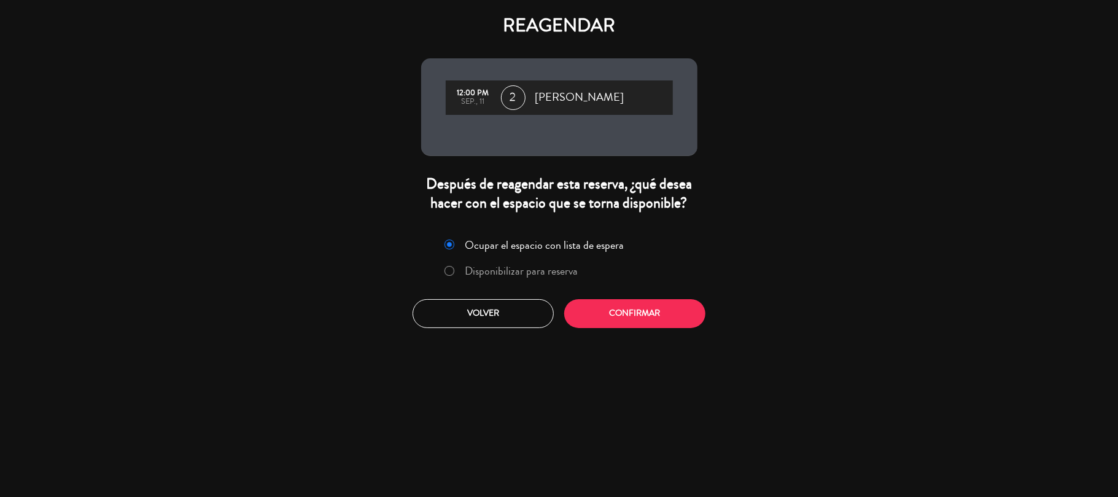
click at [444, 270] on input "Disponibilizar para reserva" at bounding box center [448, 270] width 8 height 8
radio input "true"
click at [597, 312] on button "Confirmar" at bounding box center [634, 313] width 141 height 29
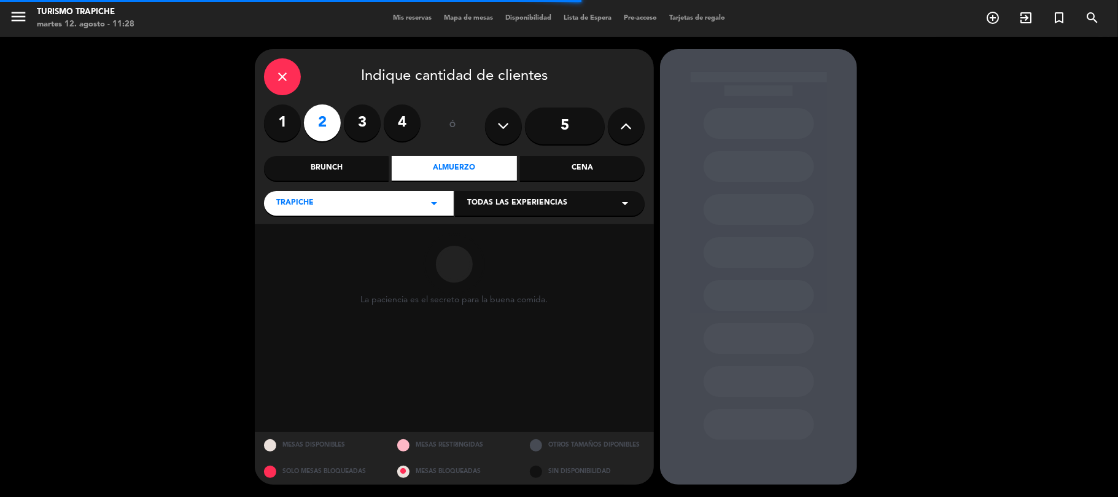
click at [344, 205] on div "TRAPICHE arrow_drop_down" at bounding box center [359, 203] width 190 height 25
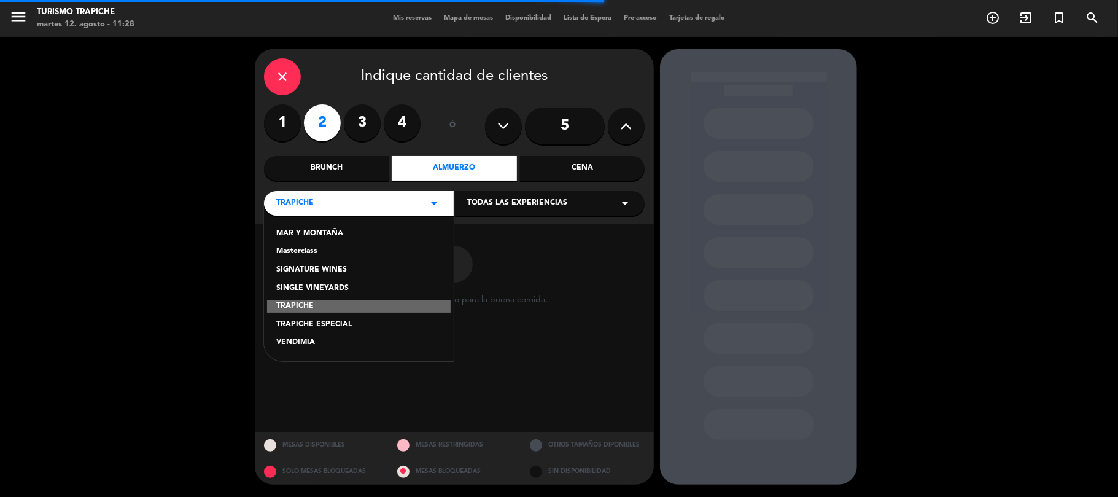
click at [340, 231] on div "MAR Y MONTAÑA" at bounding box center [358, 234] width 165 height 12
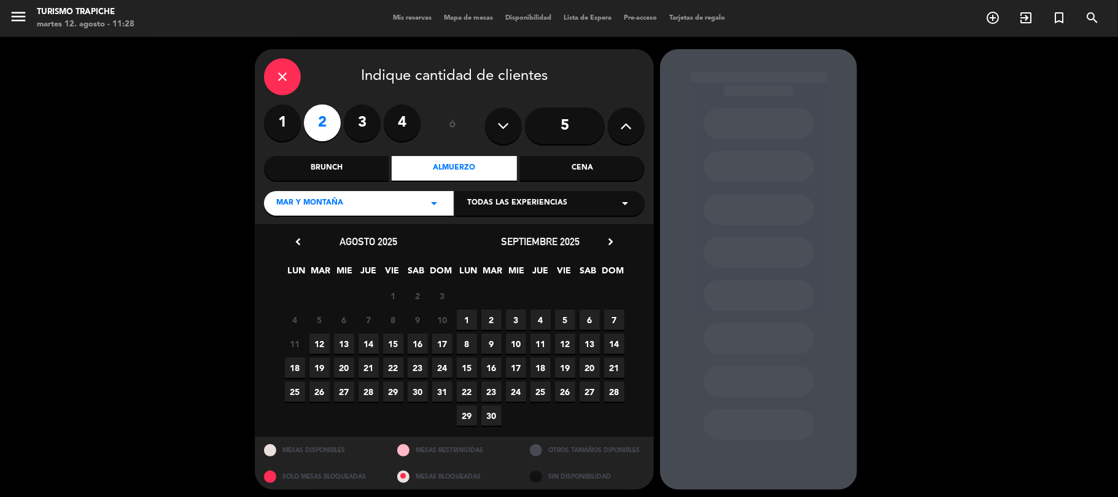
click at [543, 349] on span "11" at bounding box center [540, 343] width 20 height 20
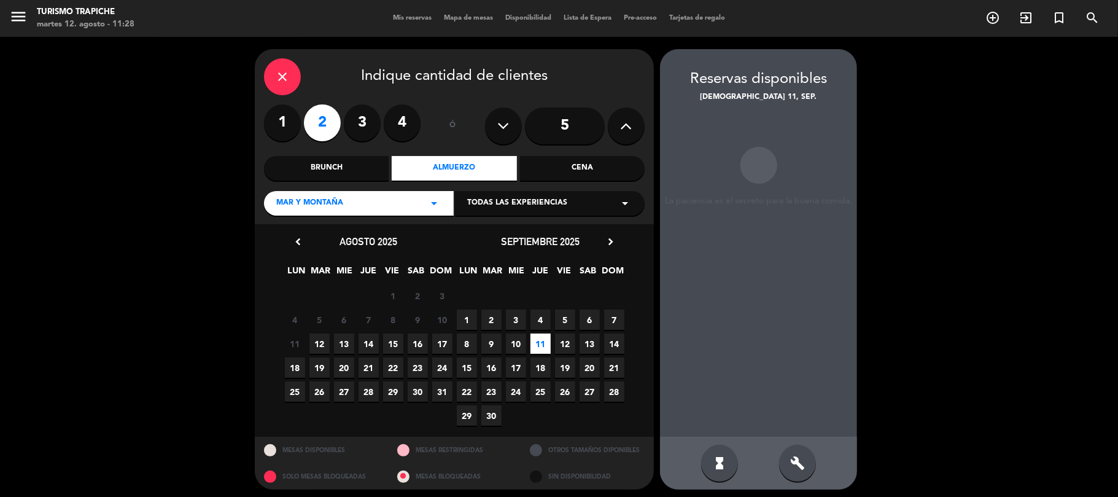
scroll to position [5, 0]
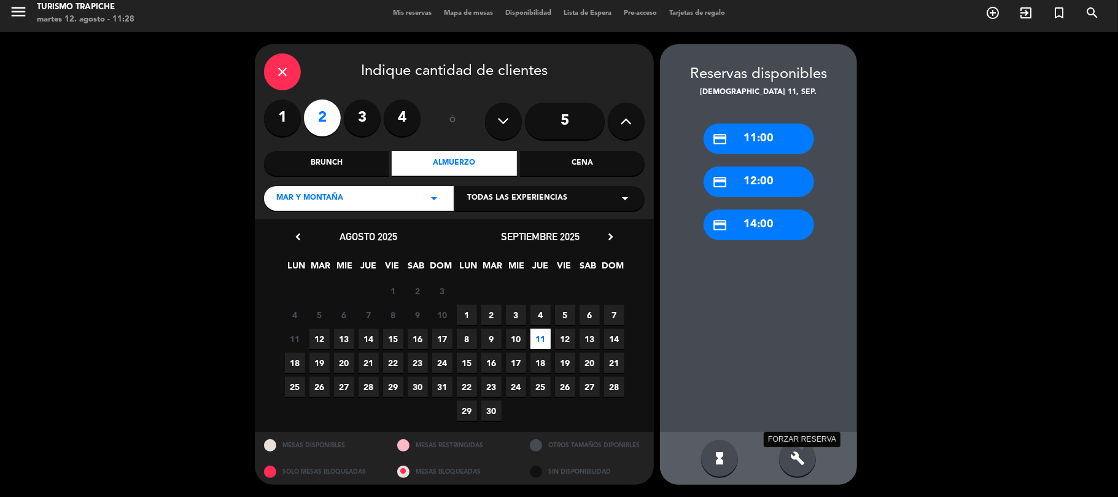
click at [804, 464] on icon "build" at bounding box center [797, 457] width 15 height 15
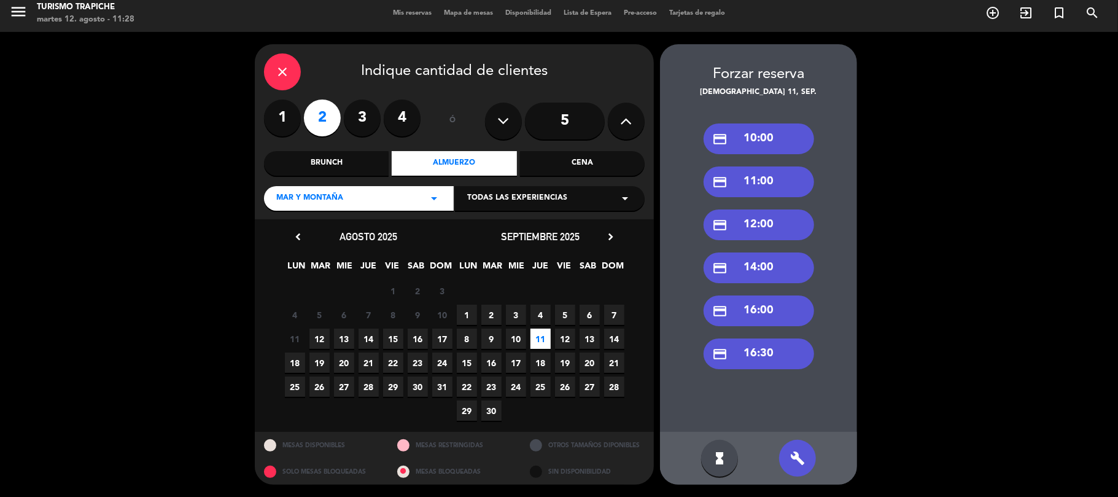
click at [756, 143] on div "credit_card 10:00" at bounding box center [758, 138] width 110 height 31
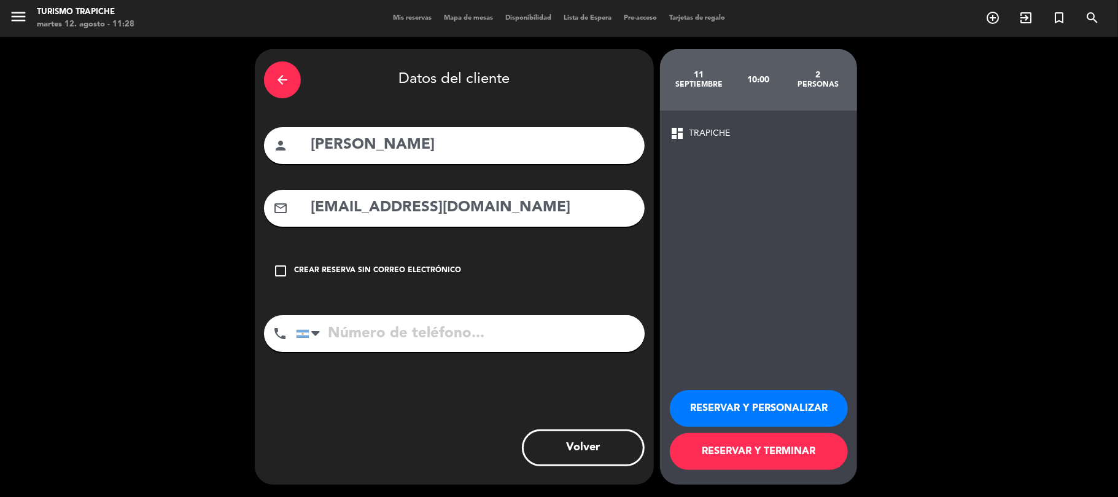
click at [719, 457] on button "RESERVAR Y TERMINAR" at bounding box center [759, 451] width 178 height 37
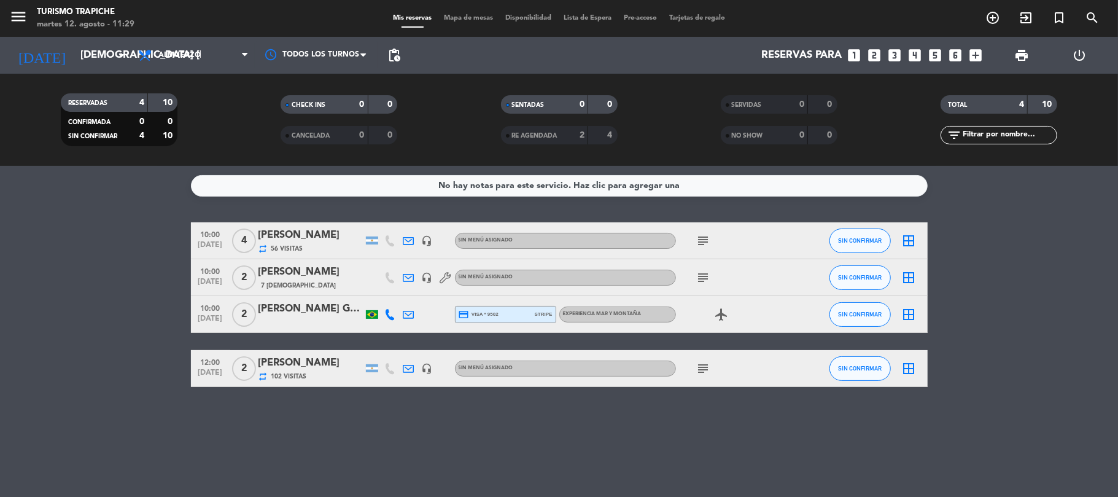
click at [408, 280] on icon at bounding box center [408, 277] width 11 height 11
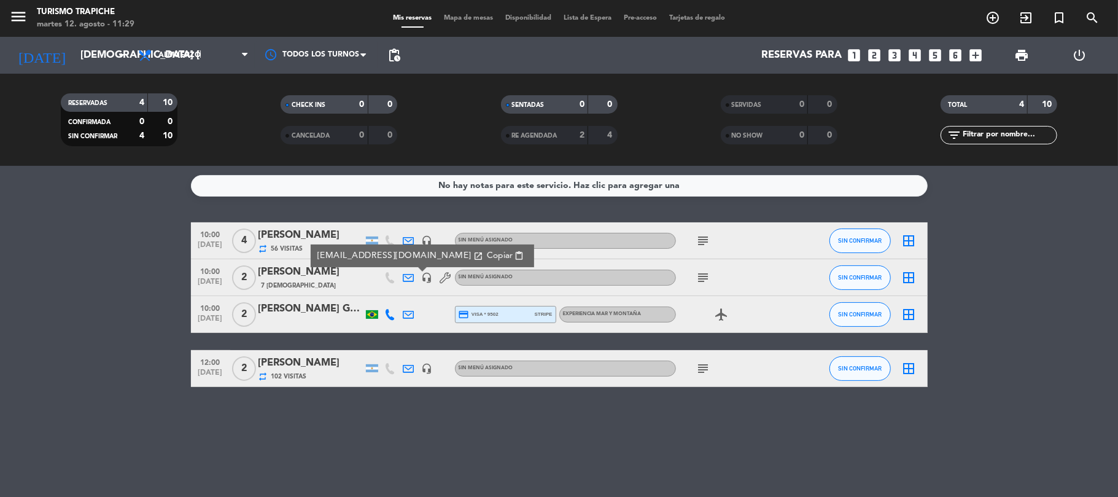
click at [408, 280] on icon at bounding box center [408, 277] width 11 height 11
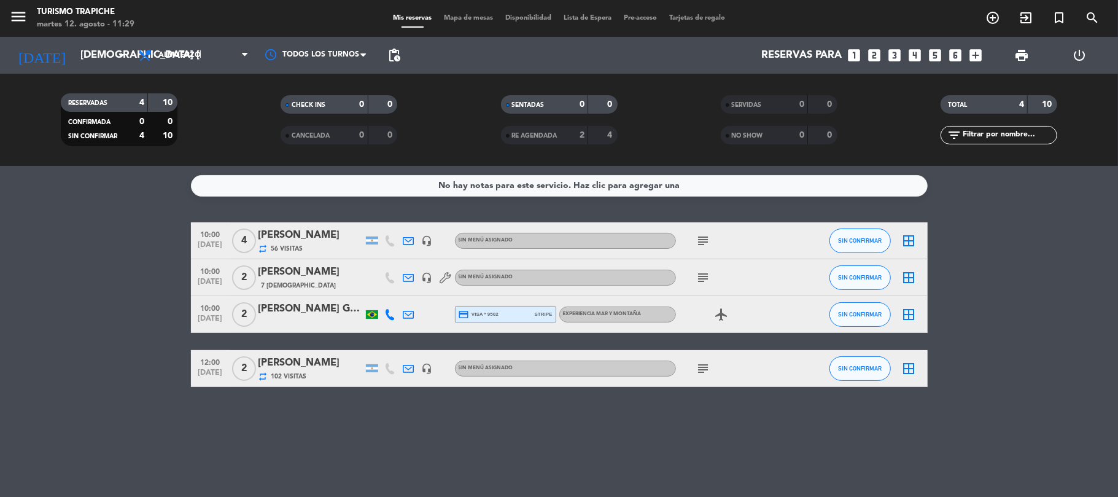
click at [422, 241] on icon "headset_mic" at bounding box center [427, 240] width 11 height 11
click at [701, 241] on icon "subject" at bounding box center [703, 240] width 15 height 15
click at [698, 276] on icon "subject" at bounding box center [703, 277] width 15 height 15
click at [388, 436] on div "No hay notas para este servicio. Haz clic para agregar una 10:00 [DATE] 4 [PERS…" at bounding box center [559, 331] width 1118 height 331
click at [411, 365] on icon at bounding box center [408, 368] width 11 height 11
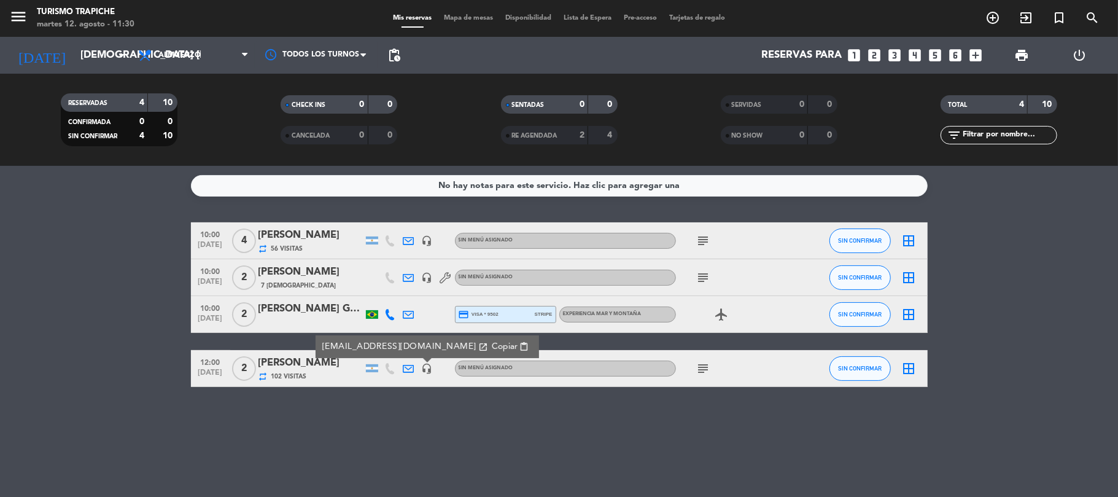
click at [411, 365] on icon at bounding box center [408, 368] width 11 height 11
click at [703, 366] on icon "subject" at bounding box center [703, 368] width 15 height 15
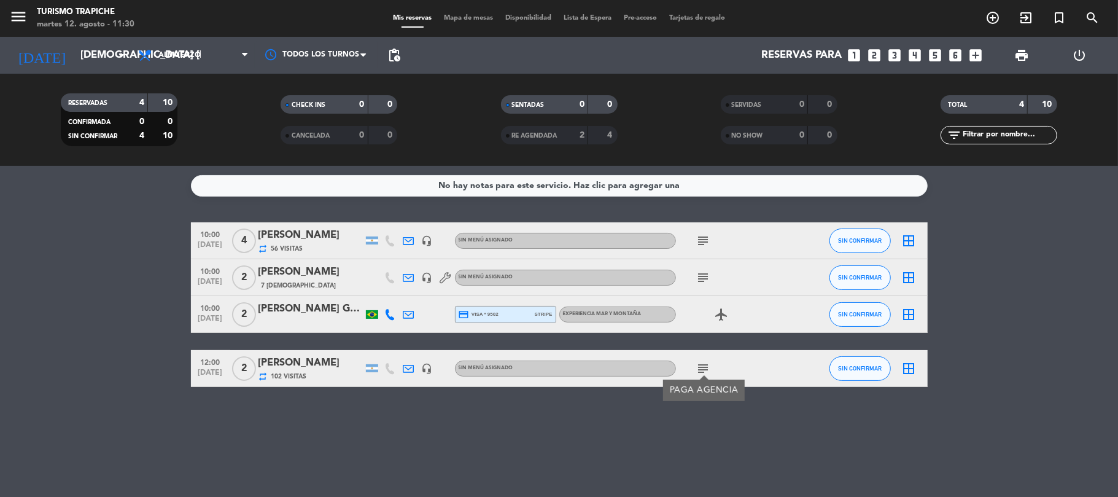
click at [703, 366] on icon "subject" at bounding box center [703, 368] width 15 height 15
click at [68, 351] on bookings-row "10:00 [DATE] 4 [PERSON_NAME] repeat 56 Visitas headset_mic Sin menú asignado su…" at bounding box center [559, 304] width 1118 height 164
click at [74, 45] on input "[DEMOGRAPHIC_DATA] [DATE]" at bounding box center [140, 56] width 133 height 24
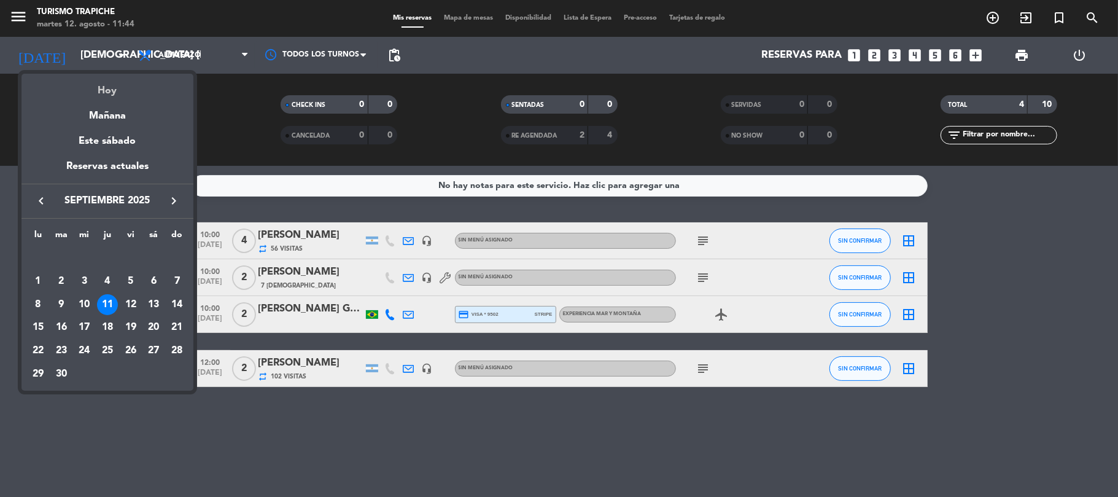
click at [79, 74] on div "Hoy" at bounding box center [107, 86] width 172 height 25
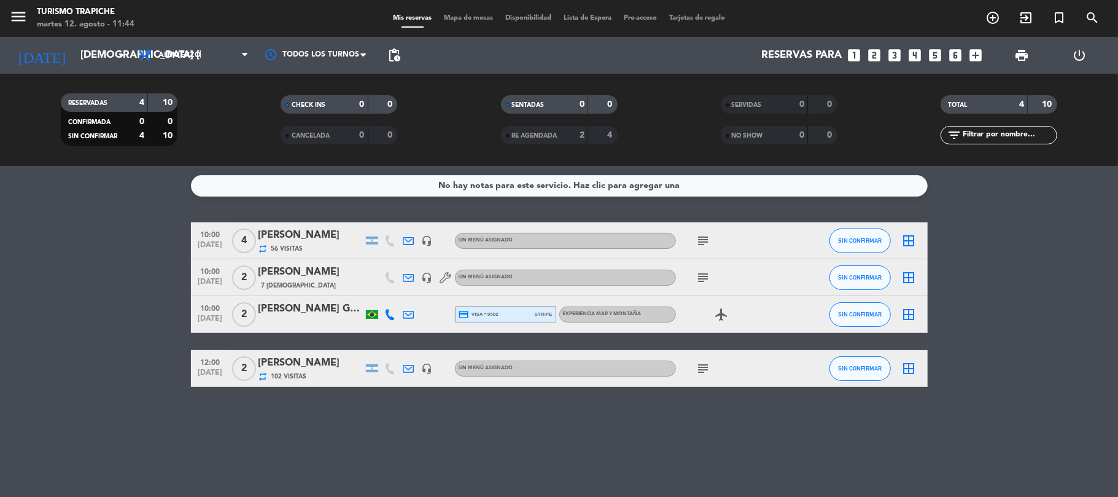
type input "[DATE] ago."
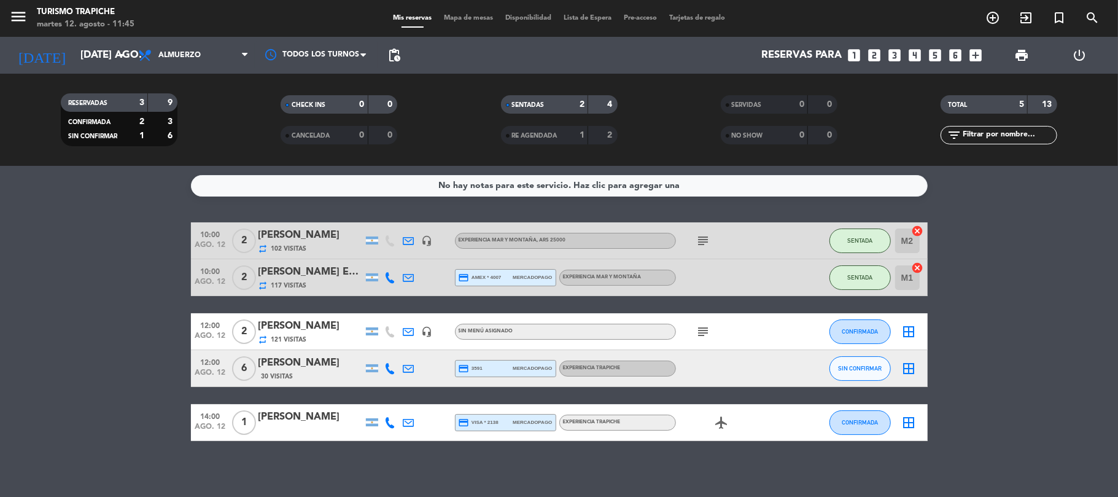
click at [415, 329] on div at bounding box center [409, 331] width 18 height 36
click at [406, 329] on icon at bounding box center [408, 331] width 11 height 11
click at [708, 330] on icon "subject" at bounding box center [703, 331] width 15 height 15
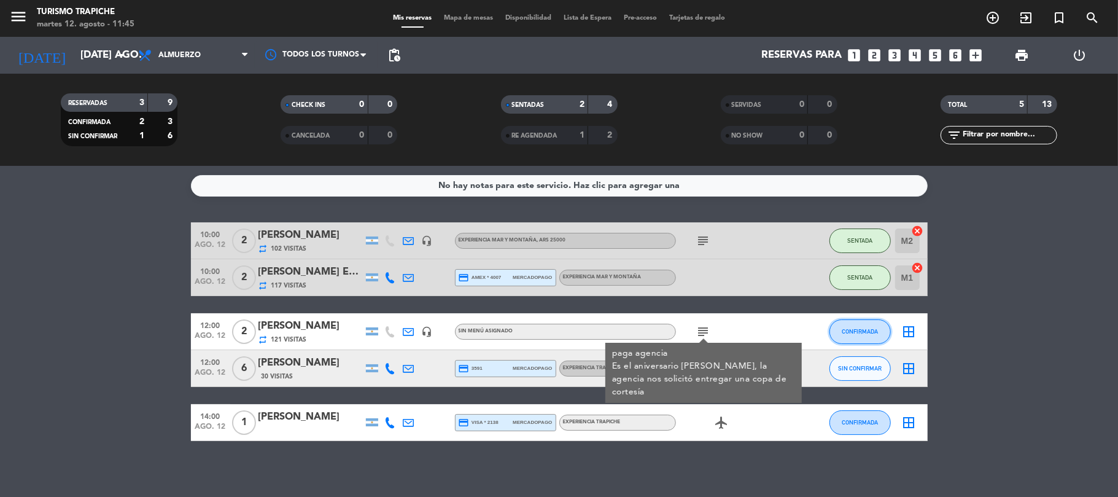
click at [843, 331] on span "CONFIRMADA" at bounding box center [859, 331] width 36 height 7
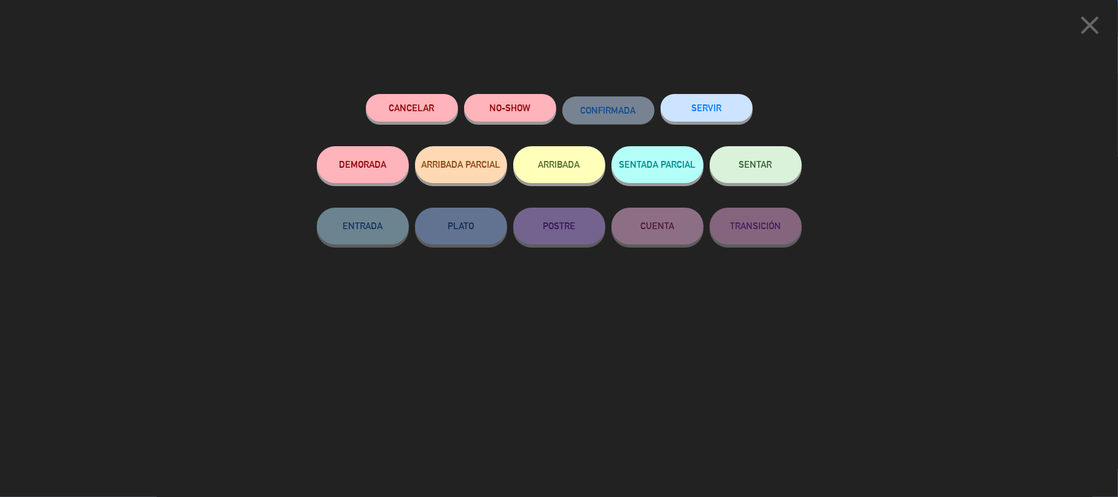
click at [732, 166] on button "SENTAR" at bounding box center [755, 164] width 92 height 37
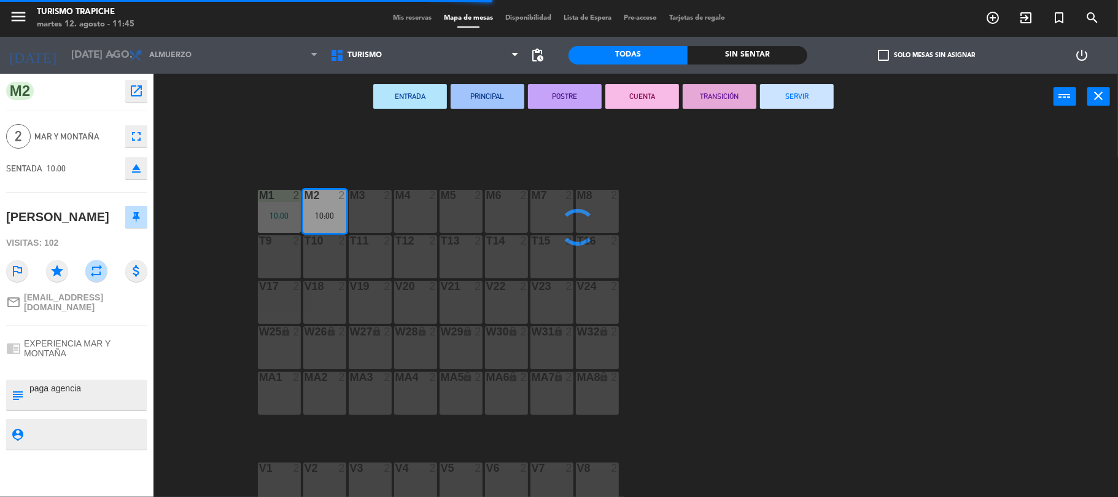
click at [368, 214] on div "M3 2" at bounding box center [370, 211] width 43 height 43
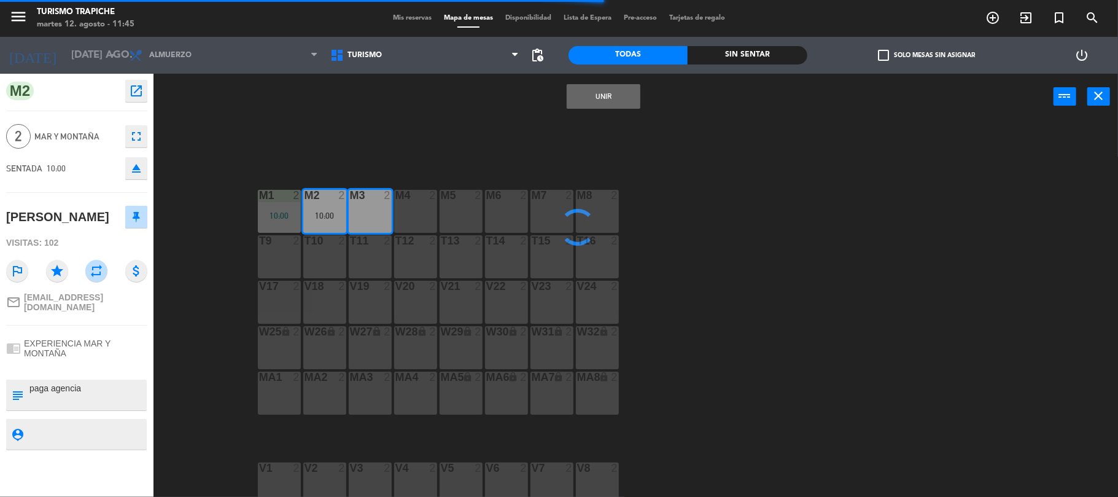
type textarea "paga agencia Es el aniversario [PERSON_NAME], la agencia nos solicitó entregar …"
type textarea "2 menores"
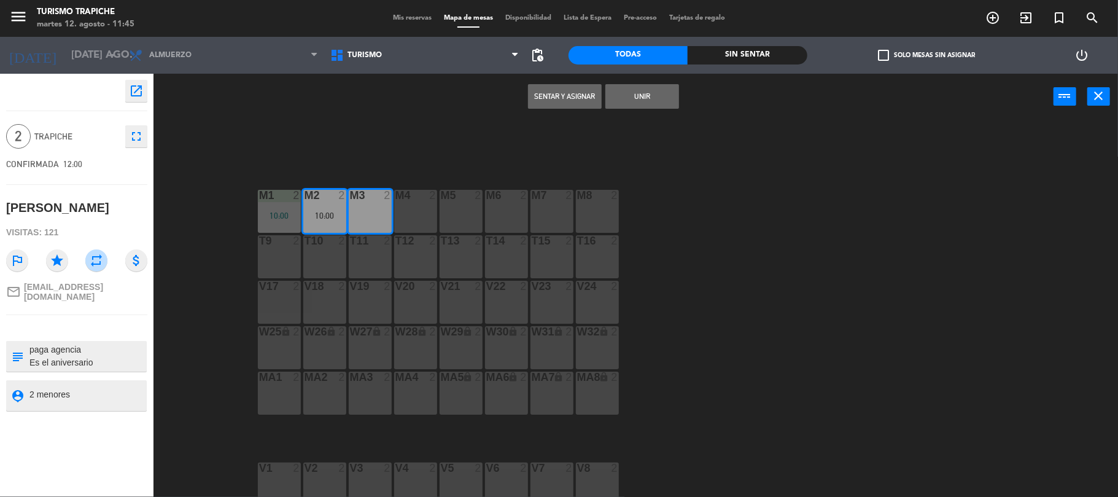
click at [376, 210] on div "M3 2" at bounding box center [370, 211] width 43 height 43
click at [368, 241] on div at bounding box center [370, 240] width 20 height 11
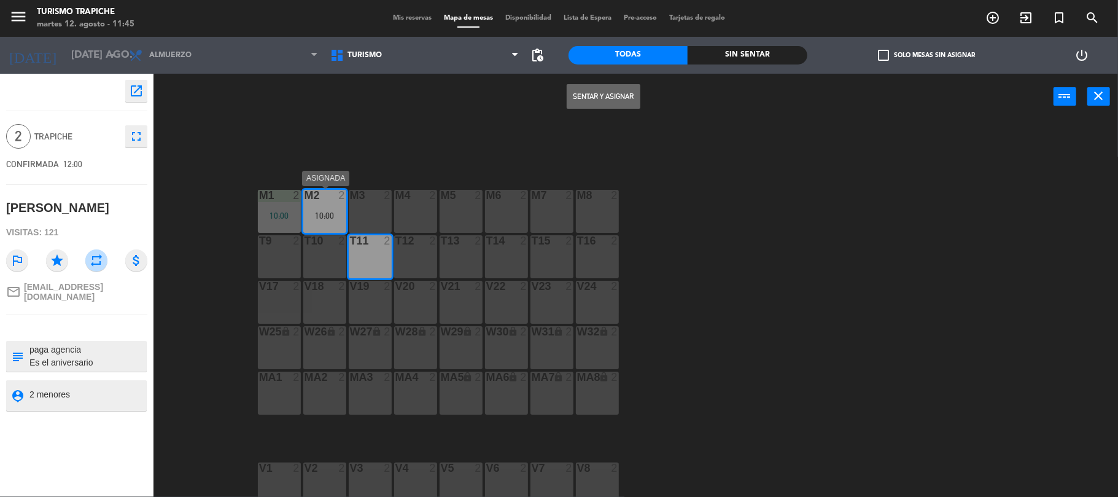
click at [320, 210] on div "M2 2 10:00" at bounding box center [324, 211] width 43 height 43
click at [589, 96] on button "Sentar y Asignar" at bounding box center [603, 96] width 74 height 25
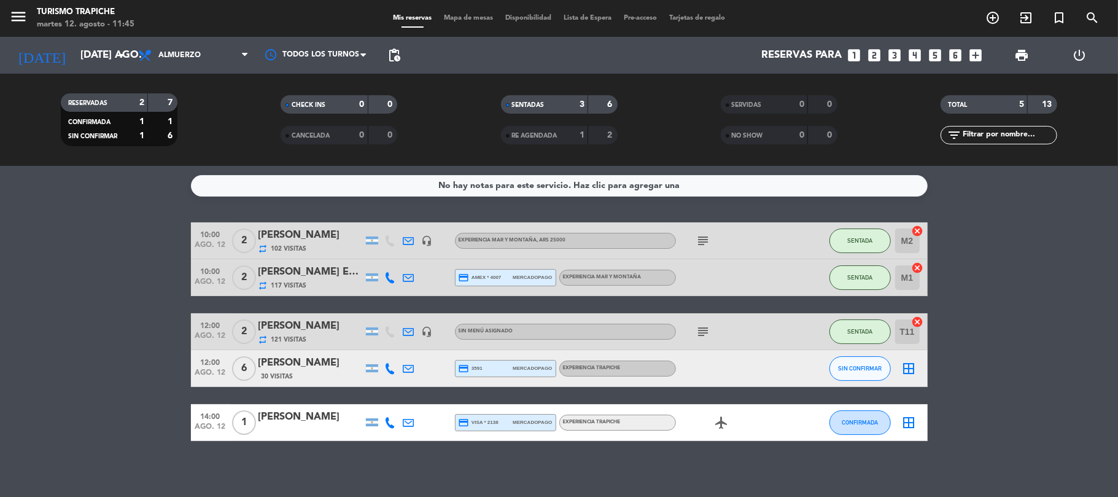
drag, startPoint x: 72, startPoint y: 374, endPoint x: 79, endPoint y: 366, distance: 10.6
click at [72, 374] on bookings-row "10:00 ago. 12 2 [PERSON_NAME] repeat 102 Visitas headset_mic EXPERIENCIA MAR Y …" at bounding box center [559, 331] width 1118 height 218
click at [286, 371] on span "30 Visitas" at bounding box center [277, 376] width 32 height 10
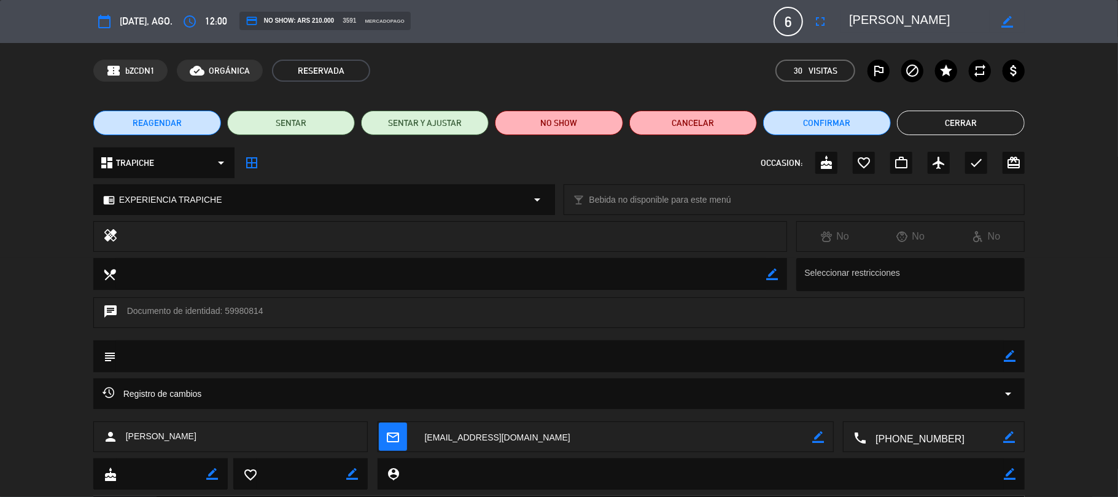
click at [282, 437] on div "person [PERSON_NAME]" at bounding box center [230, 436] width 275 height 31
click at [940, 128] on button "Cerrar" at bounding box center [961, 122] width 128 height 25
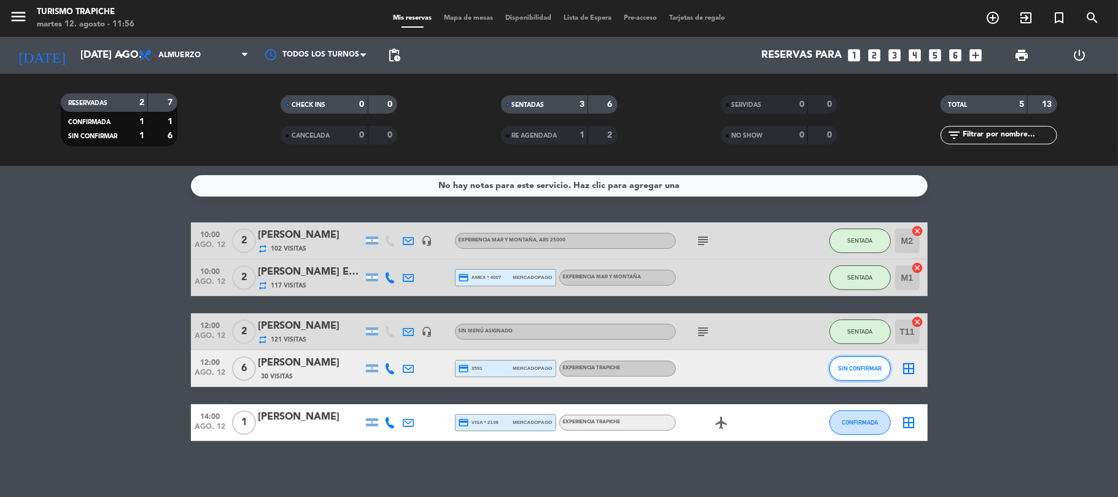
click at [852, 369] on span "SIN CONFIRMAR" at bounding box center [860, 368] width 44 height 7
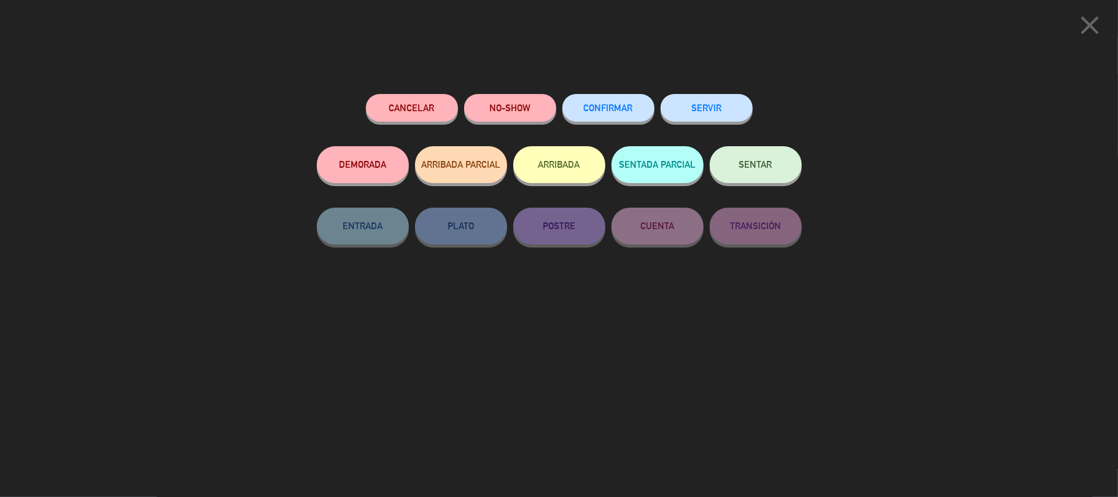
click at [735, 166] on button "SENTAR" at bounding box center [755, 164] width 92 height 37
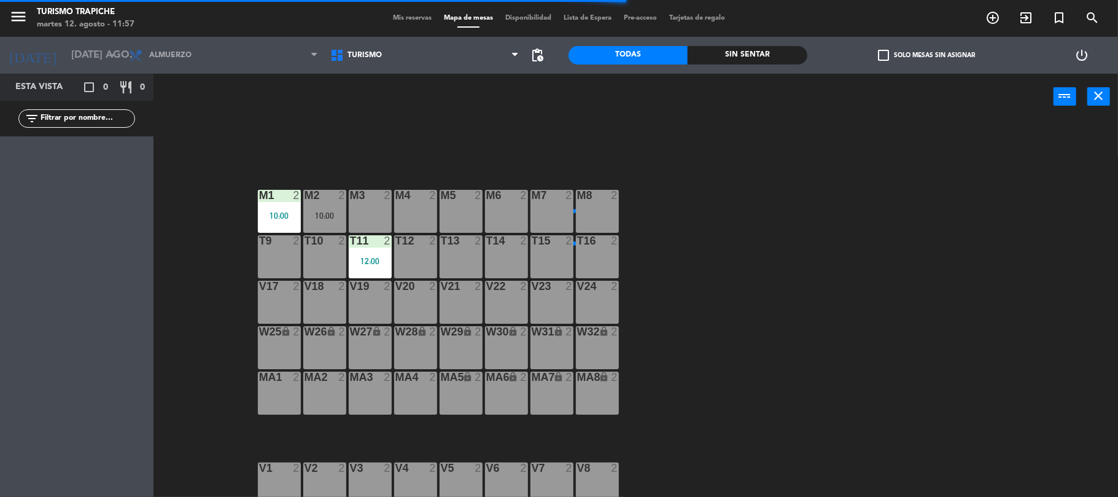
click at [417, 251] on div "T12 2" at bounding box center [415, 256] width 43 height 43
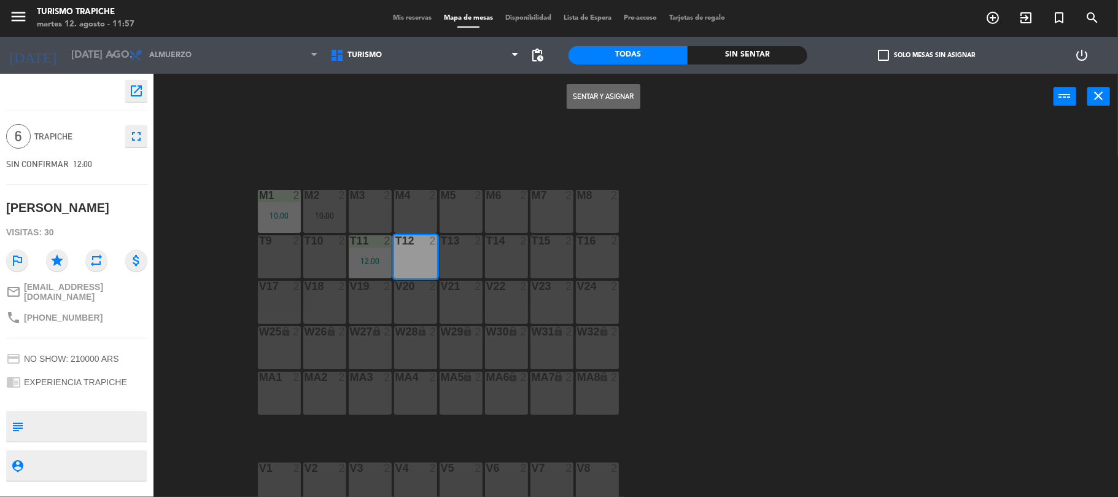
click at [603, 99] on button "Sentar y Asignar" at bounding box center [603, 96] width 74 height 25
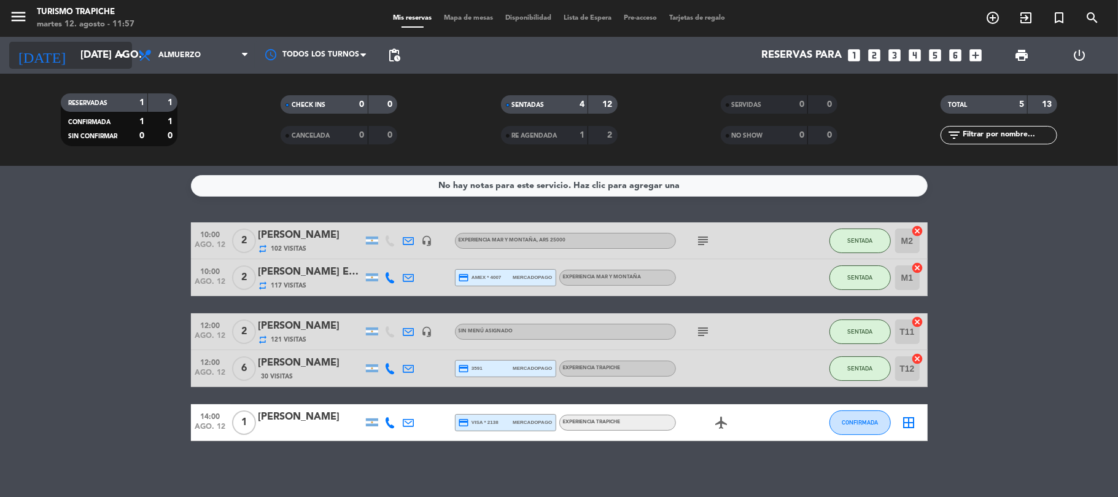
click at [106, 55] on input "[DATE] ago." at bounding box center [140, 56] width 133 height 24
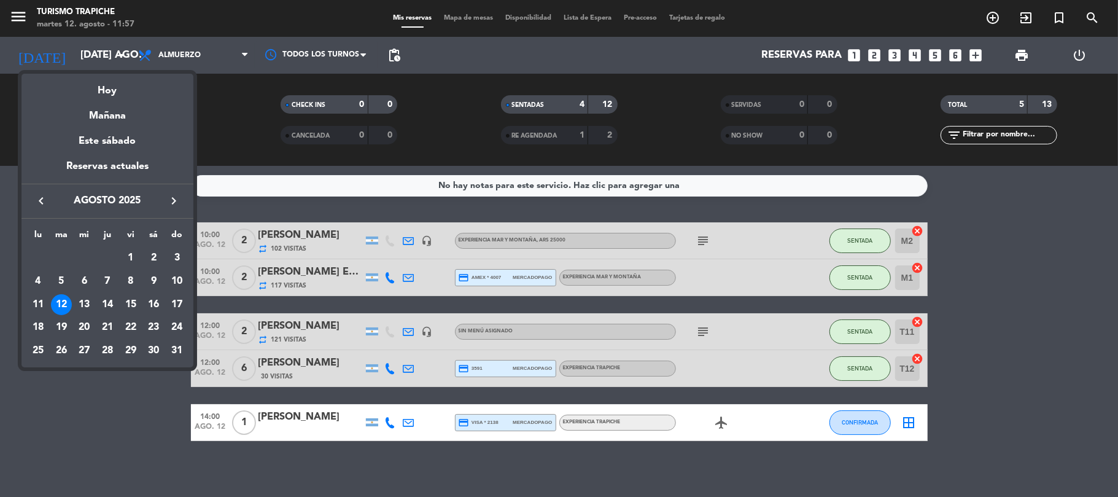
click at [176, 198] on icon "keyboard_arrow_right" at bounding box center [173, 200] width 15 height 15
click at [43, 200] on icon "keyboard_arrow_left" at bounding box center [41, 200] width 15 height 15
click at [158, 302] on div "16" at bounding box center [153, 304] width 21 height 21
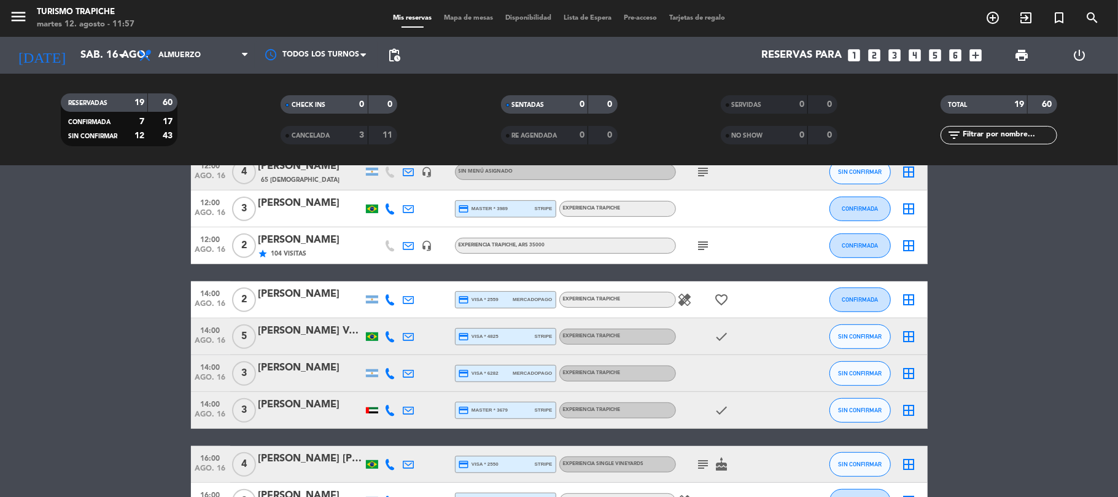
scroll to position [491, 0]
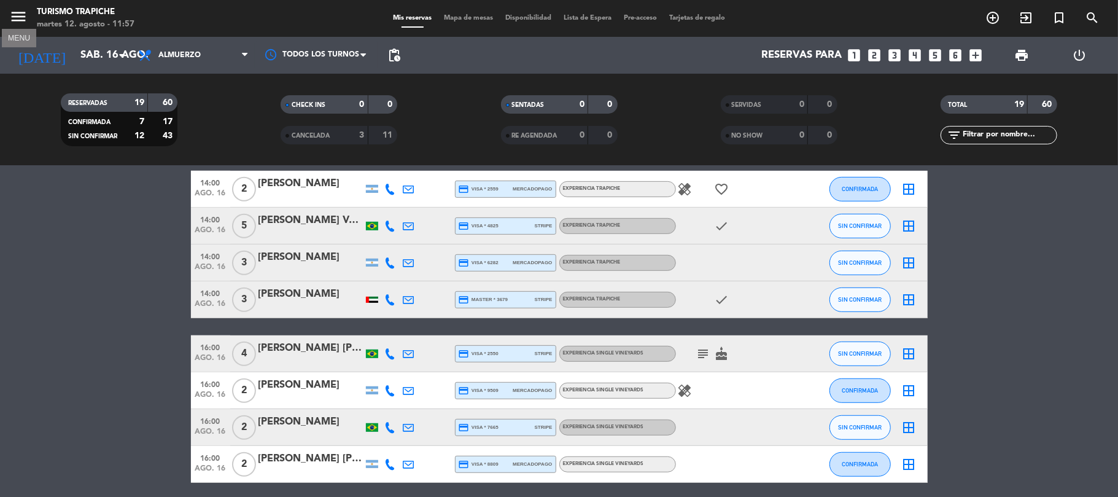
click at [18, 15] on icon "menu" at bounding box center [18, 16] width 18 height 18
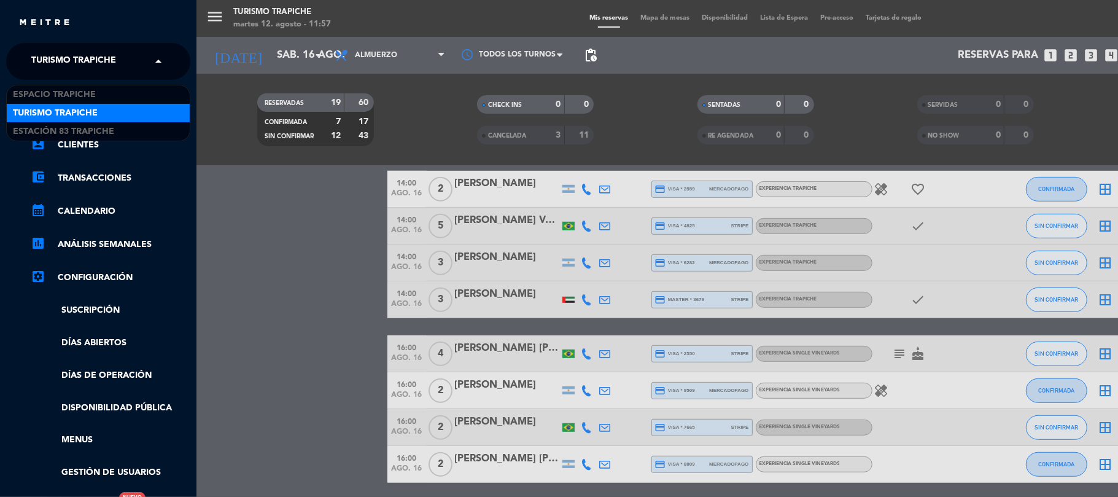
click at [50, 56] on span "Turismo Trapiche" at bounding box center [73, 61] width 85 height 26
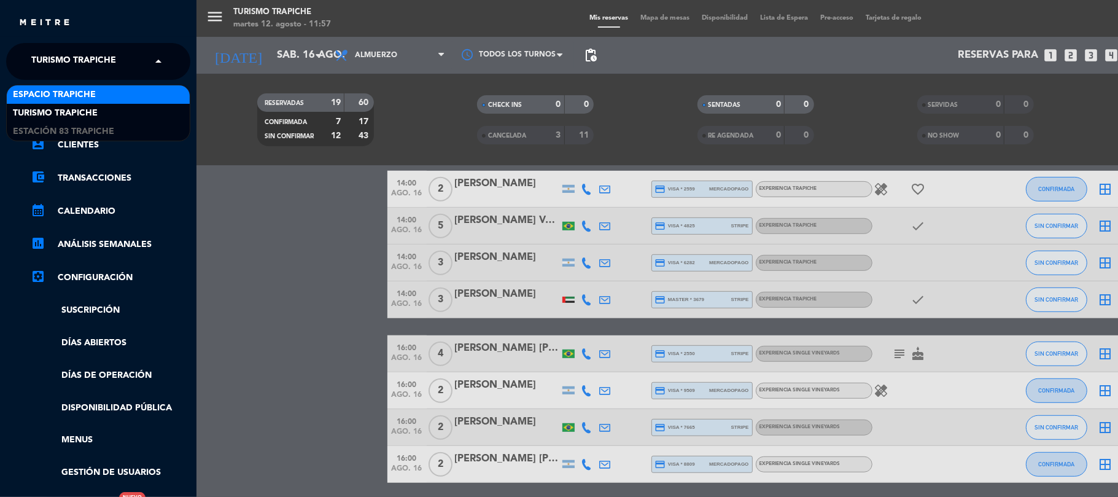
click at [54, 99] on span "Espacio Trapiche" at bounding box center [54, 95] width 83 height 14
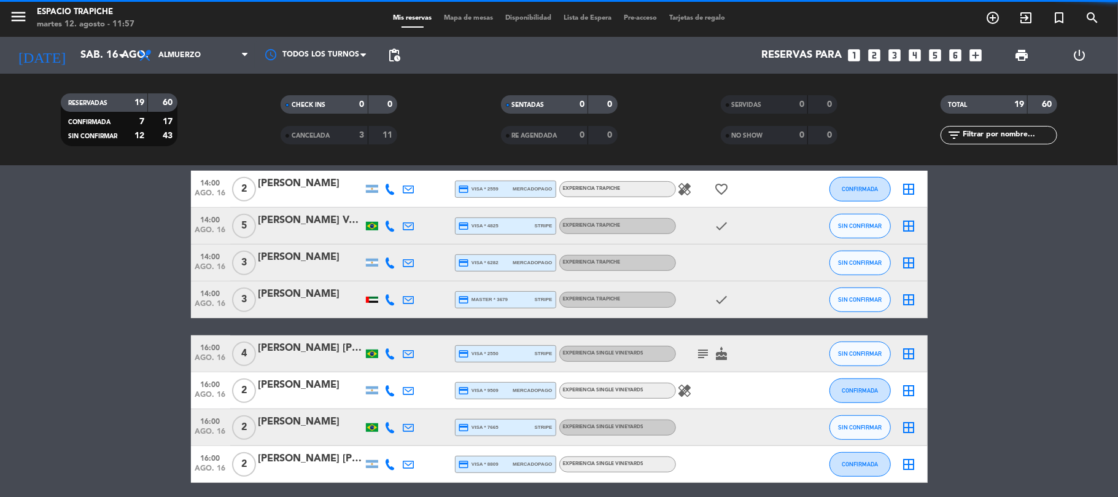
scroll to position [5, 0]
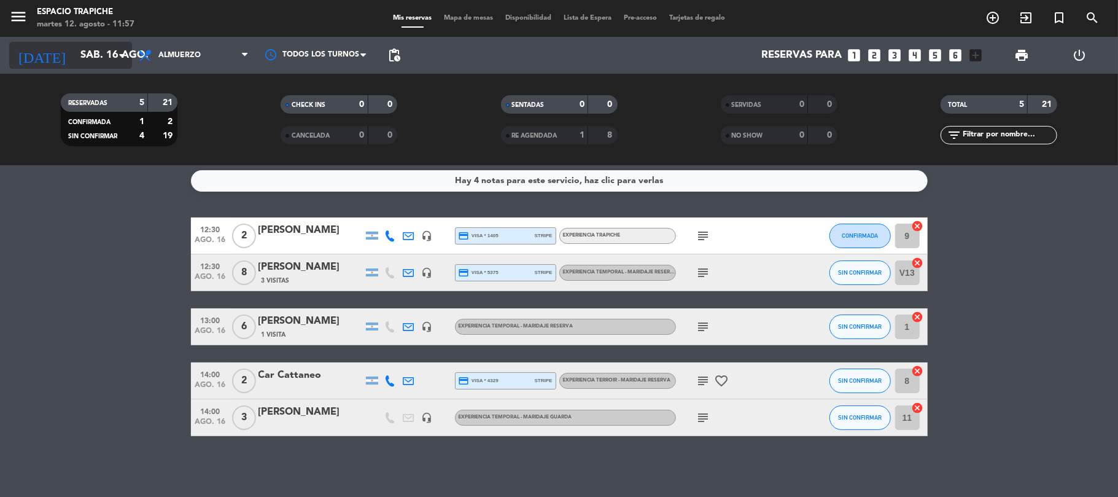
click at [79, 62] on input "sáb. 16 ago." at bounding box center [140, 56] width 133 height 24
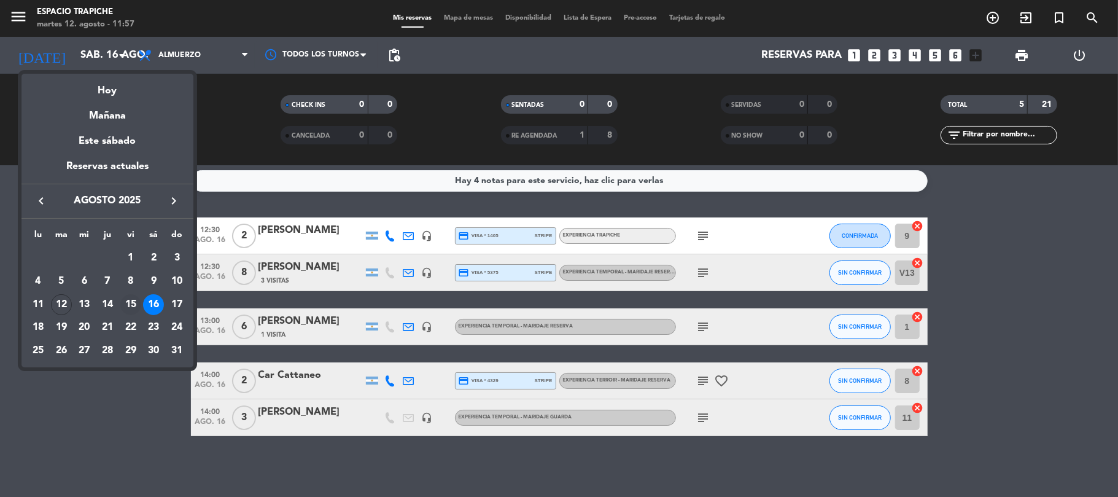
click at [130, 301] on div "15" at bounding box center [130, 304] width 21 height 21
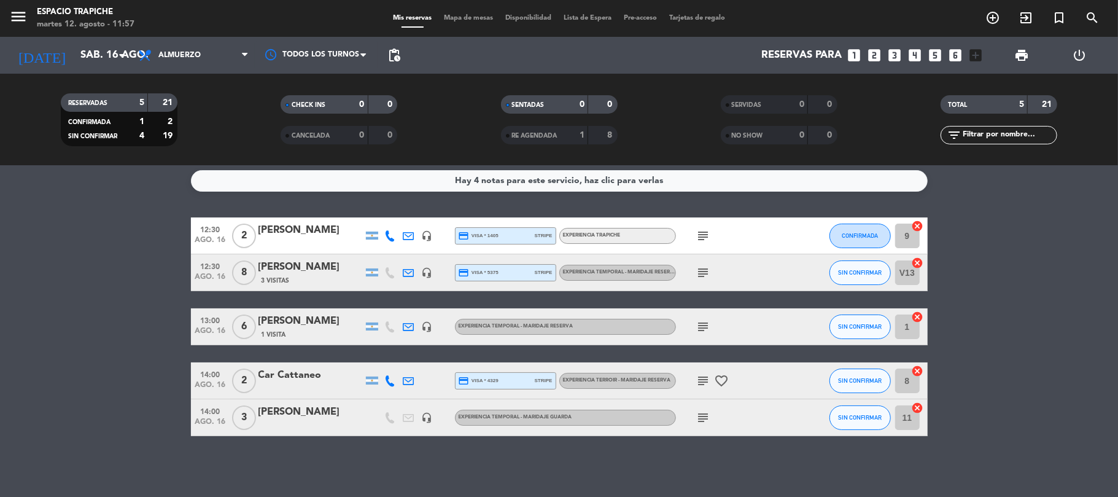
type input "vie. 15 ago."
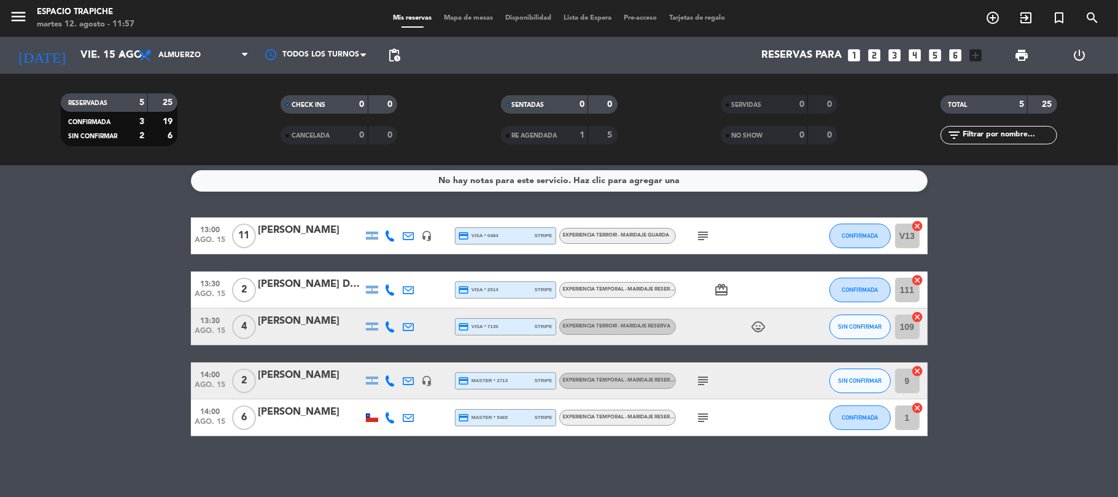
click at [164, 251] on bookings-row "13:00 ago. 15 11 [PERSON_NAME] headset_mic credit_card visa * 0484 stripe Exper…" at bounding box center [559, 326] width 1118 height 218
click at [706, 417] on icon "subject" at bounding box center [703, 417] width 15 height 15
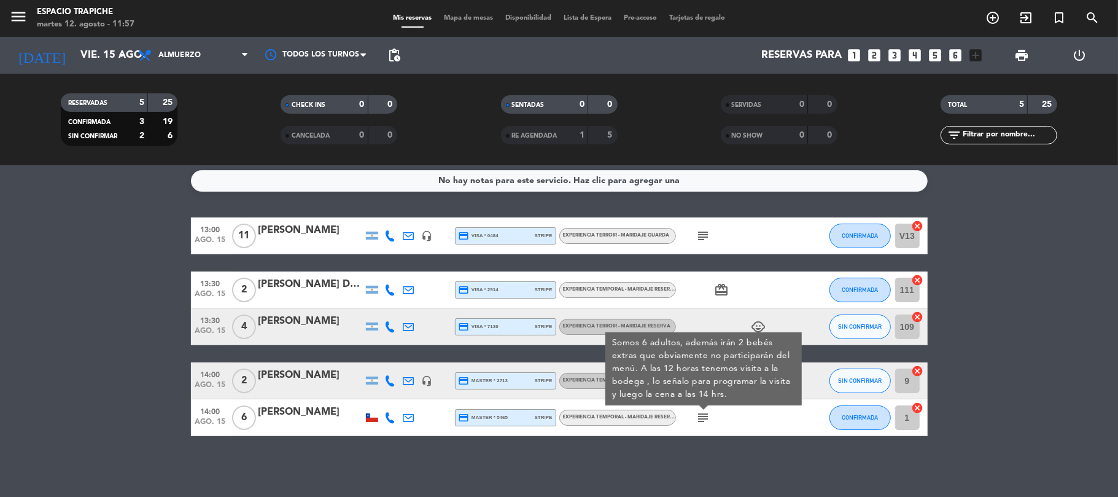
click at [85, 339] on bookings-row "13:00 ago. 15 11 [PERSON_NAME] headset_mic credit_card visa * 0484 stripe Exper…" at bounding box center [559, 326] width 1118 height 218
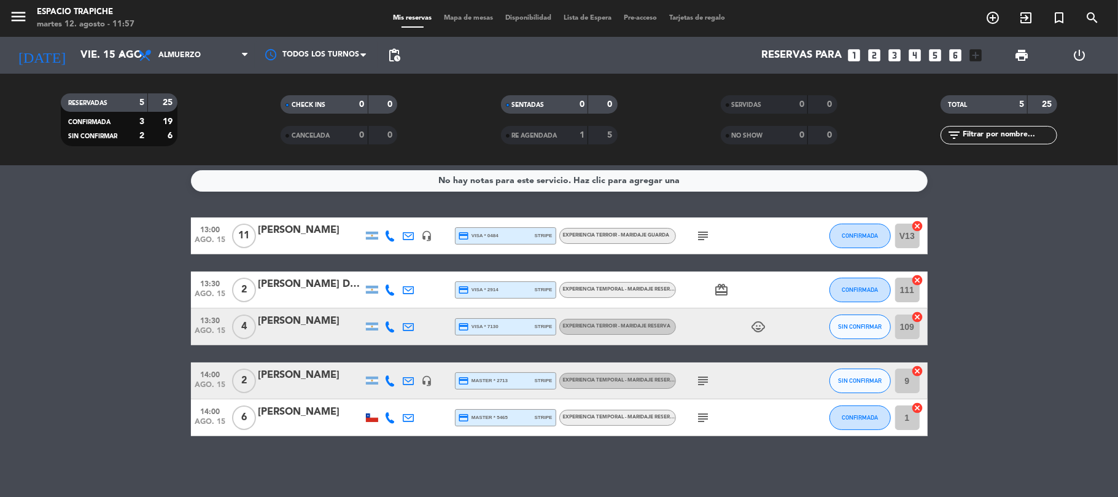
click at [698, 417] on icon "subject" at bounding box center [703, 417] width 15 height 15
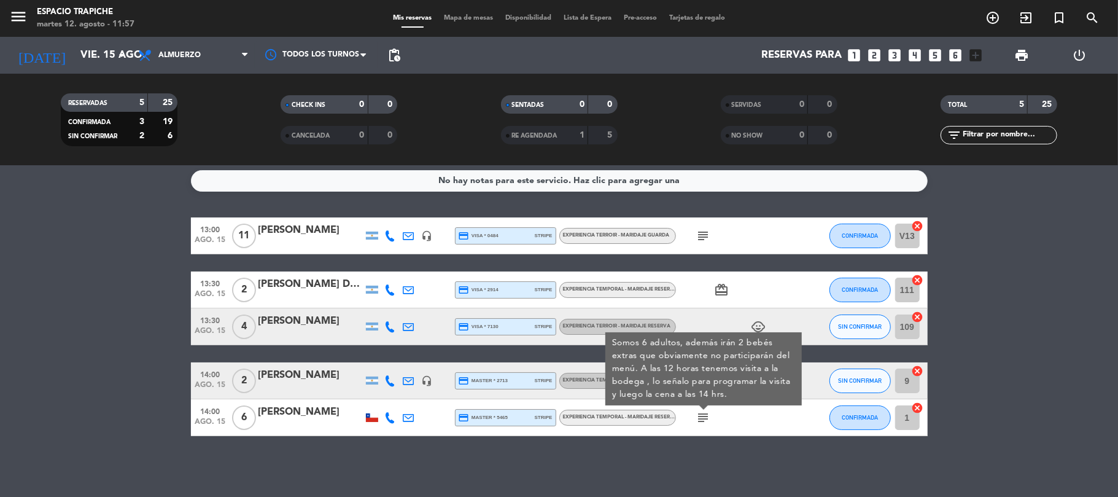
click at [164, 369] on bookings-row "13:00 ago. 15 11 [PERSON_NAME] headset_mic credit_card visa * 0484 stripe Exper…" at bounding box center [559, 326] width 1118 height 218
